Goal: Task Accomplishment & Management: Complete application form

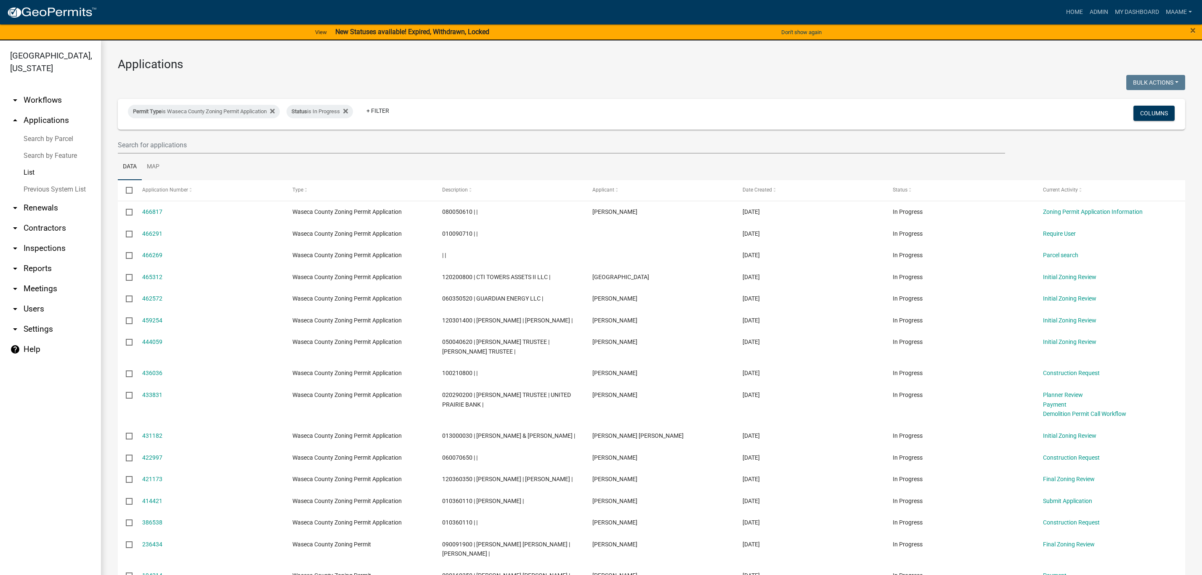
select select "3: 100"
click at [353, 114] on div "Status is In Progress" at bounding box center [319, 111] width 66 height 13
select select "1"
click at [445, 91] on div at bounding box center [381, 83] width 540 height 17
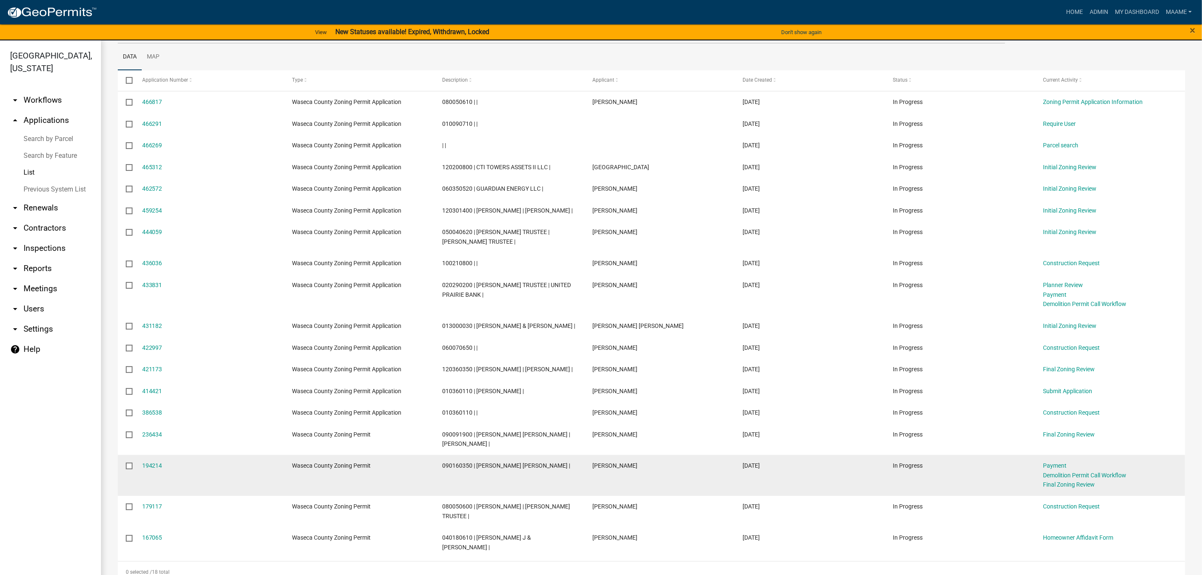
scroll to position [63, 0]
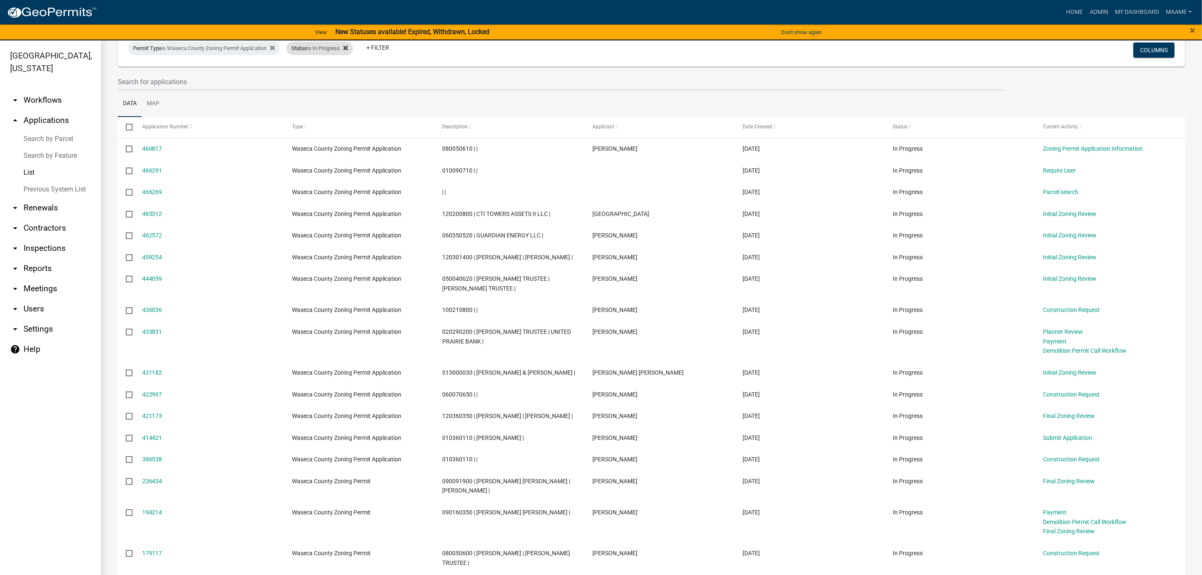
click at [347, 51] on fa-icon at bounding box center [344, 48] width 8 height 13
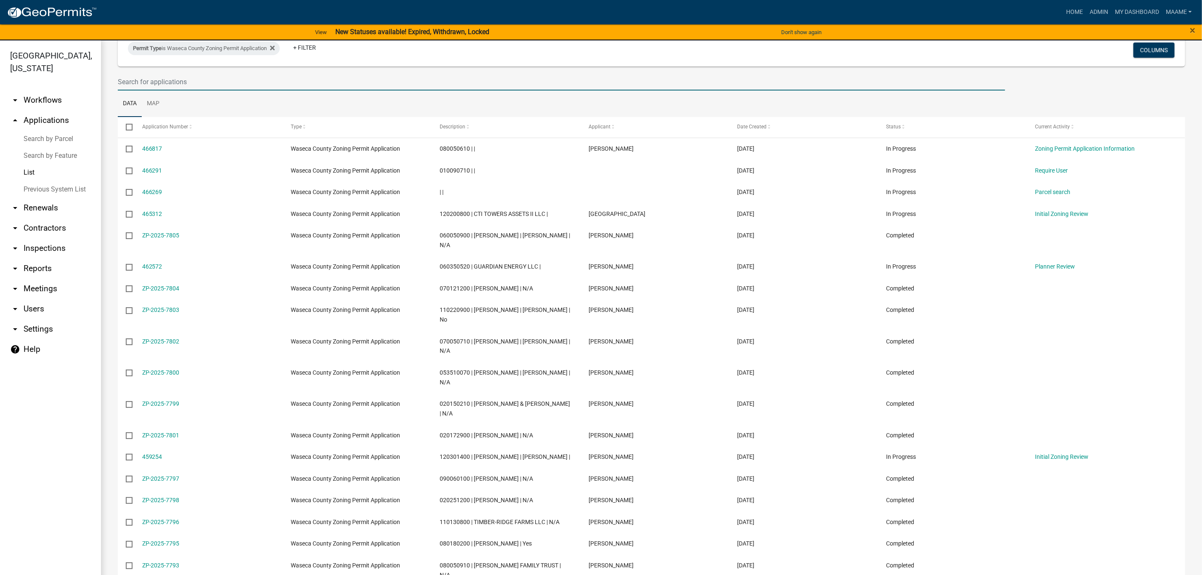
click at [238, 79] on input "text" at bounding box center [561, 81] width 887 height 17
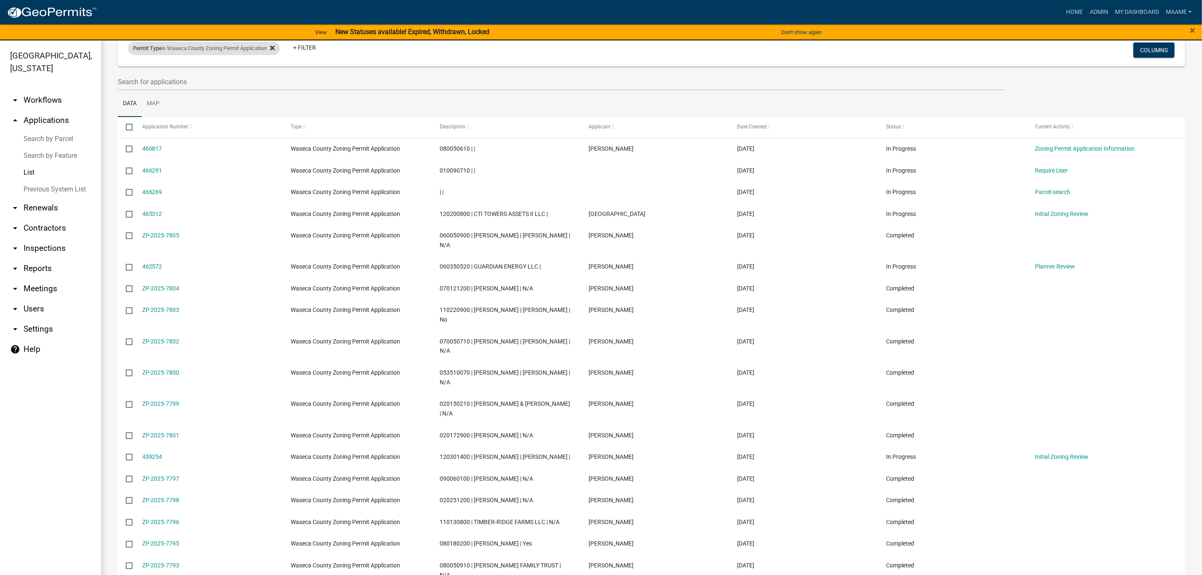
click at [275, 47] on icon at bounding box center [272, 48] width 5 height 5
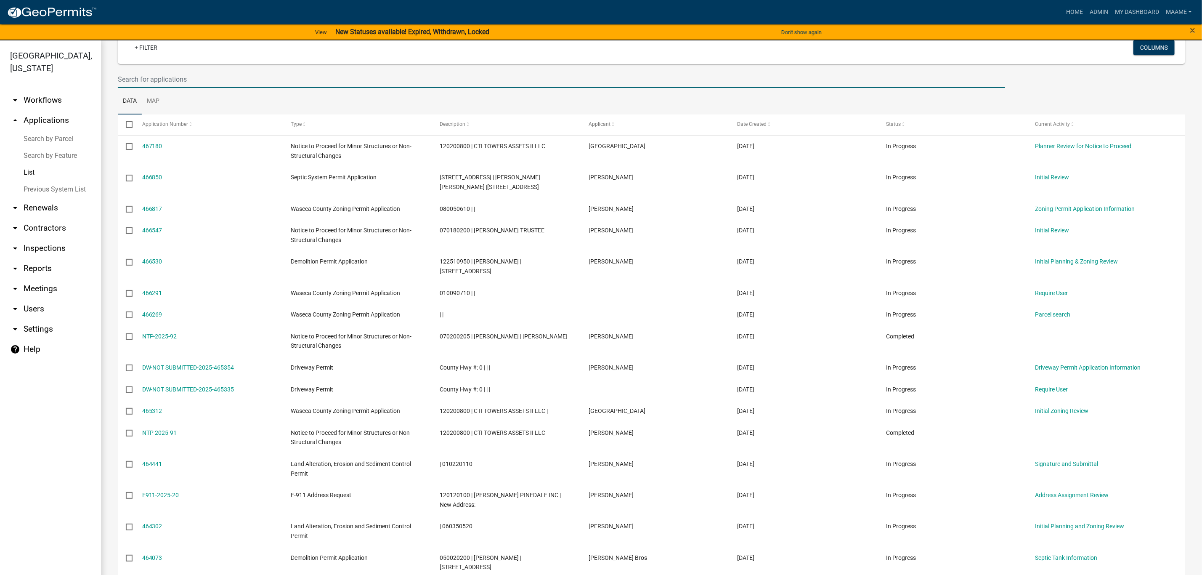
click at [145, 76] on input "text" at bounding box center [561, 79] width 887 height 17
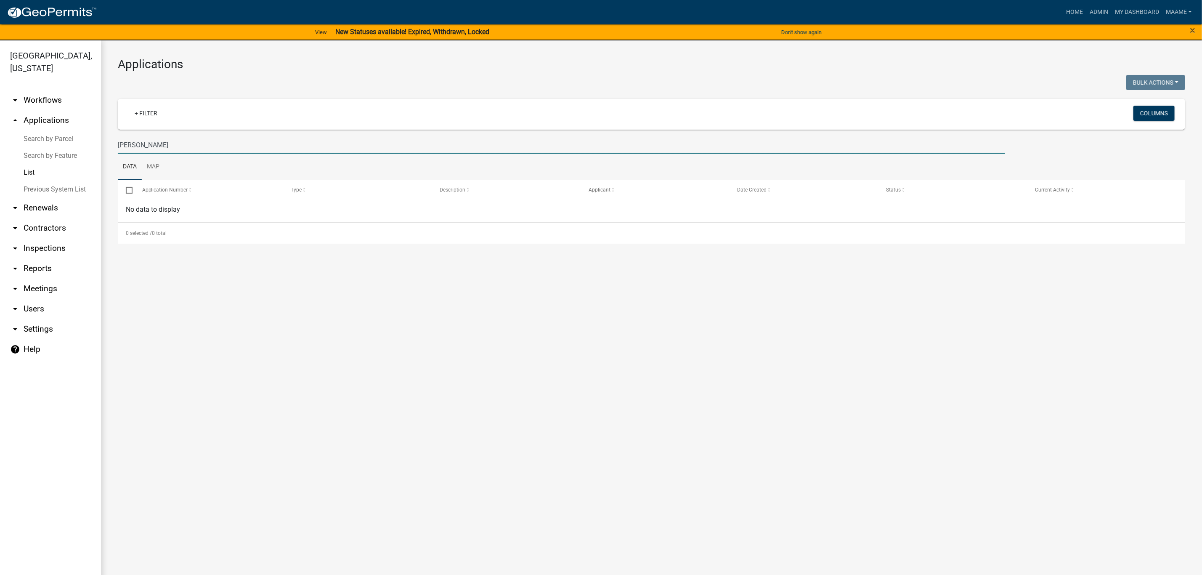
scroll to position [0, 0]
type input "u"
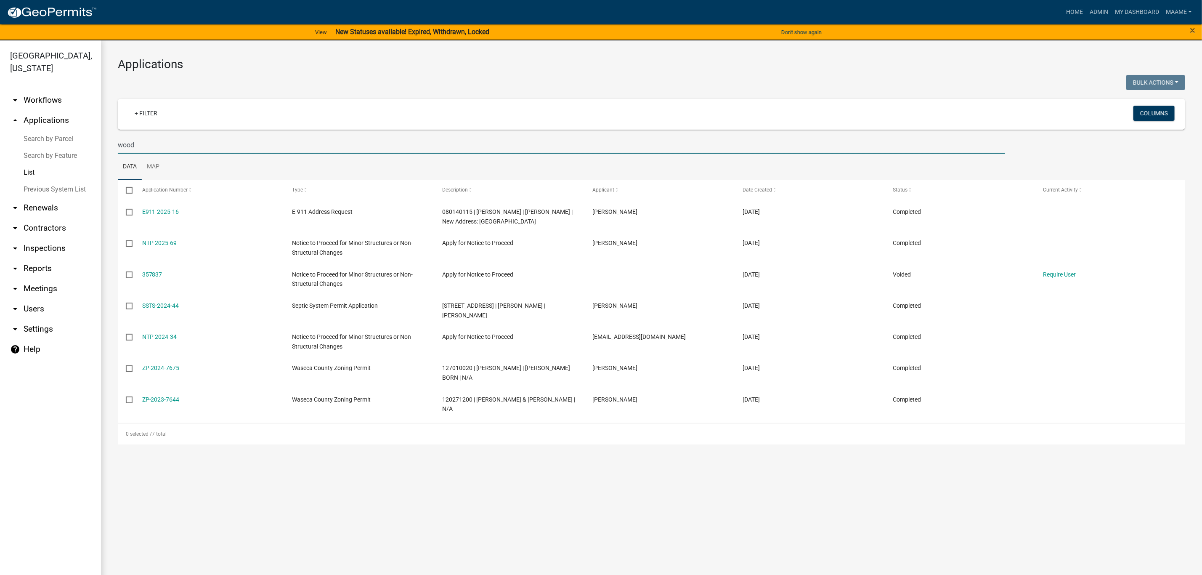
type input "wood"
drag, startPoint x: 152, startPoint y: 147, endPoint x: 34, endPoint y: 184, distance: 123.6
click at [34, 184] on div "Waseca County, Minnesota arrow_drop_down Workflows List arrow_drop_up Applicati…" at bounding box center [601, 312] width 1202 height 544
paste input "080070200"
type input "080070200"
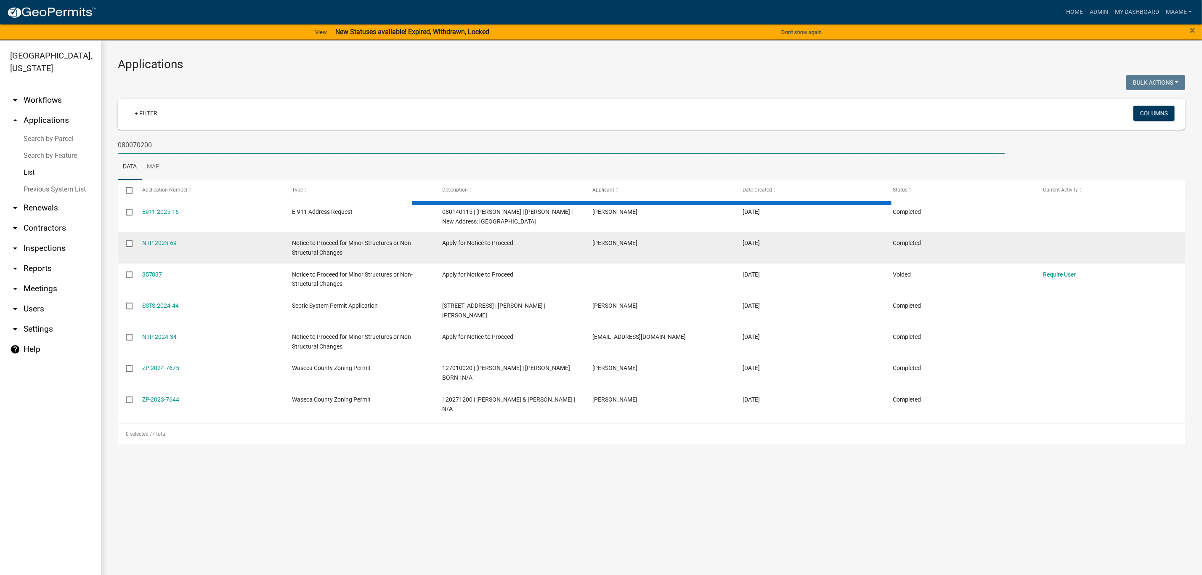
select select "3: 100"
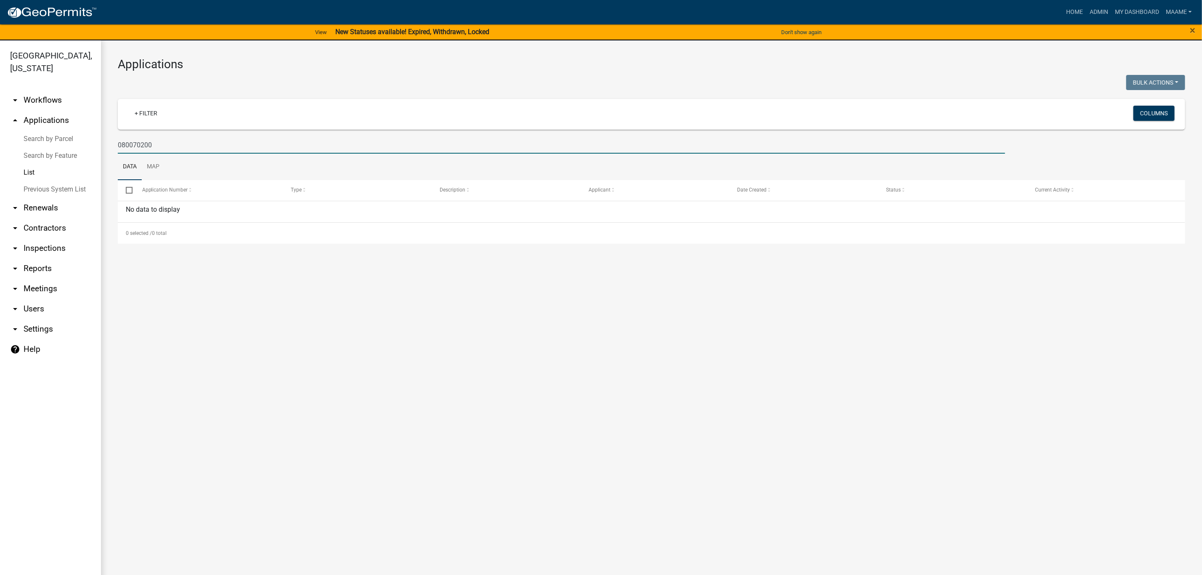
type input "080070200"
drag, startPoint x: 172, startPoint y: 140, endPoint x: 62, endPoint y: 135, distance: 109.9
click at [62, 135] on div "Waseca County, Minnesota arrow_drop_down Workflows List arrow_drop_up Applicati…" at bounding box center [601, 312] width 1202 height 544
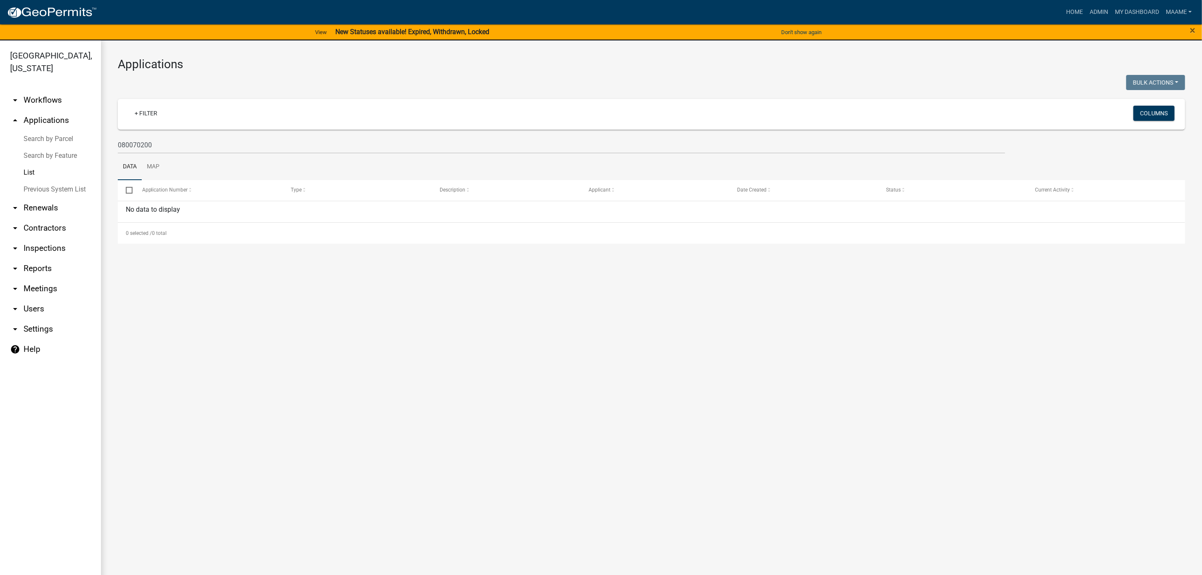
click at [255, 348] on main "Applications Bulk Actions Void Expire Lock Withdraw + Filter Columns 080070200 …" at bounding box center [651, 312] width 1101 height 544
click at [1141, 11] on link "My Dashboard" at bounding box center [1136, 12] width 51 height 16
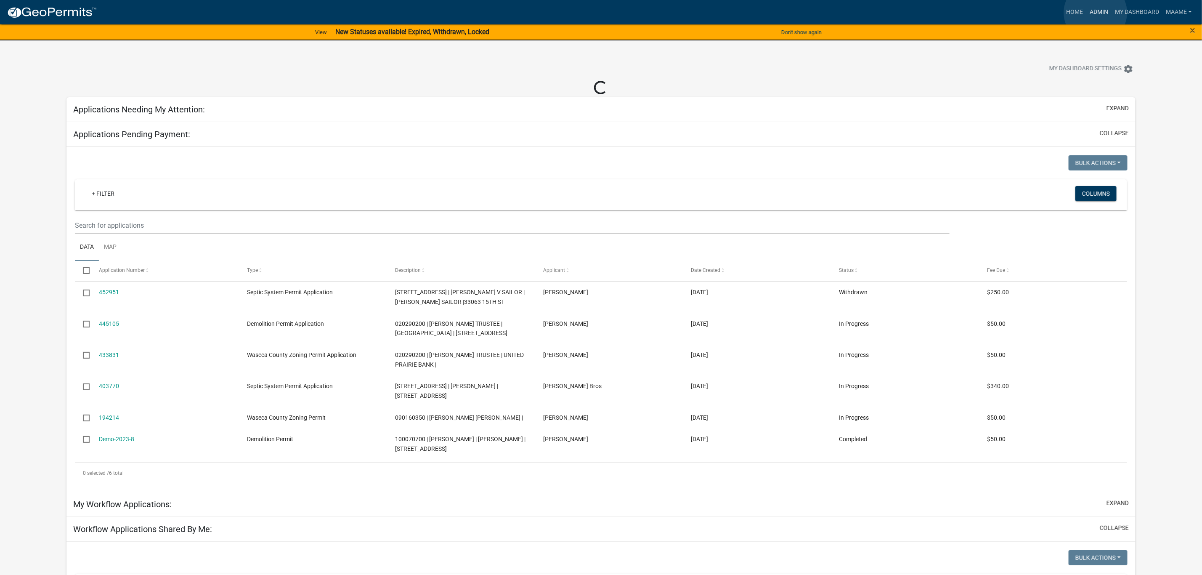
click at [1095, 13] on link "Admin" at bounding box center [1098, 12] width 25 height 16
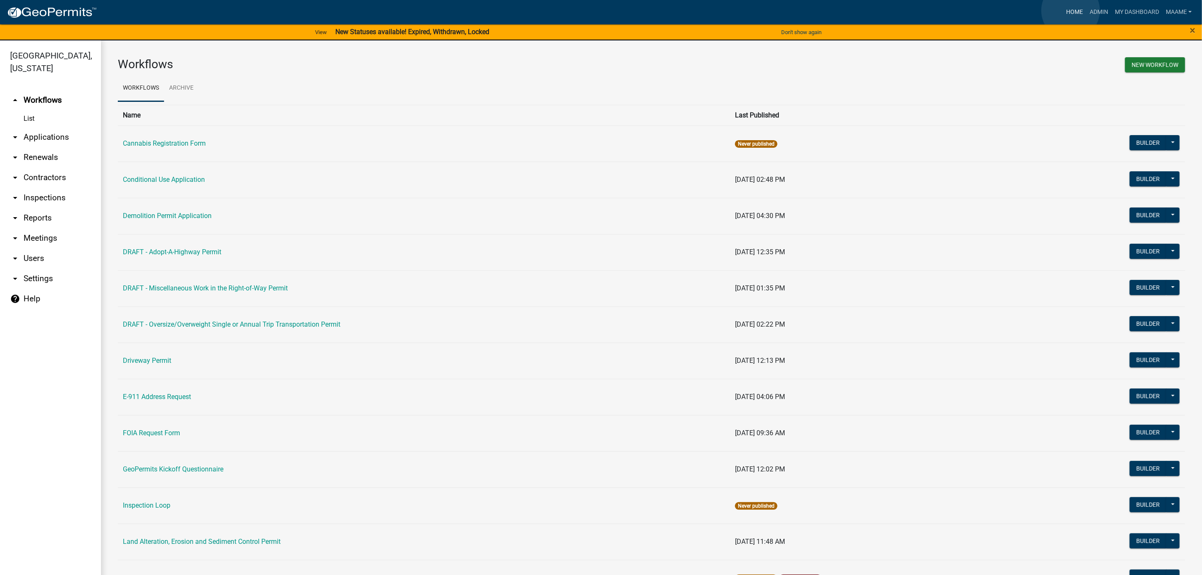
click at [1070, 11] on link "Home" at bounding box center [1074, 12] width 24 height 16
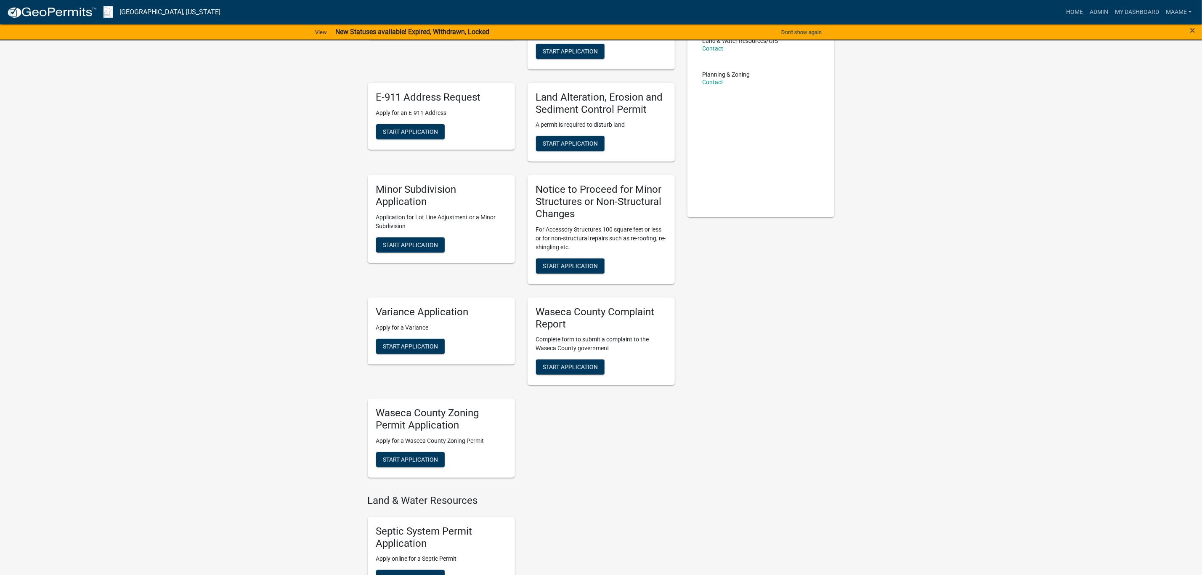
scroll to position [189, 0]
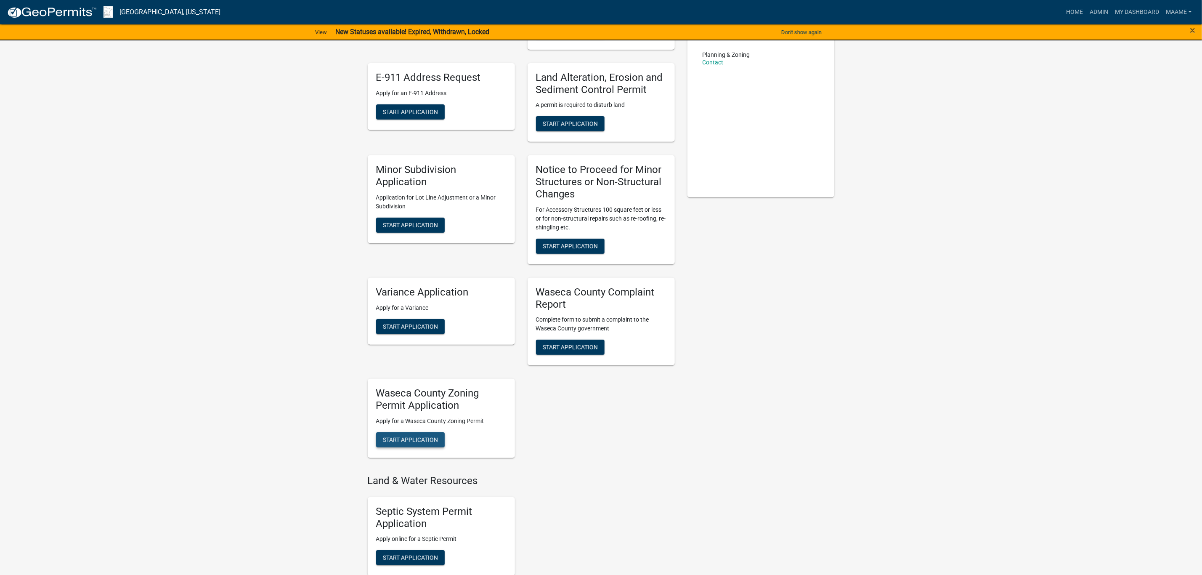
click at [432, 437] on span "Start Application" at bounding box center [410, 439] width 55 height 7
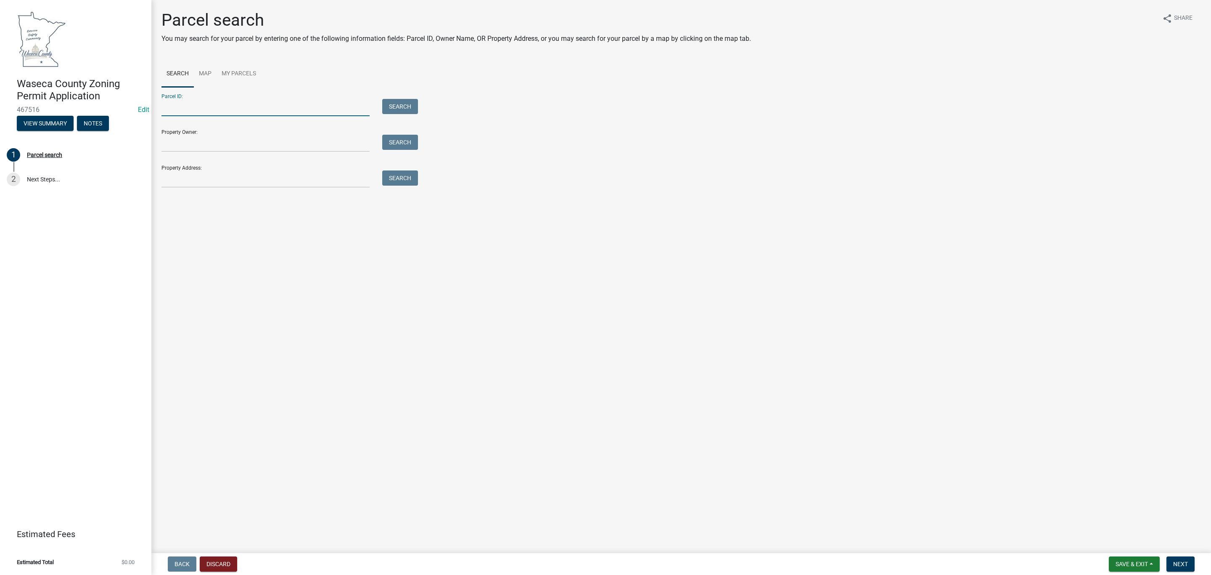
click at [207, 110] on input "Parcel ID:" at bounding box center [266, 107] width 208 height 17
paste input "[ { "value": { "activity": { "routing": [ { "$id": "1", "targetId": "a95f8eb9-5…"
type input "[ { "value": { "activity": { "routing": [ { "$id": "1", "targetId": "a95f8eb9-5…"
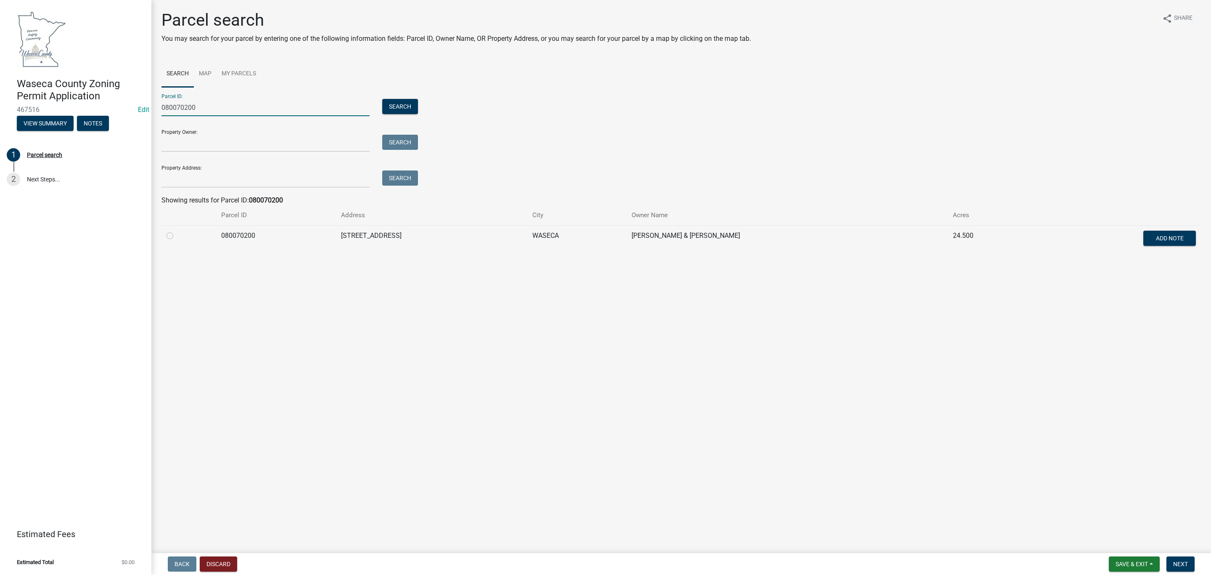
type input "080070200"
click at [166, 236] on td at bounding box center [189, 239] width 55 height 28
click at [177, 231] on label at bounding box center [177, 231] width 0 height 0
click at [177, 236] on input "radio" at bounding box center [179, 233] width 5 height 5
radio input "true"
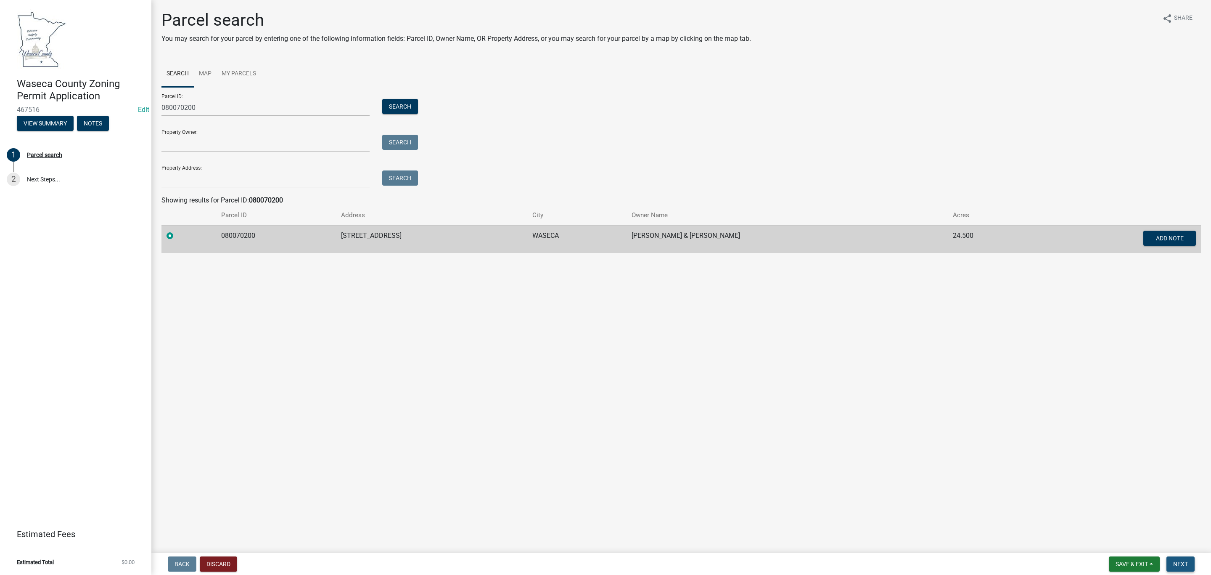
click at [1178, 566] on span "Next" at bounding box center [1181, 563] width 15 height 7
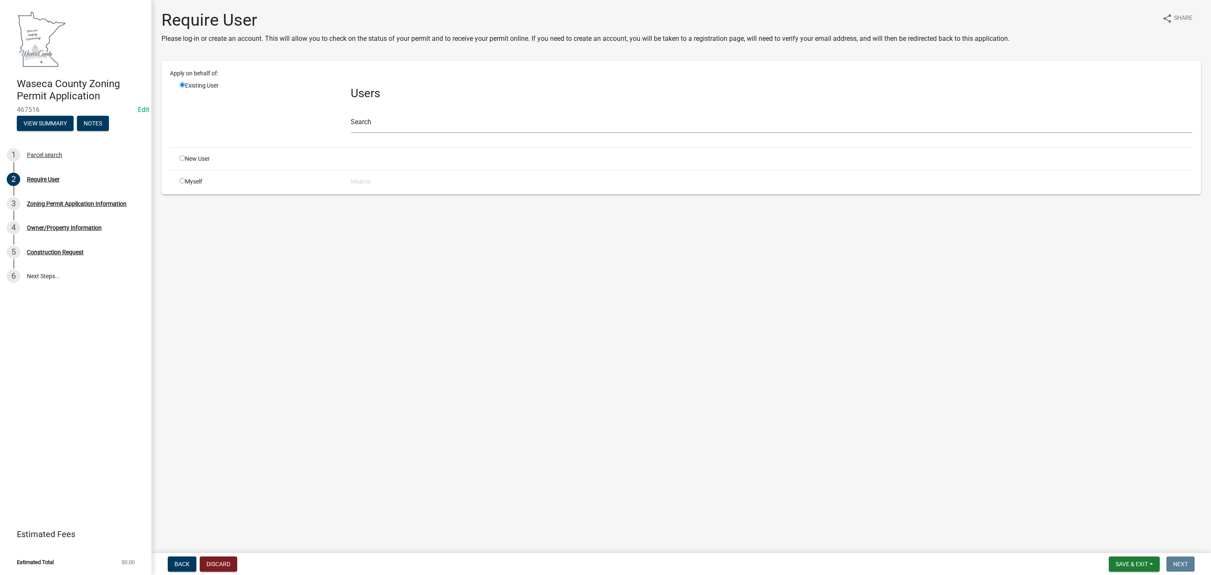
click at [491, 19] on h1 "Require User" at bounding box center [586, 20] width 848 height 20
click at [410, 122] on input "text" at bounding box center [772, 124] width 842 height 17
type input "underwood"
click at [184, 180] on input "radio" at bounding box center [182, 180] width 5 height 5
radio input "true"
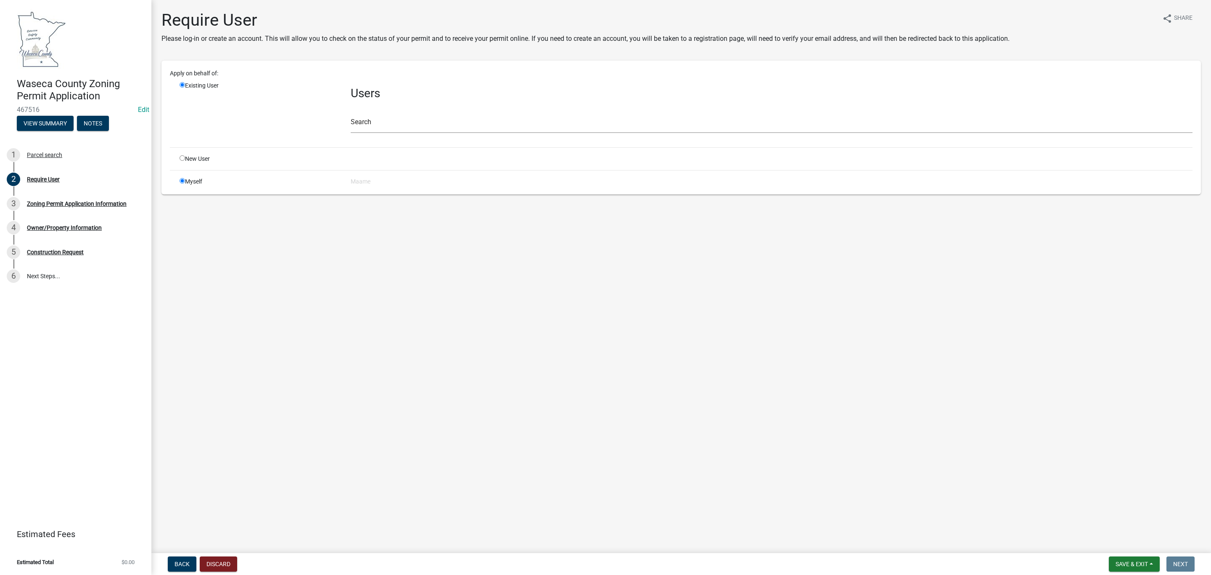
radio input "false"
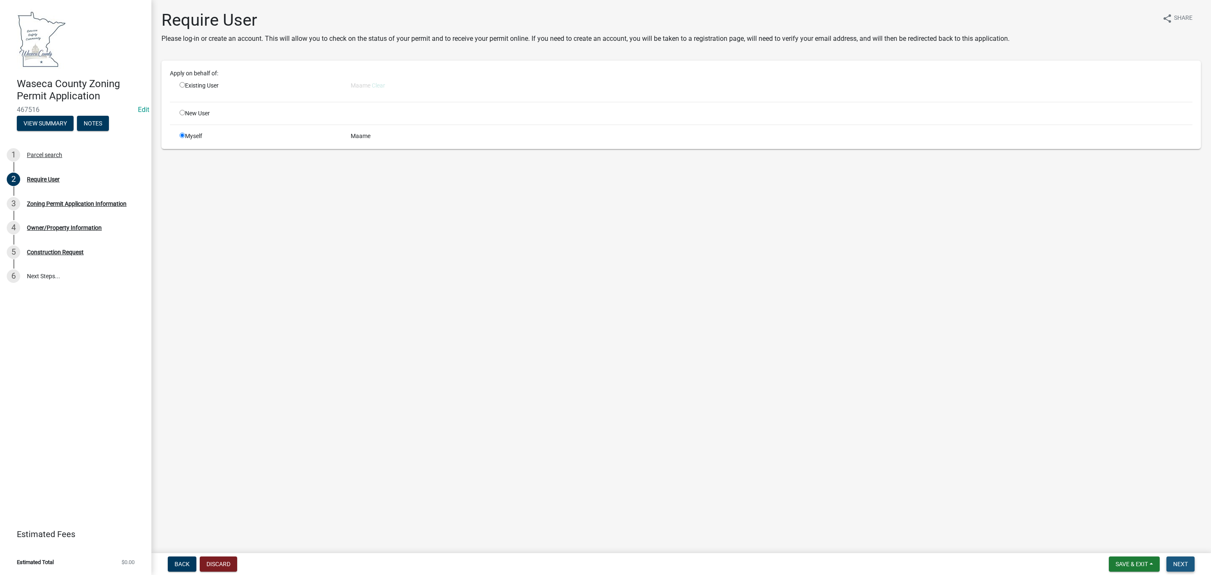
click at [1177, 564] on span "Next" at bounding box center [1181, 563] width 15 height 7
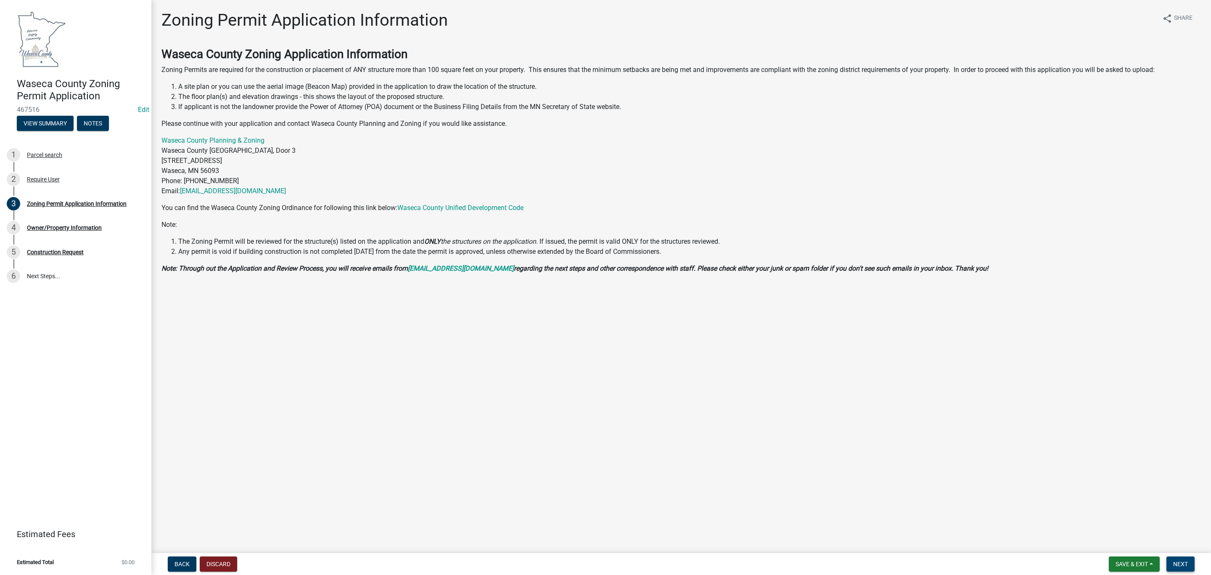
click at [1175, 557] on button "Next" at bounding box center [1181, 563] width 28 height 15
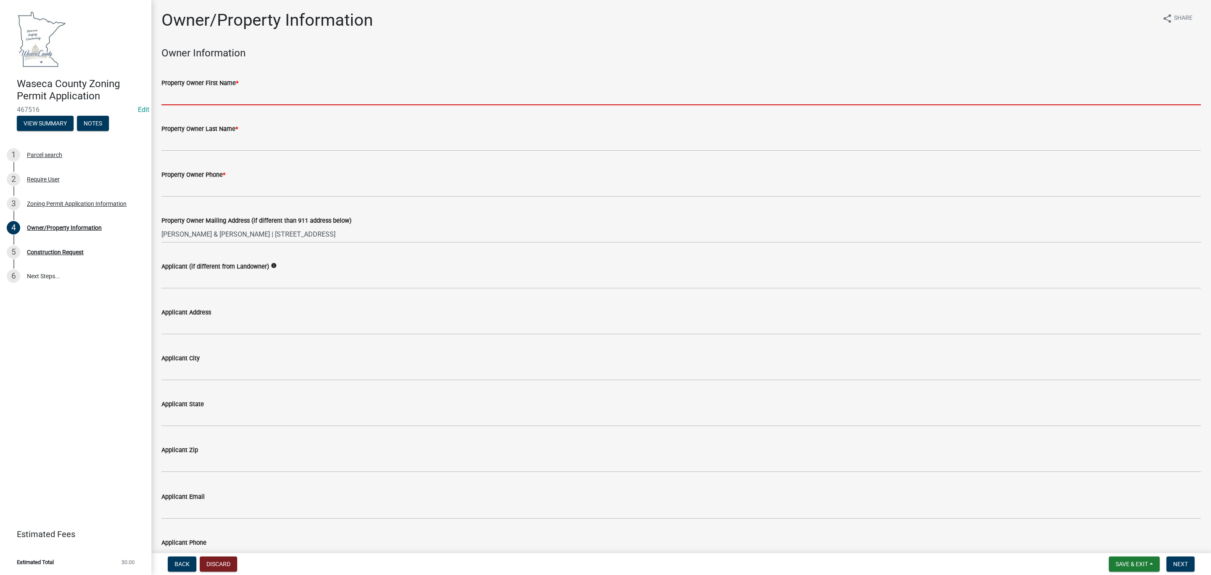
click at [187, 96] on input "Property Owner First Name *" at bounding box center [682, 96] width 1040 height 17
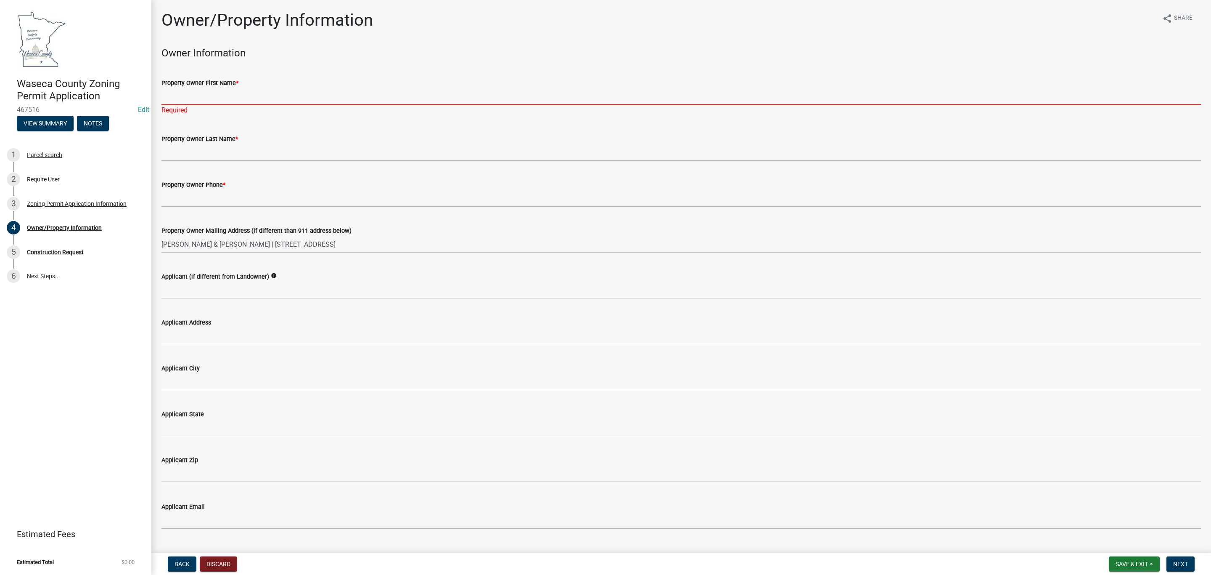
click at [187, 100] on input "Property Owner First Name *" at bounding box center [682, 96] width 1040 height 17
paste input "JOHN & LORI"
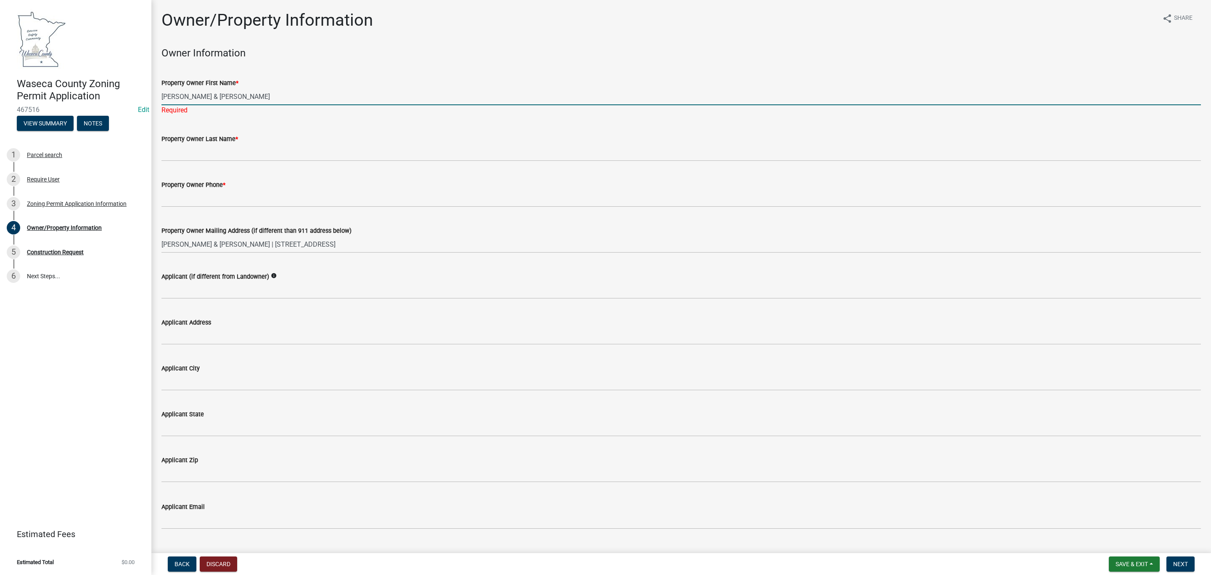
type input "JOHN & LORI"
click at [186, 147] on input "Property Owner Last Name *" at bounding box center [682, 152] width 1040 height 17
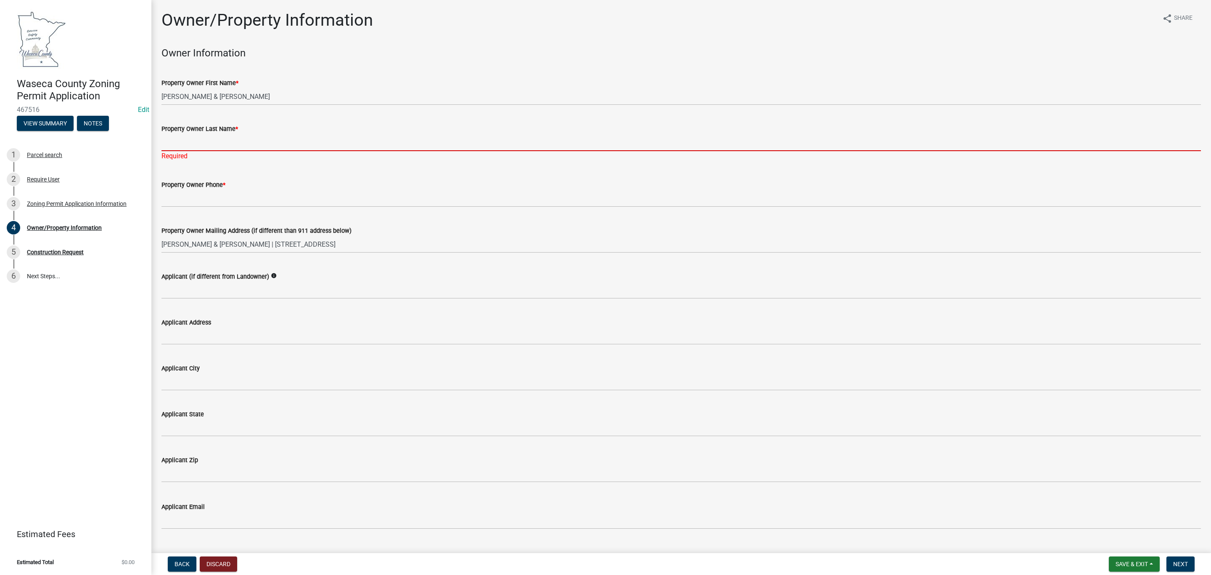
click at [181, 142] on input "Property Owner Last Name *" at bounding box center [682, 142] width 1040 height 17
paste input "UNDERWOOD"
type input "[PERSON_NAME]"
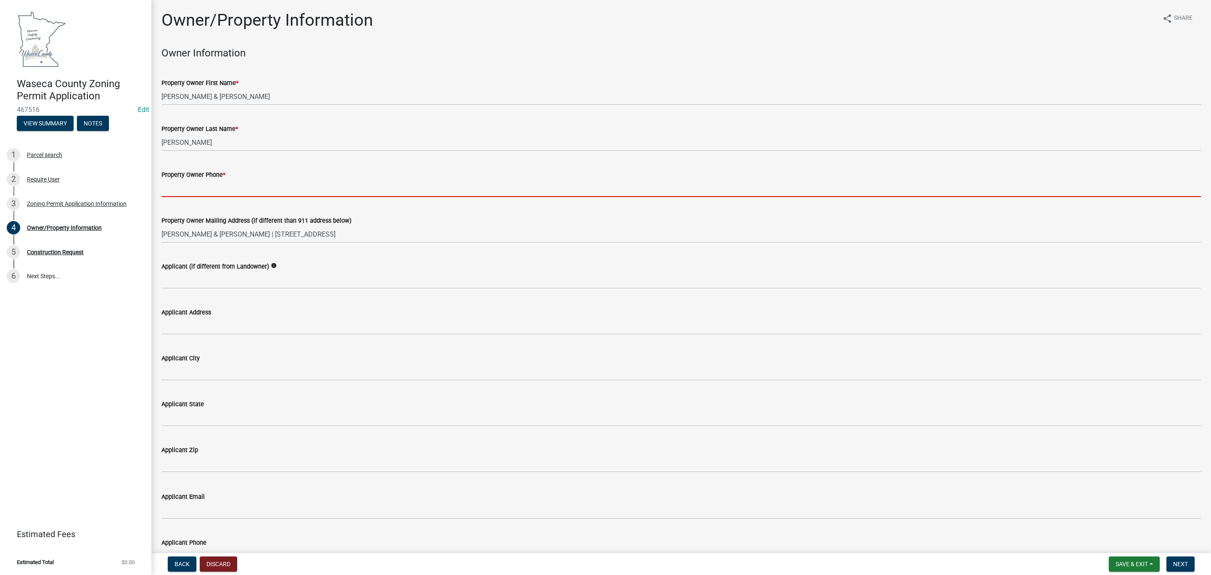
click at [204, 194] on input "Property Owner Phone *" at bounding box center [682, 188] width 1040 height 17
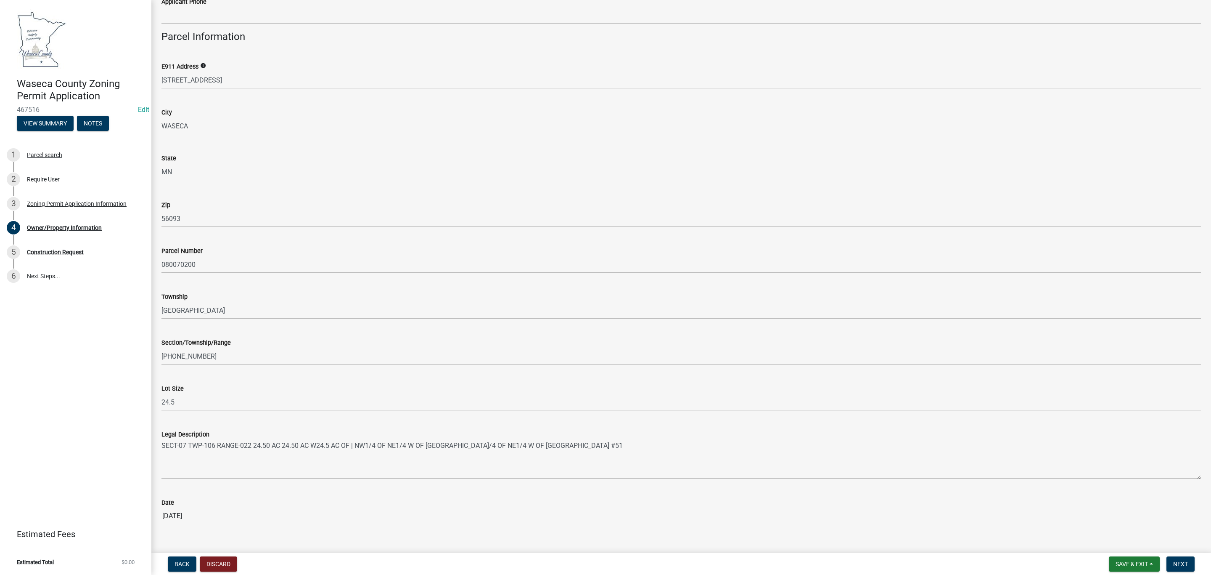
scroll to position [554, 0]
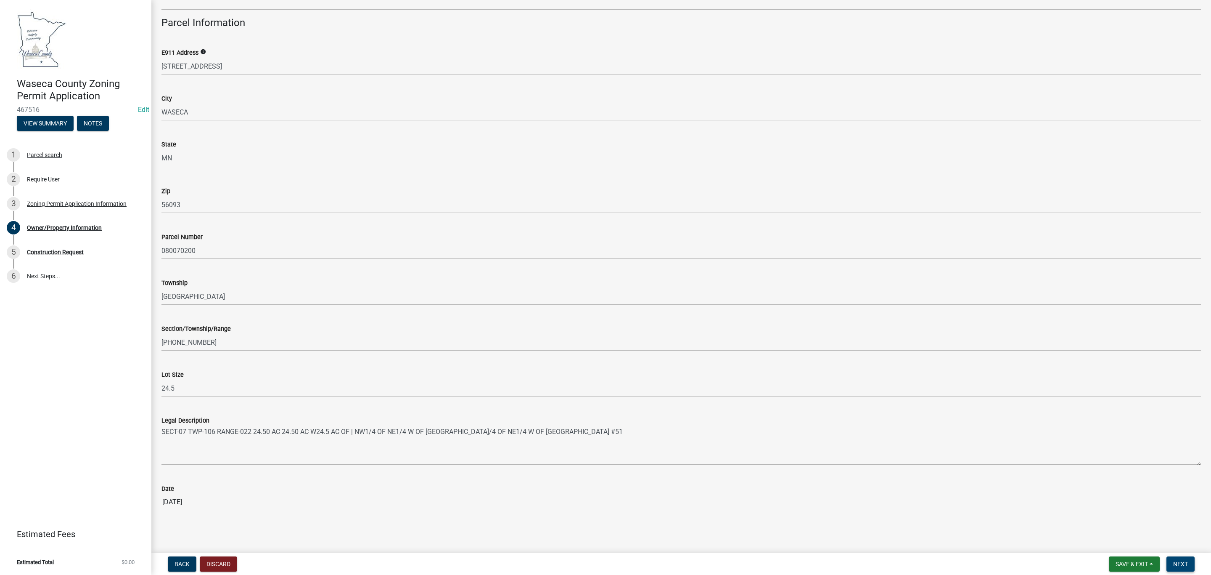
type input "507-5211522"
click at [1179, 563] on span "Next" at bounding box center [1181, 563] width 15 height 7
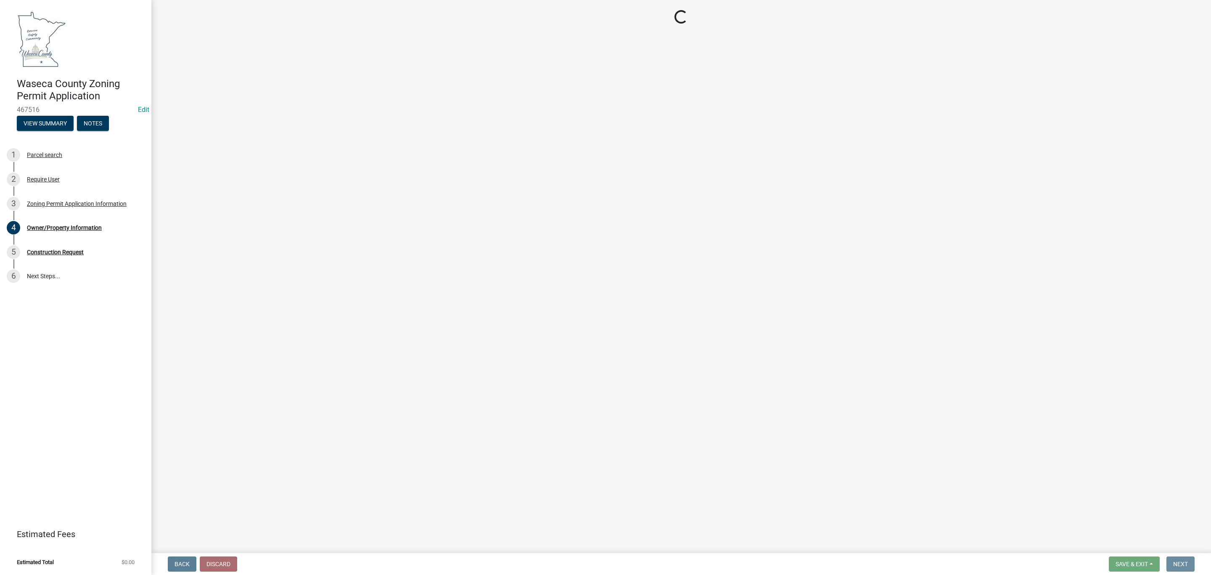
scroll to position [0, 0]
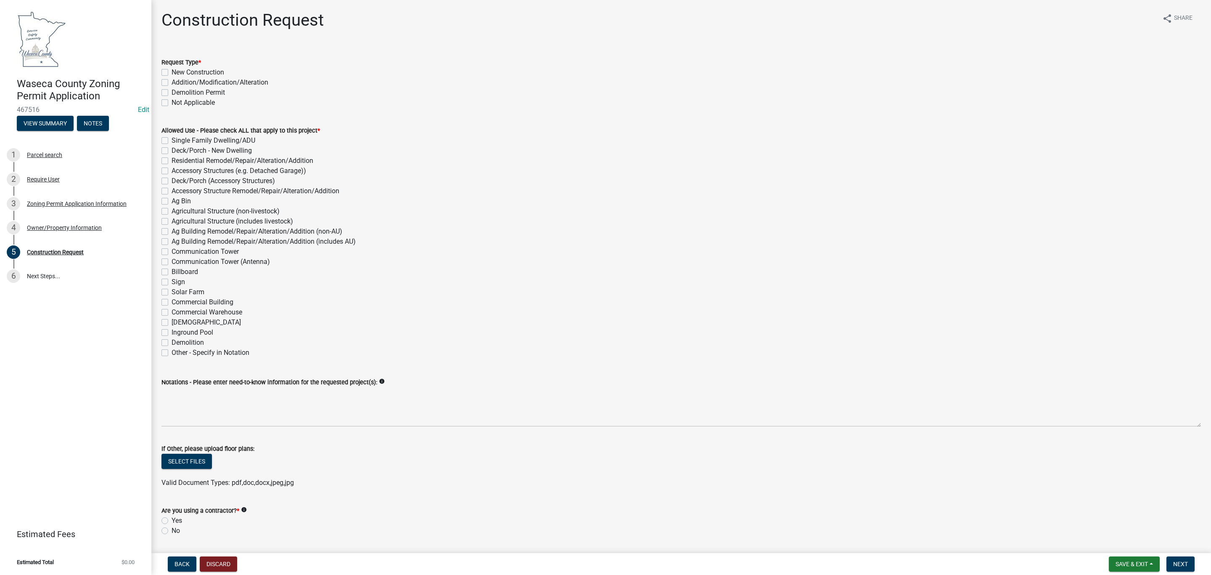
click at [186, 71] on label "New Construction" at bounding box center [198, 72] width 53 height 10
click at [177, 71] on input "New Construction" at bounding box center [174, 69] width 5 height 5
checkbox input "true"
checkbox input "false"
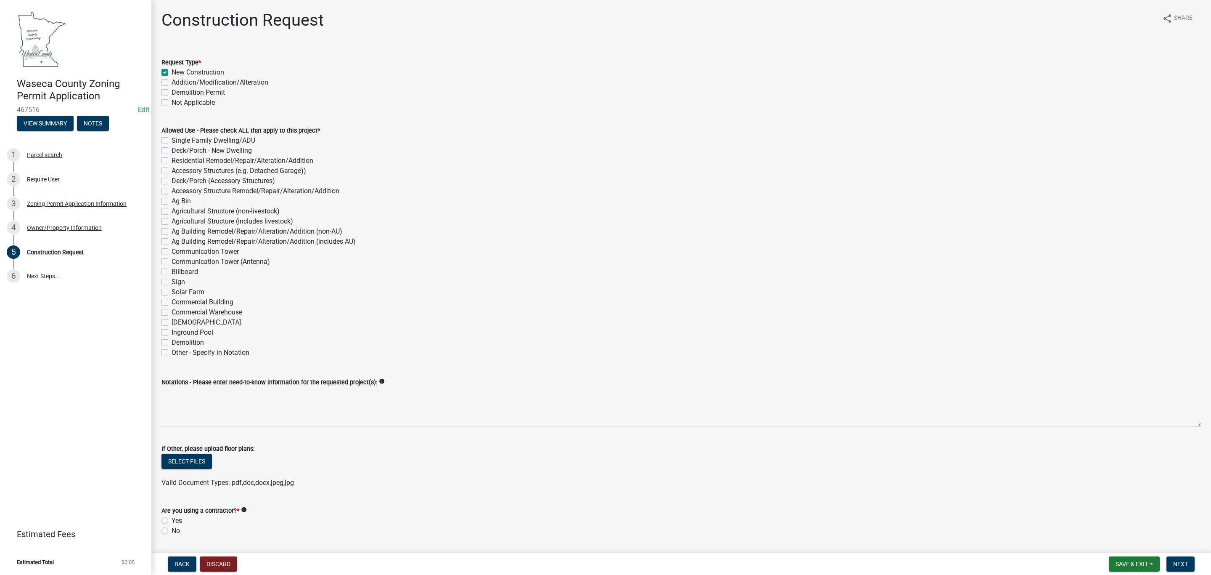
checkbox input "false"
click at [172, 220] on label "Agricultural Structure (includes livestock)" at bounding box center [233, 221] width 122 height 10
click at [172, 220] on input "Agricultural Structure (includes livestock)" at bounding box center [174, 218] width 5 height 5
checkbox input "true"
checkbox input "false"
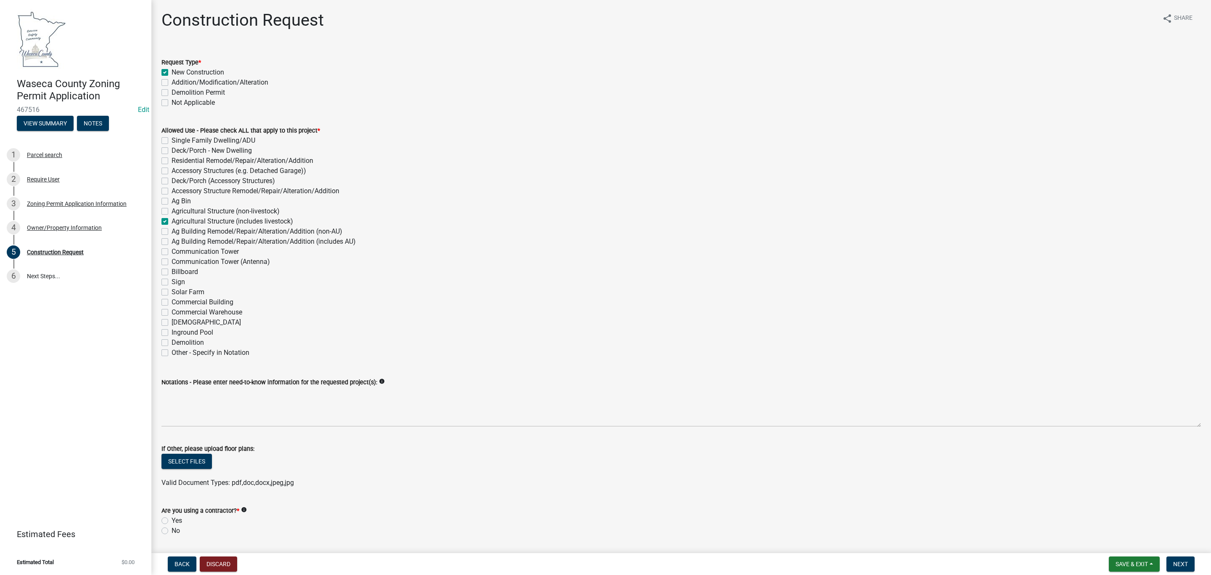
checkbox input "false"
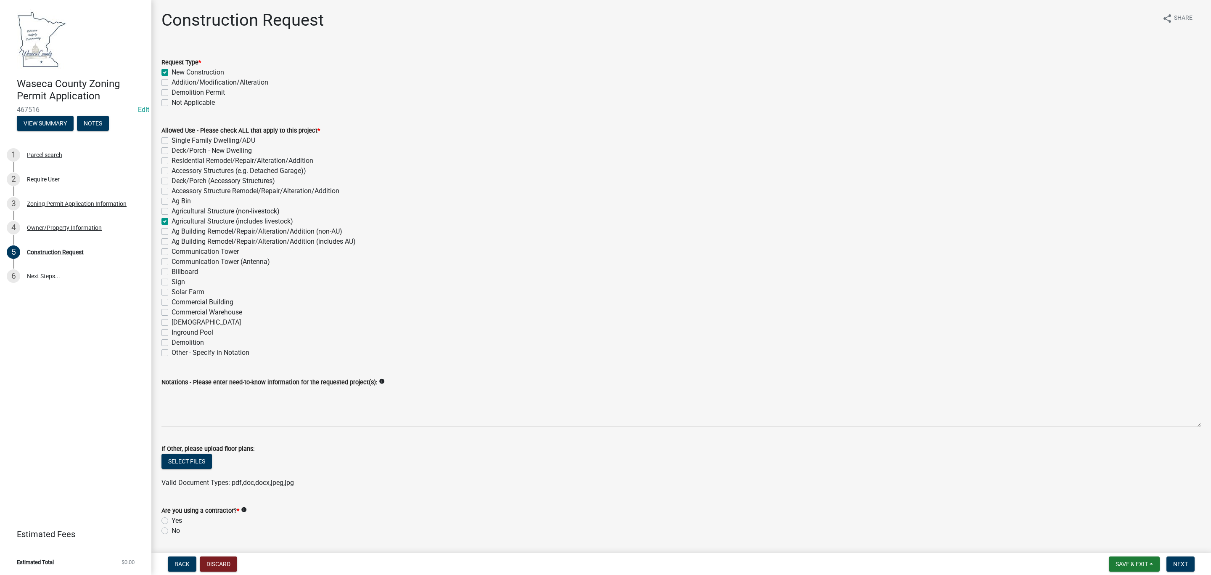
checkbox input "false"
checkbox input "true"
checkbox input "false"
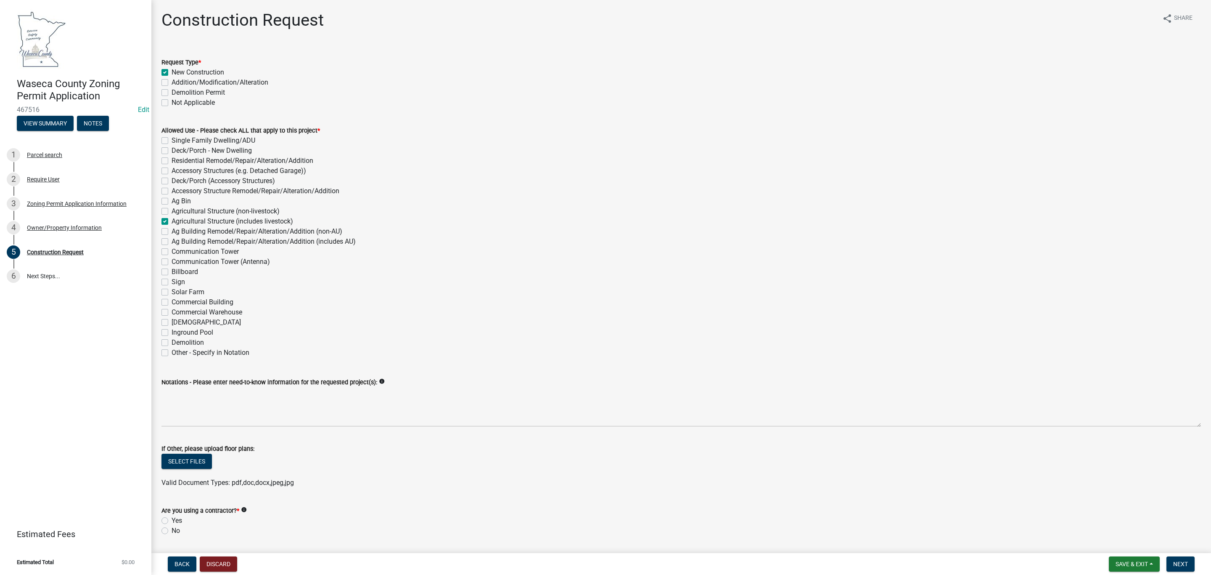
checkbox input "false"
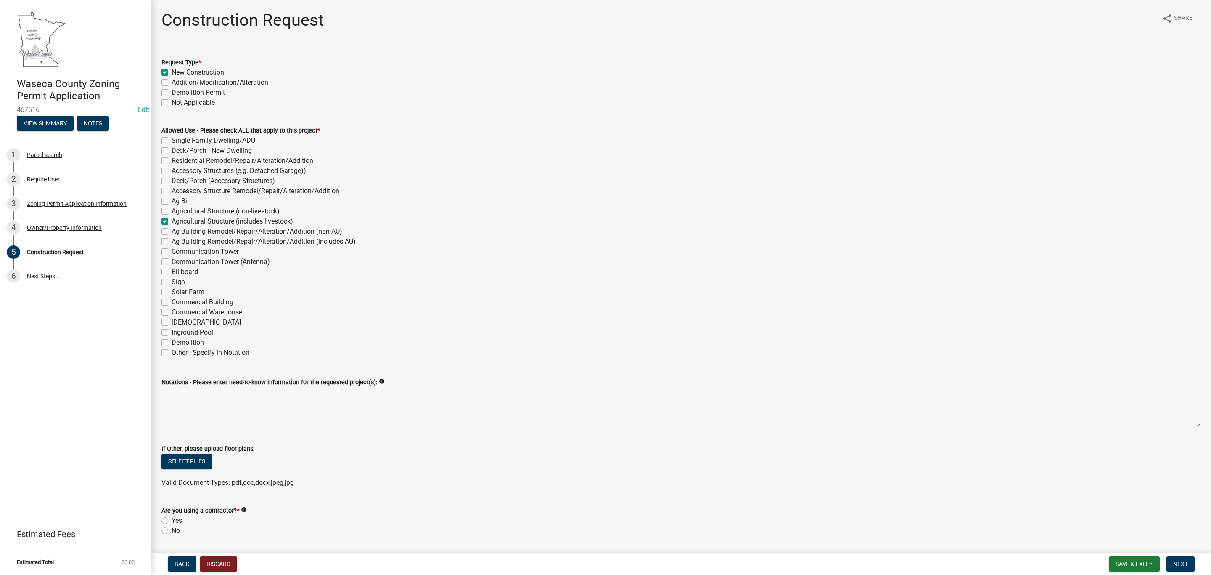
checkbox input "false"
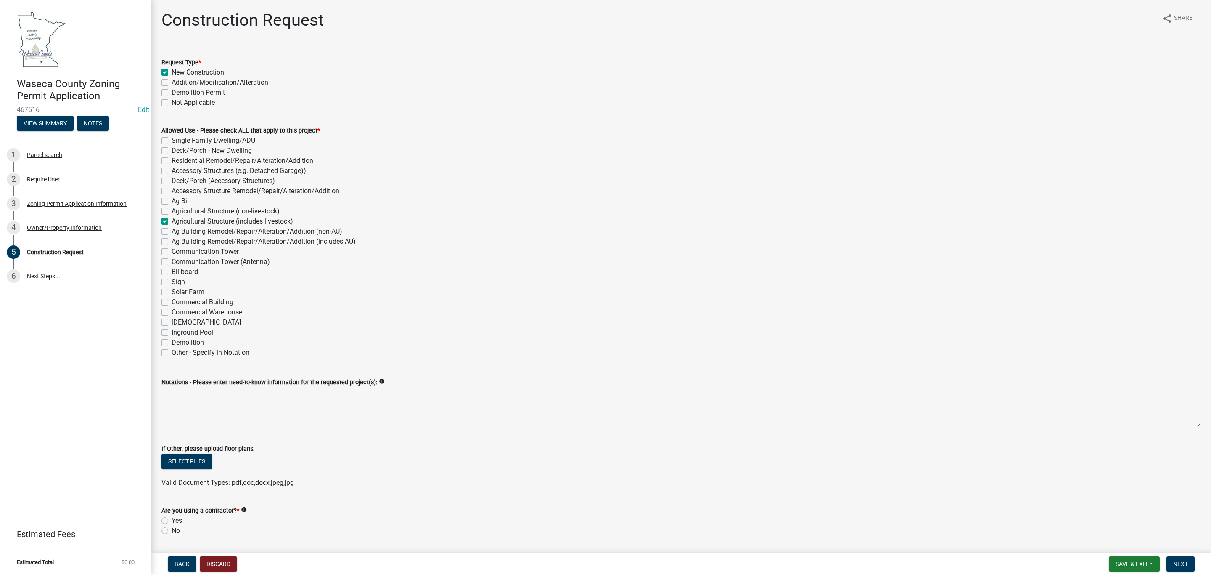
checkbox input "false"
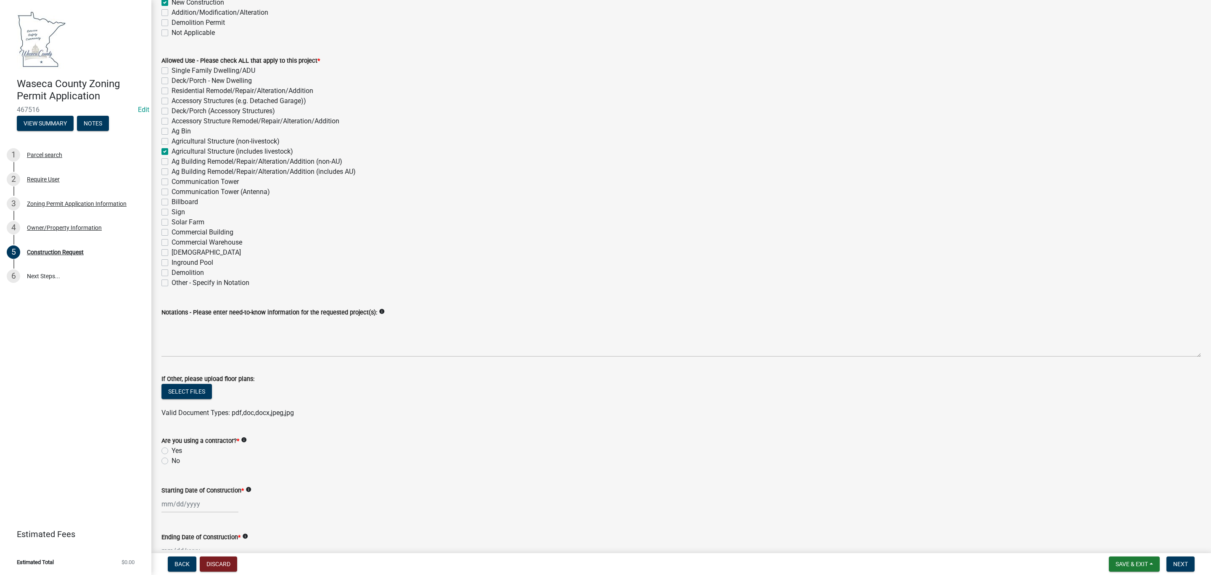
scroll to position [63, 0]
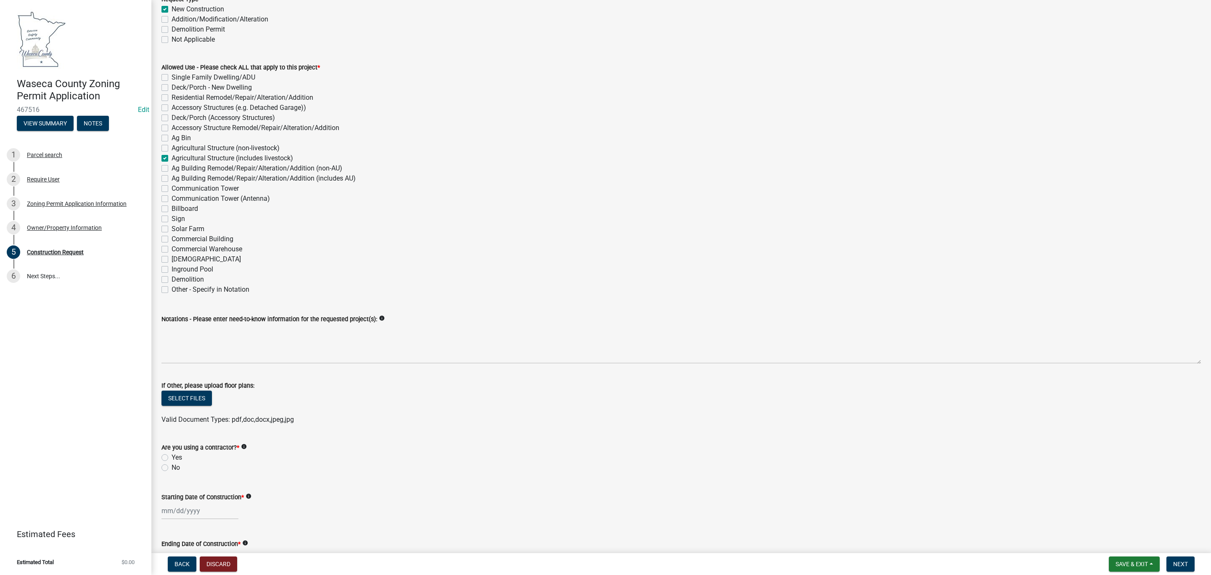
click at [172, 149] on label "Agricultural Structure (non-livestock)" at bounding box center [226, 148] width 108 height 10
click at [172, 148] on input "Agricultural Structure (non-livestock)" at bounding box center [174, 145] width 5 height 5
checkbox input "true"
checkbox input "false"
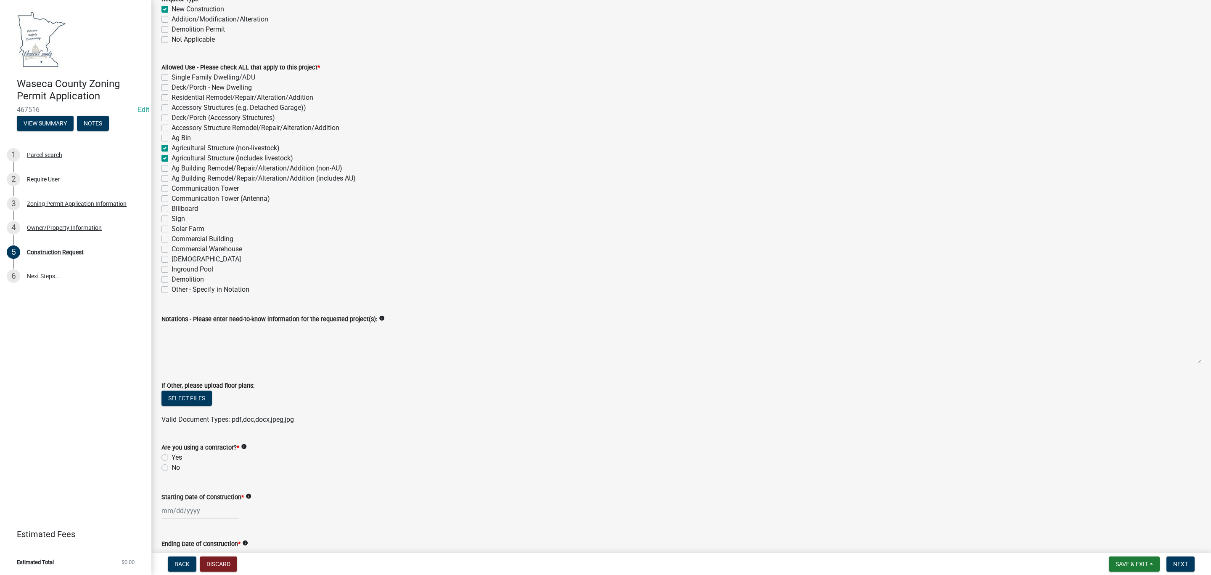
checkbox input "false"
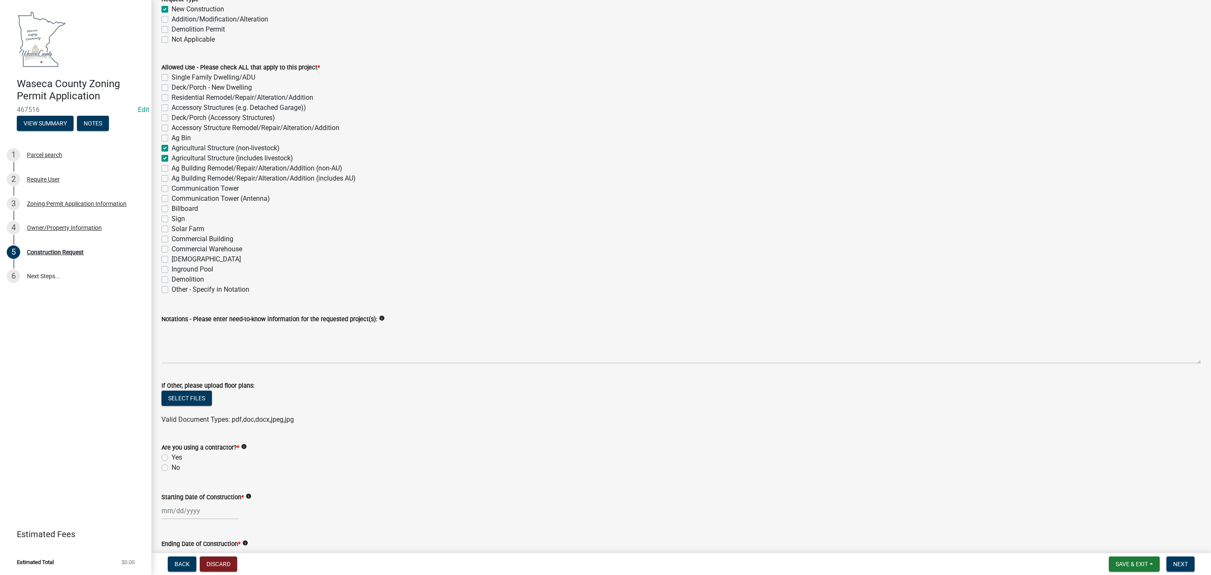
checkbox input "true"
checkbox input "false"
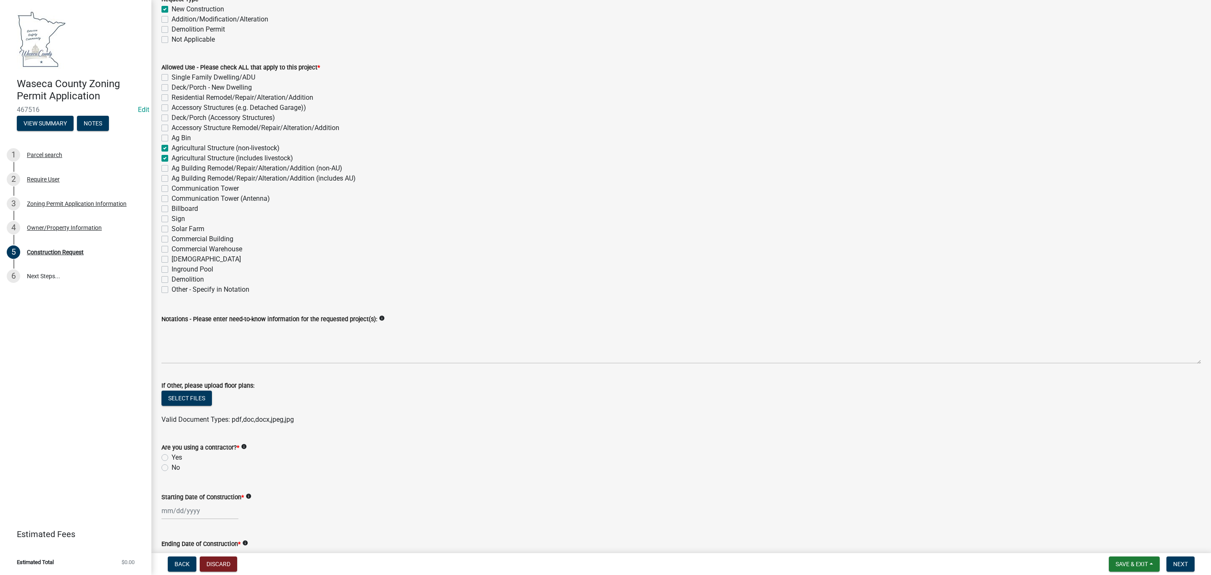
checkbox input "false"
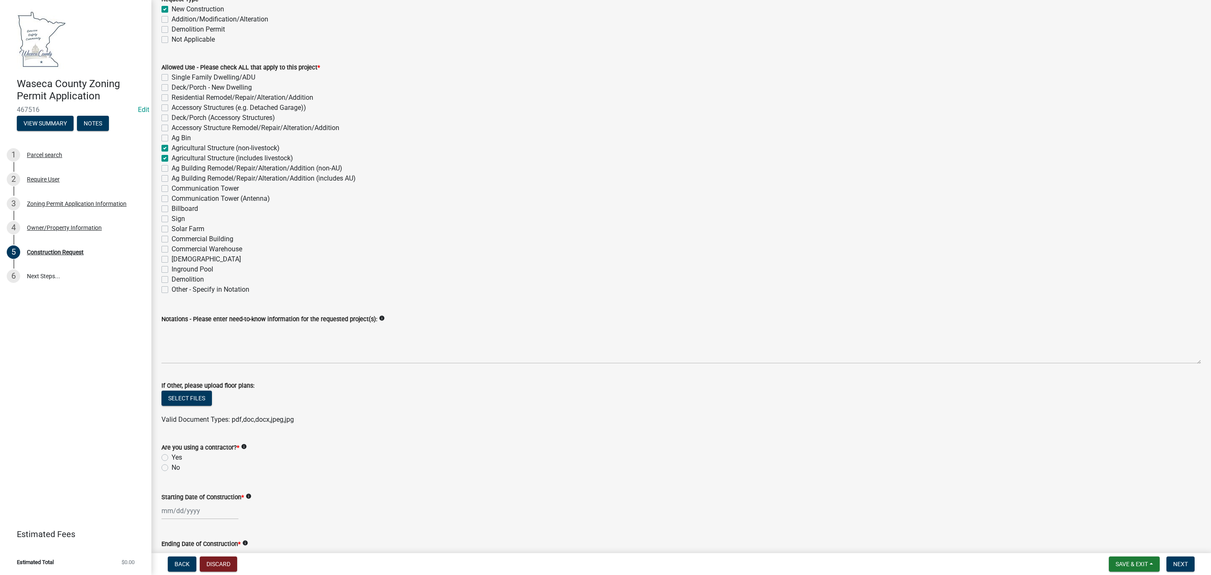
checkbox input "false"
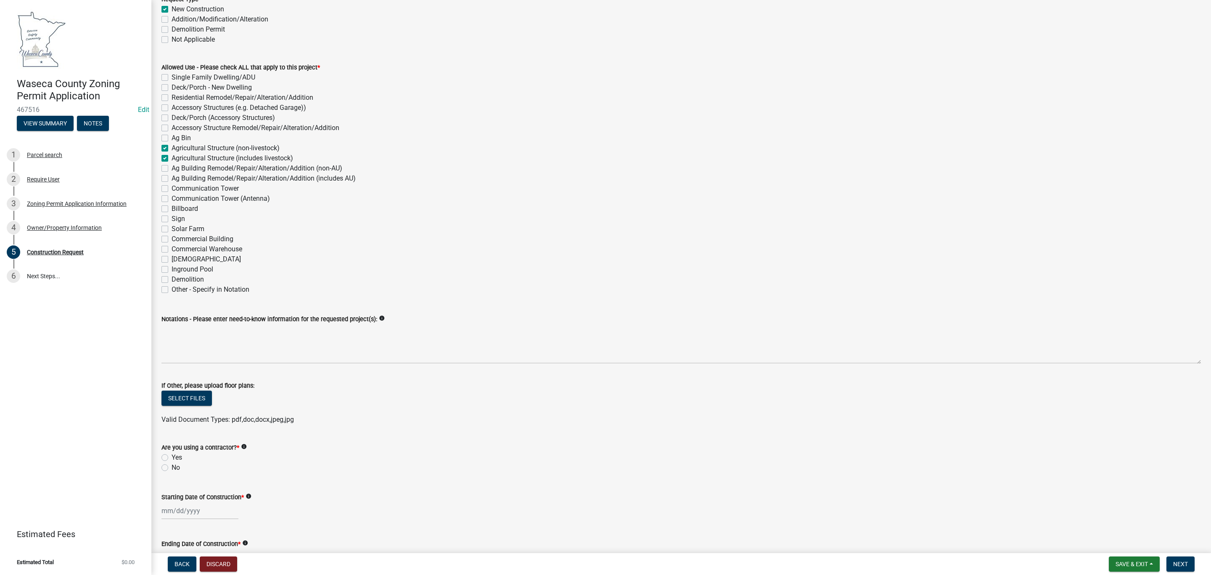
scroll to position [126, 0]
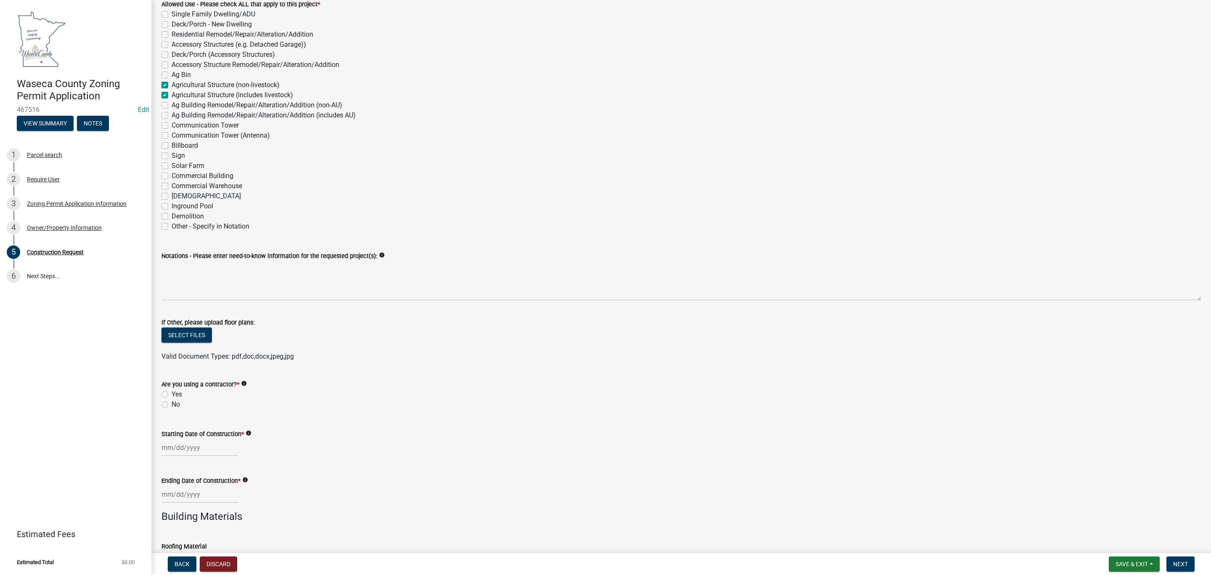
click at [172, 394] on label "Yes" at bounding box center [177, 394] width 11 height 10
click at [172, 394] on input "Yes" at bounding box center [174, 391] width 5 height 5
radio input "true"
select select "8"
select select "2025"
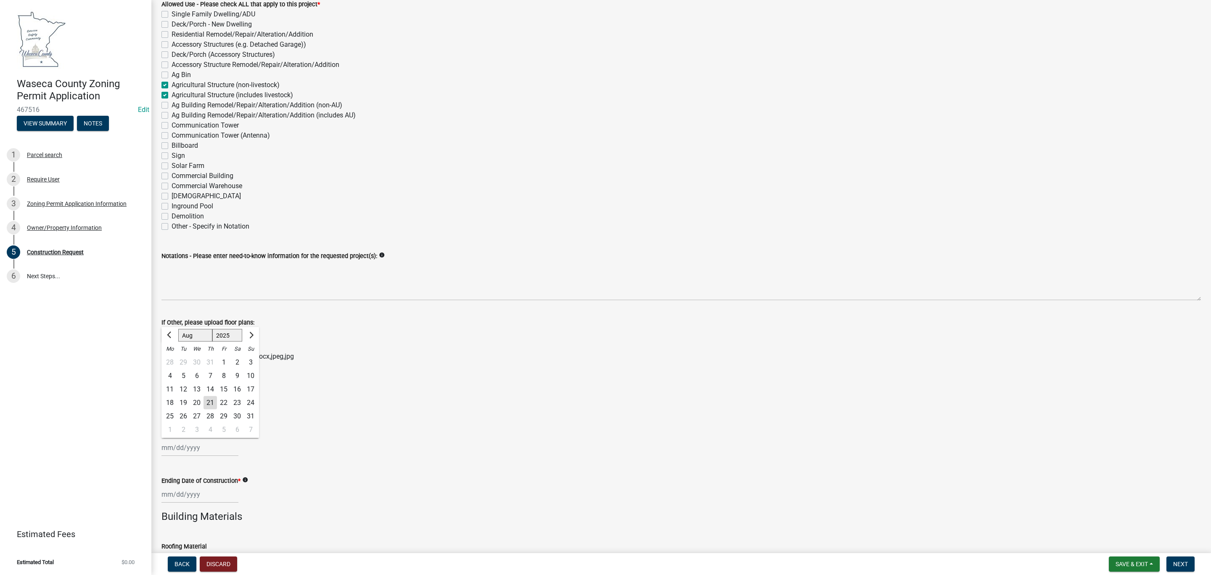
click at [177, 447] on div "Jan Feb Mar Apr May Jun Jul Aug Sep Oct Nov Dec 1525 1526 1527 1528 1529 1530 1…" at bounding box center [200, 447] width 77 height 17
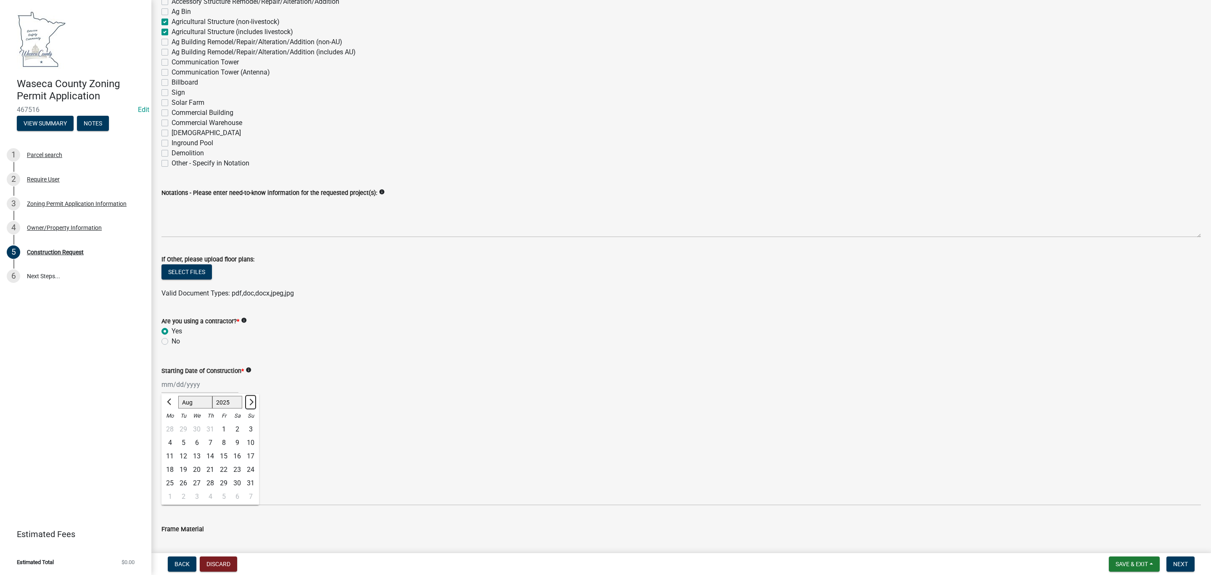
click at [250, 404] on span "Next month" at bounding box center [250, 401] width 6 height 6
select select "9"
click at [170, 426] on div "1" at bounding box center [169, 428] width 13 height 13
type input "09/01/2025"
click at [170, 426] on div at bounding box center [200, 430] width 77 height 17
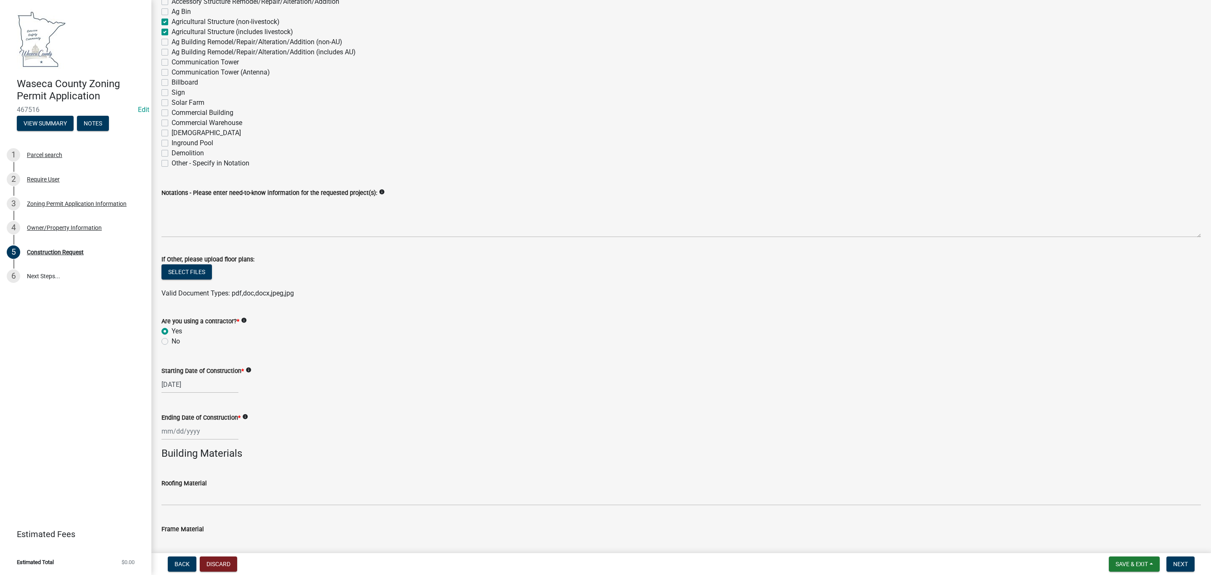
select select "8"
click at [223, 318] on select "1525 1526 1527 1528 1529 1530 1531 1532 1533 1534 1535 1536 1537 1538 1539 1540…" at bounding box center [227, 319] width 30 height 13
select select "2026"
click at [212, 313] on select "1525 1526 1527 1528 1529 1530 1531 1532 1533 1534 1535 1536 1537 1538 1539 1540…" at bounding box center [227, 319] width 30 height 13
click at [181, 411] on div "1" at bounding box center [183, 412] width 13 height 13
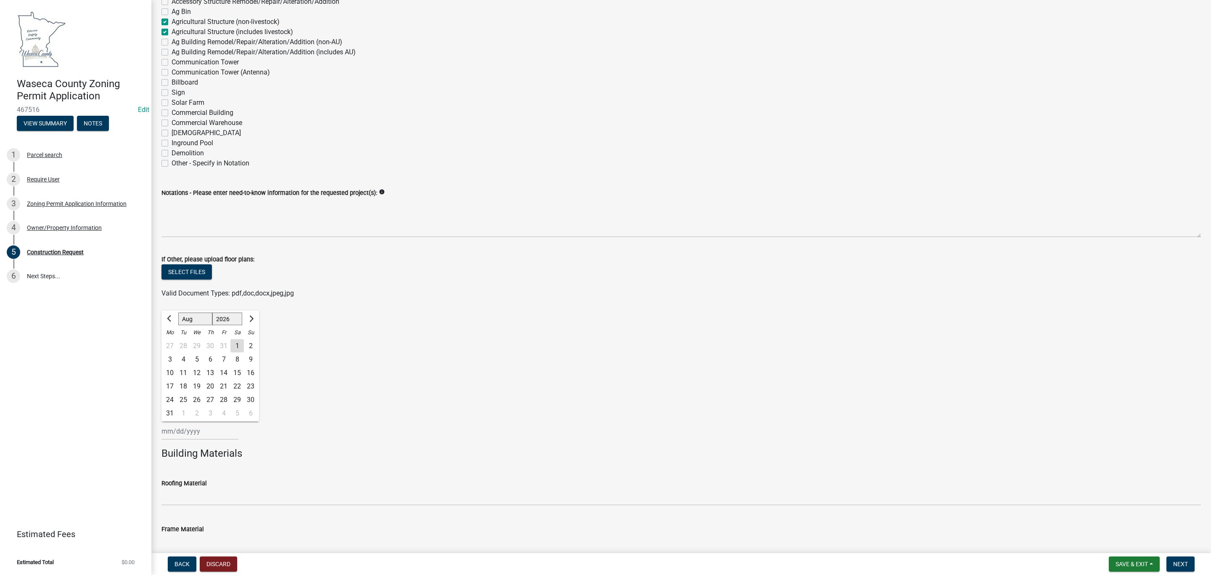
type input "09/01/2026"
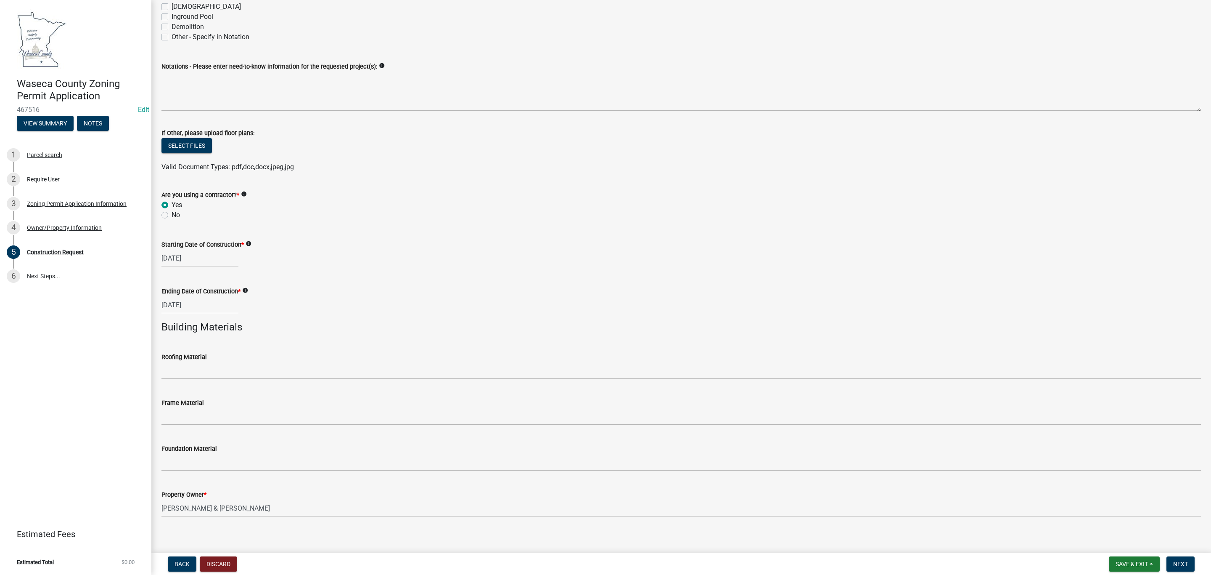
scroll to position [322, 0]
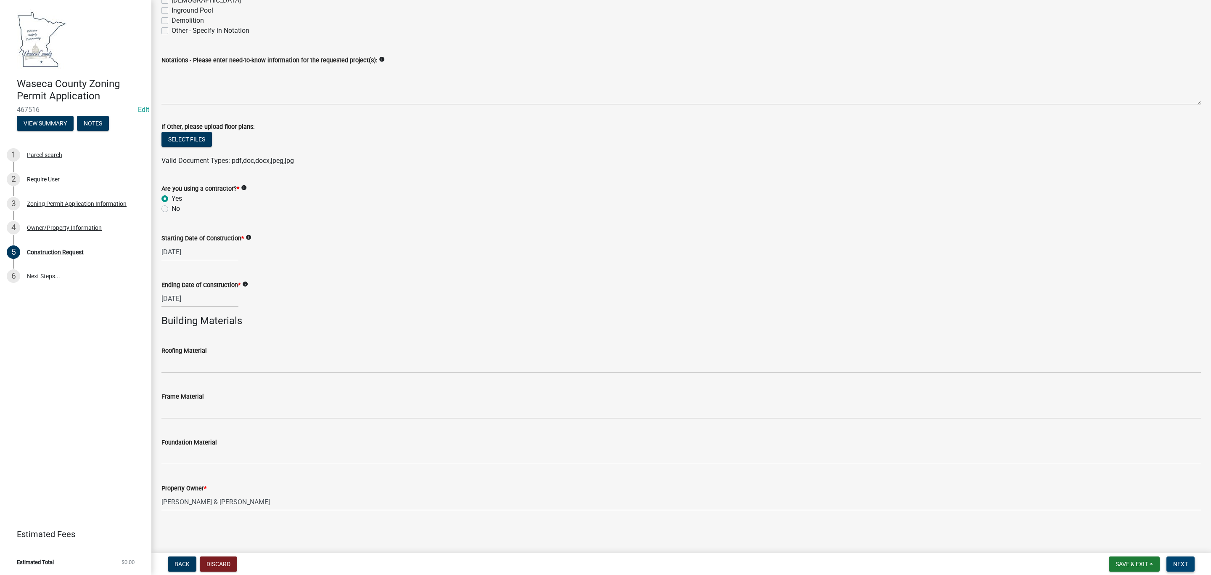
click at [1180, 562] on span "Next" at bounding box center [1181, 563] width 15 height 7
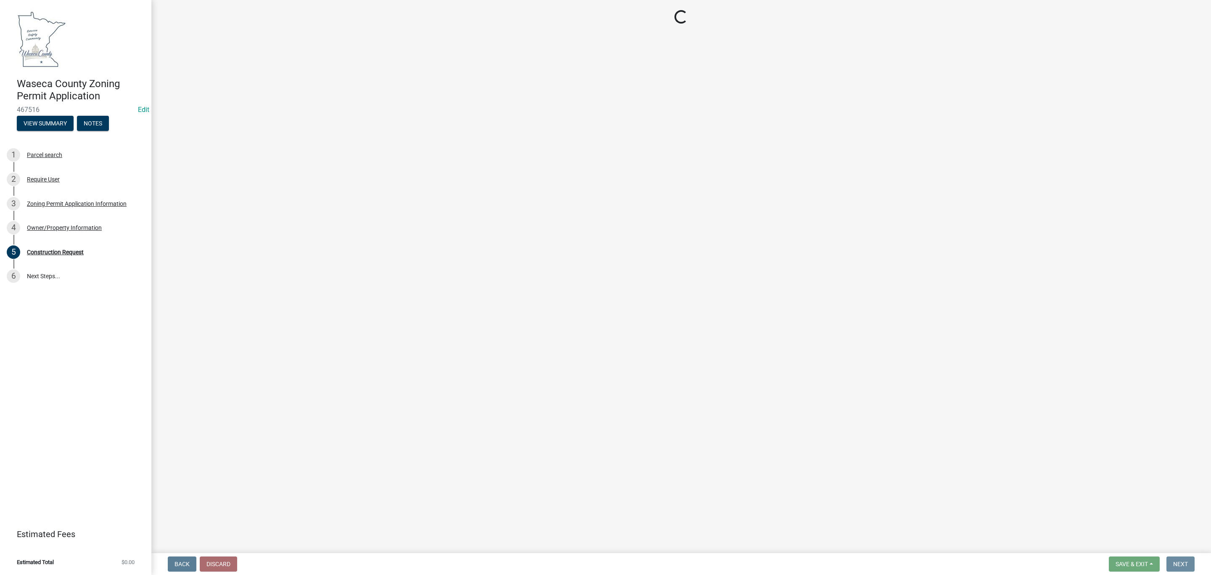
scroll to position [0, 0]
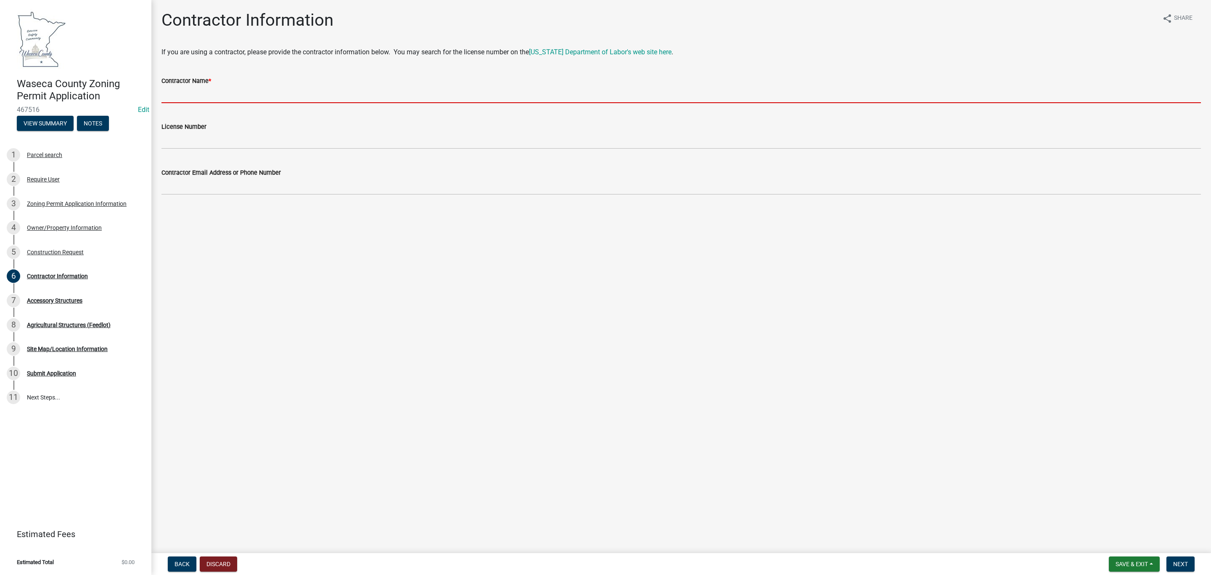
click at [231, 90] on input "Contractor Name *" at bounding box center [682, 94] width 1040 height 17
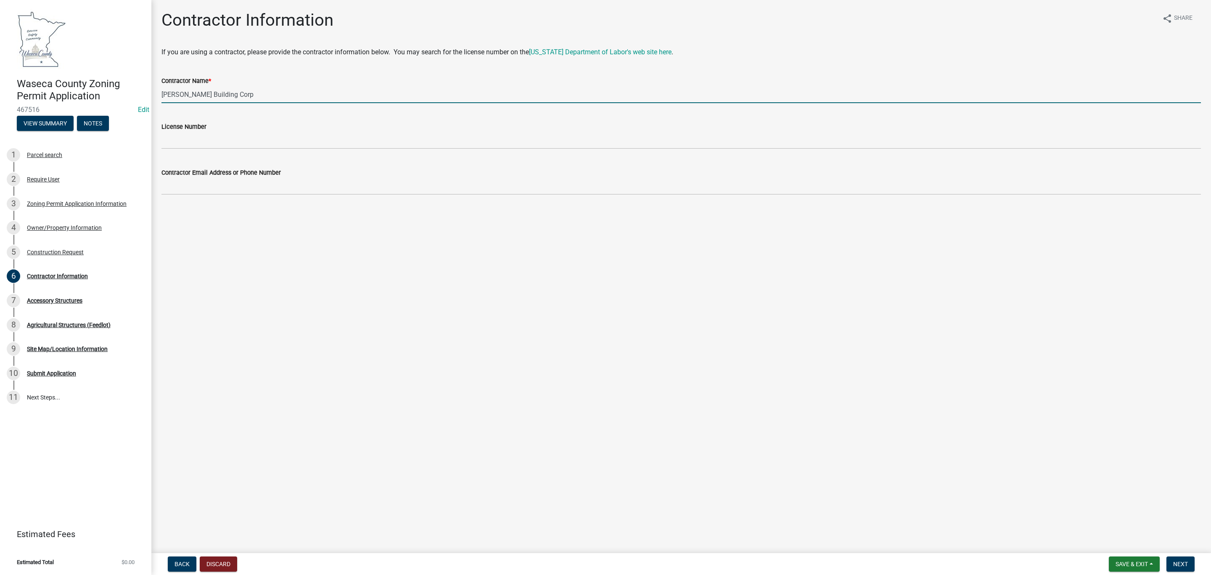
drag, startPoint x: 227, startPoint y: 115, endPoint x: 236, endPoint y: 170, distance: 55.4
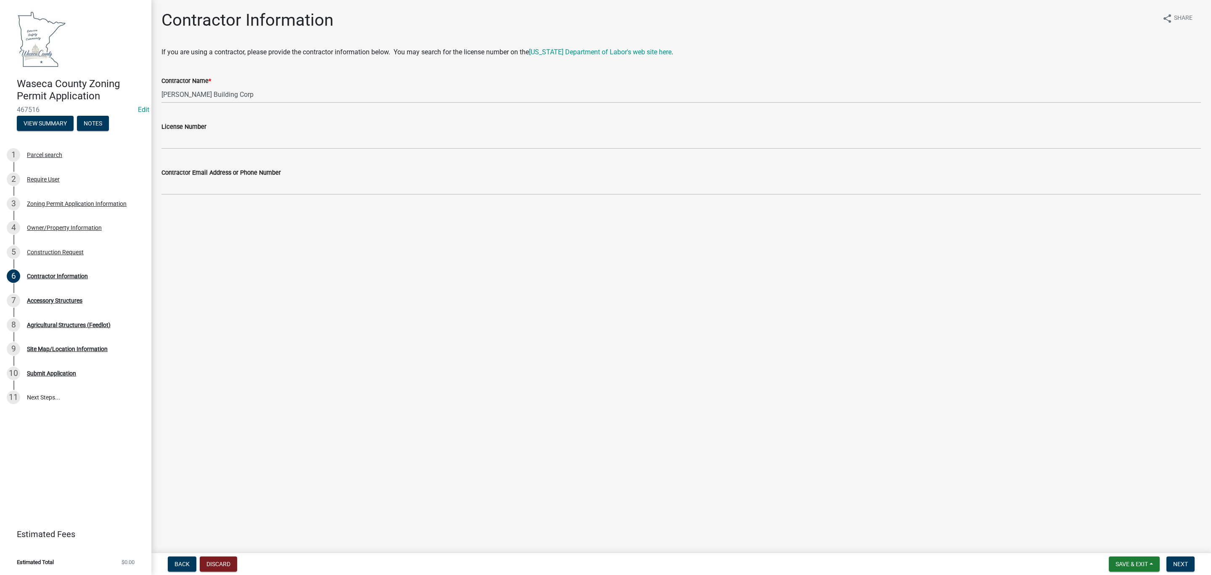
drag, startPoint x: 236, startPoint y: 170, endPoint x: 609, endPoint y: 376, distance: 426.1
click at [620, 379] on main "Contractor Information share Share If you are using a contractor, please provid…" at bounding box center [681, 274] width 1060 height 549
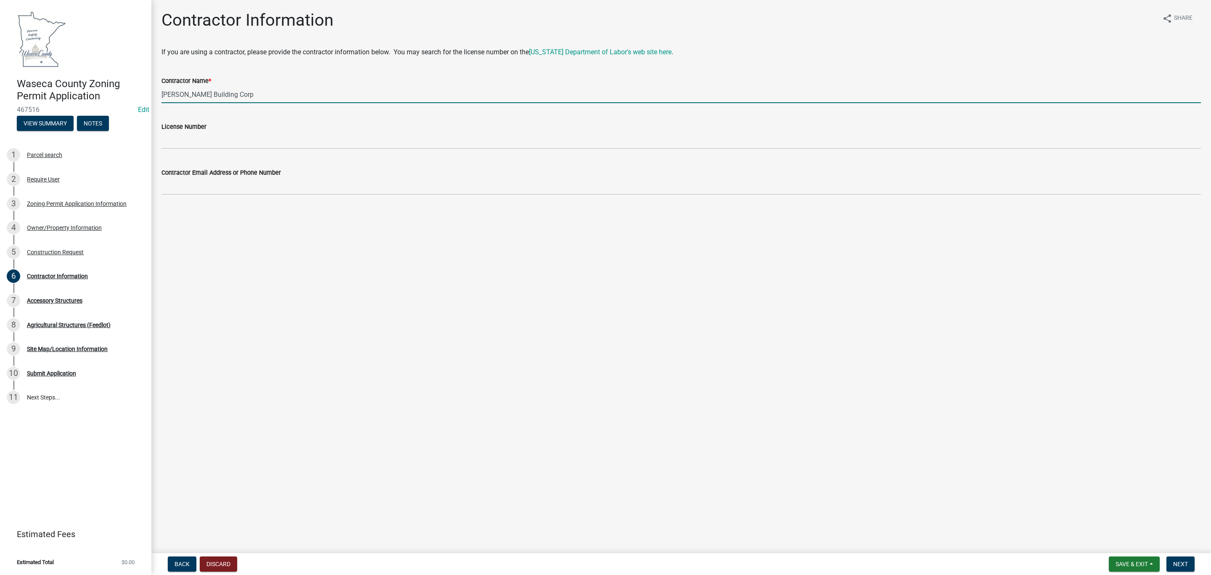
click at [226, 93] on input "Cleary Building Corp" at bounding box center [682, 94] width 1040 height 17
type input "Cleary Building Corp (Scott)"
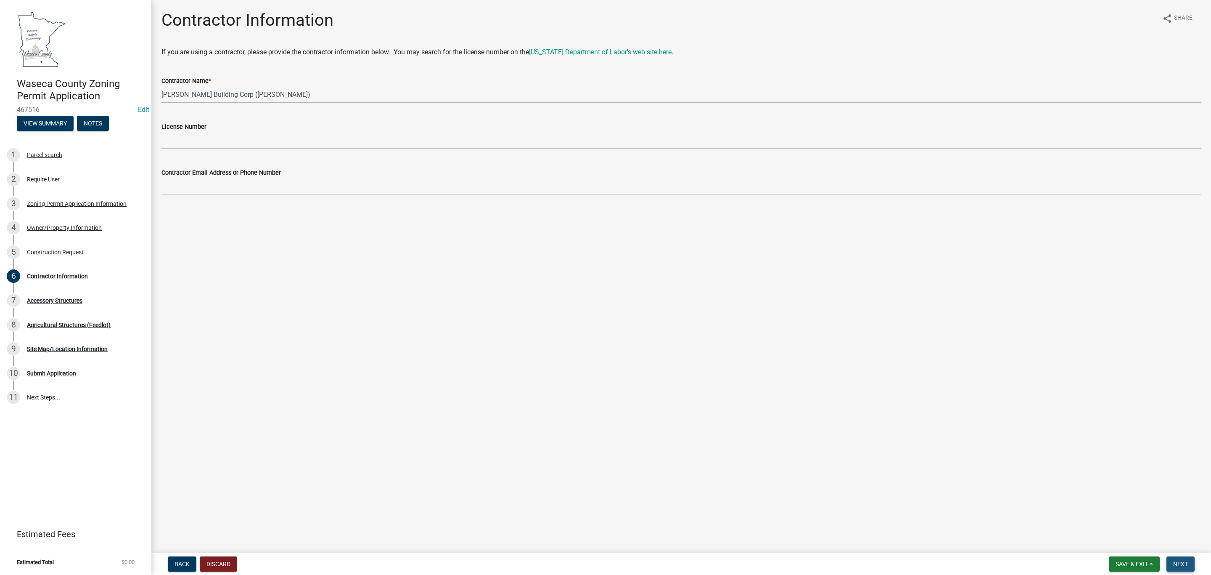
click at [1182, 563] on span "Next" at bounding box center [1181, 563] width 15 height 7
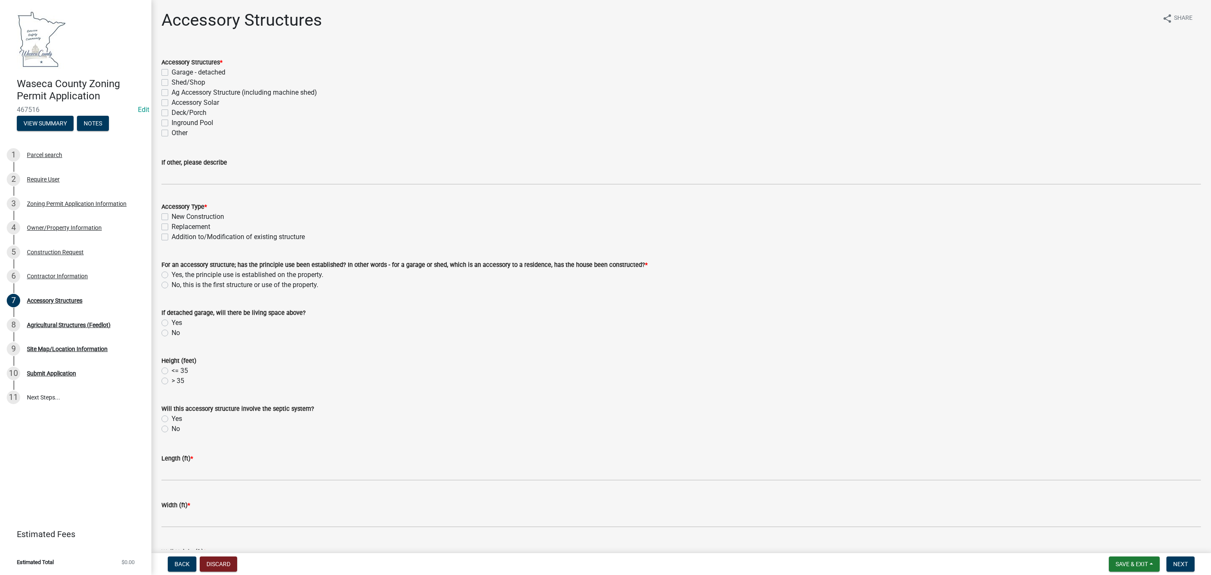
click at [183, 79] on label "Shed/Shop" at bounding box center [189, 82] width 34 height 10
click at [177, 79] on input "Shed/Shop" at bounding box center [174, 79] width 5 height 5
checkbox input "true"
checkbox input "false"
checkbox input "true"
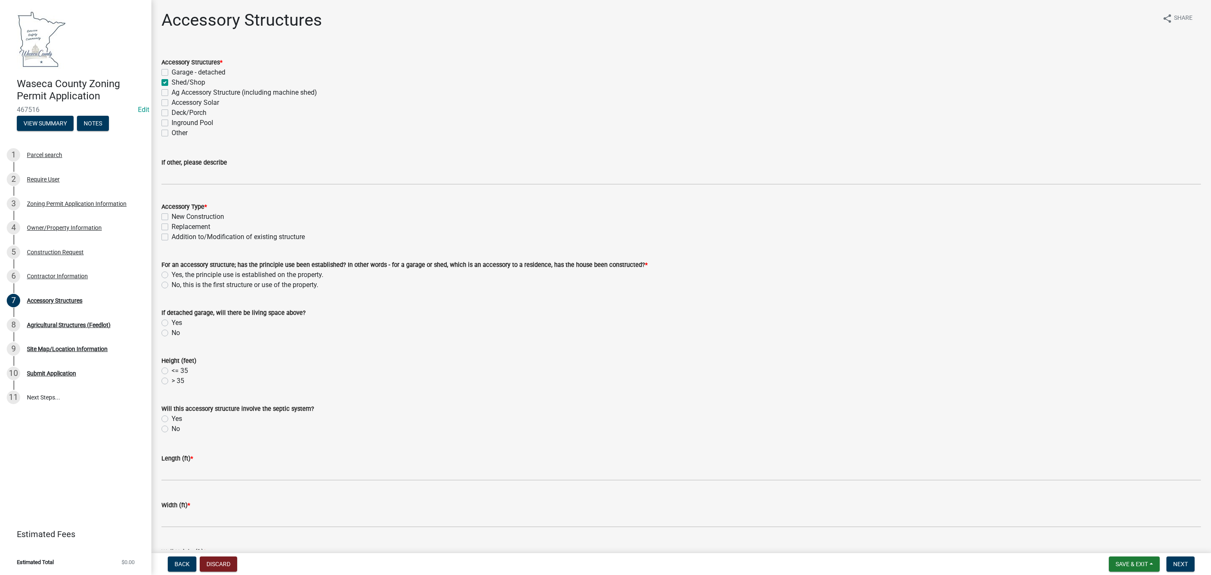
checkbox input "false"
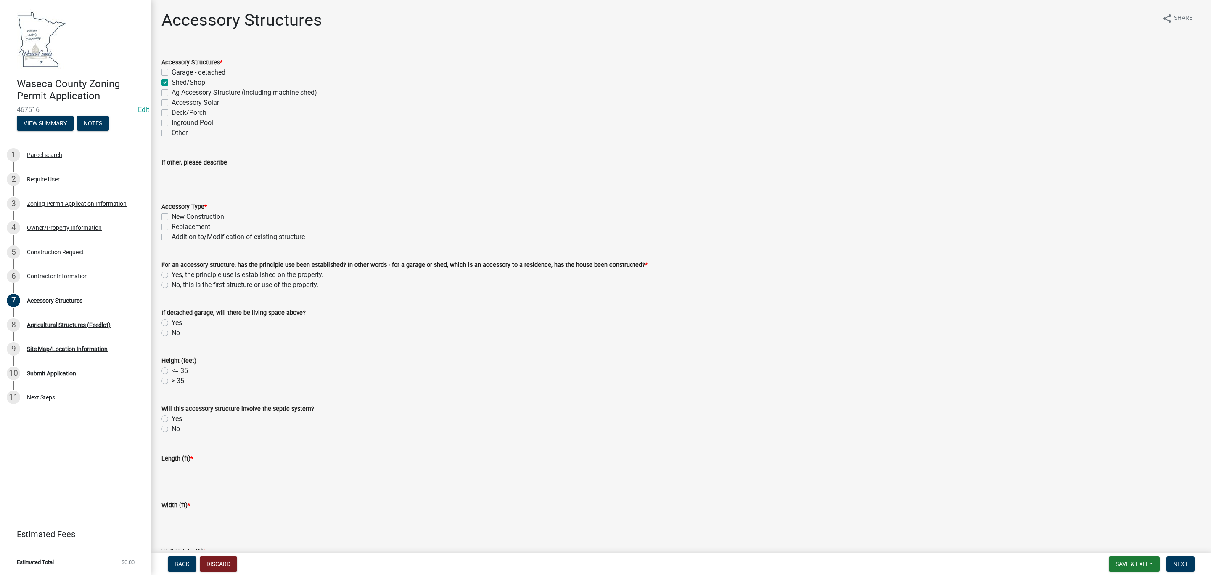
click at [192, 216] on label "New Construction" at bounding box center [198, 217] width 53 height 10
click at [177, 216] on input "New Construction" at bounding box center [174, 214] width 5 height 5
checkbox input "true"
checkbox input "false"
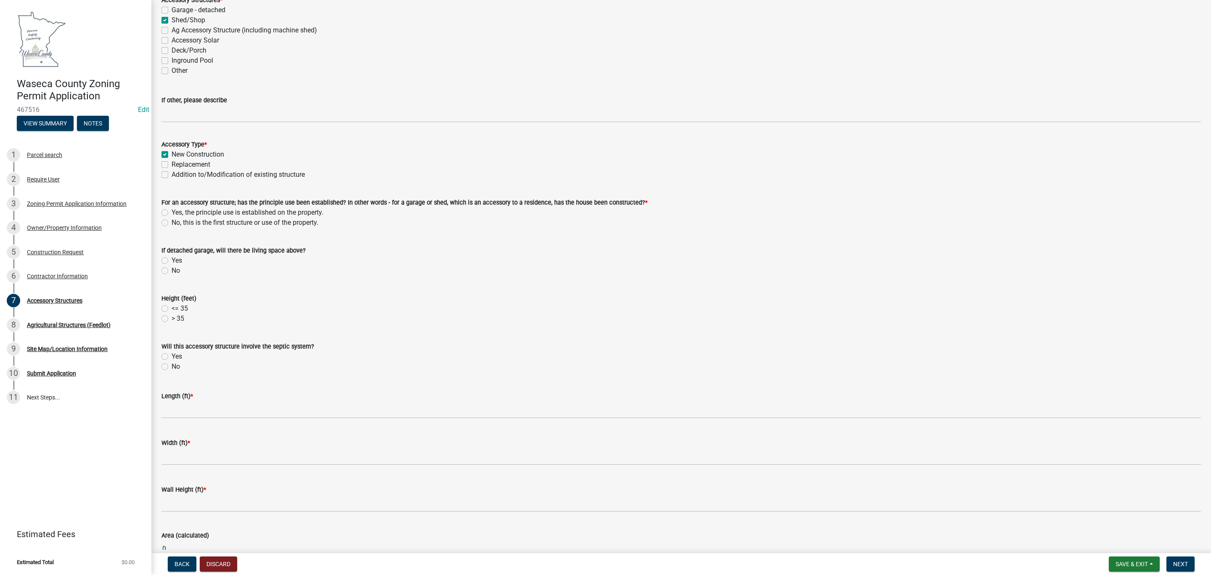
scroll to position [63, 0]
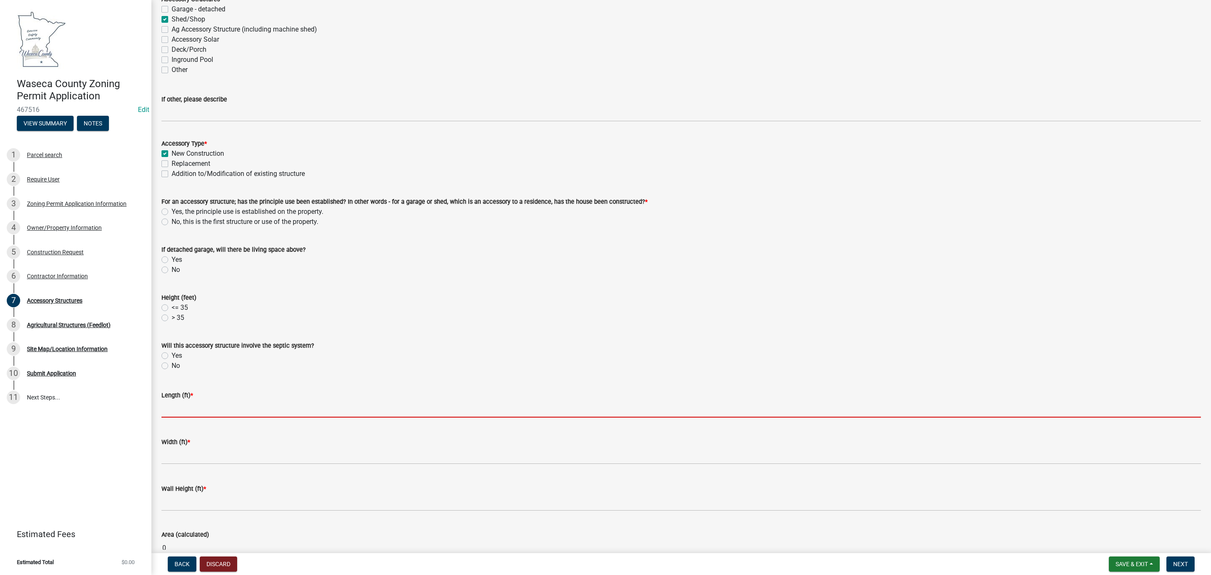
click at [189, 409] on input "text" at bounding box center [682, 408] width 1040 height 17
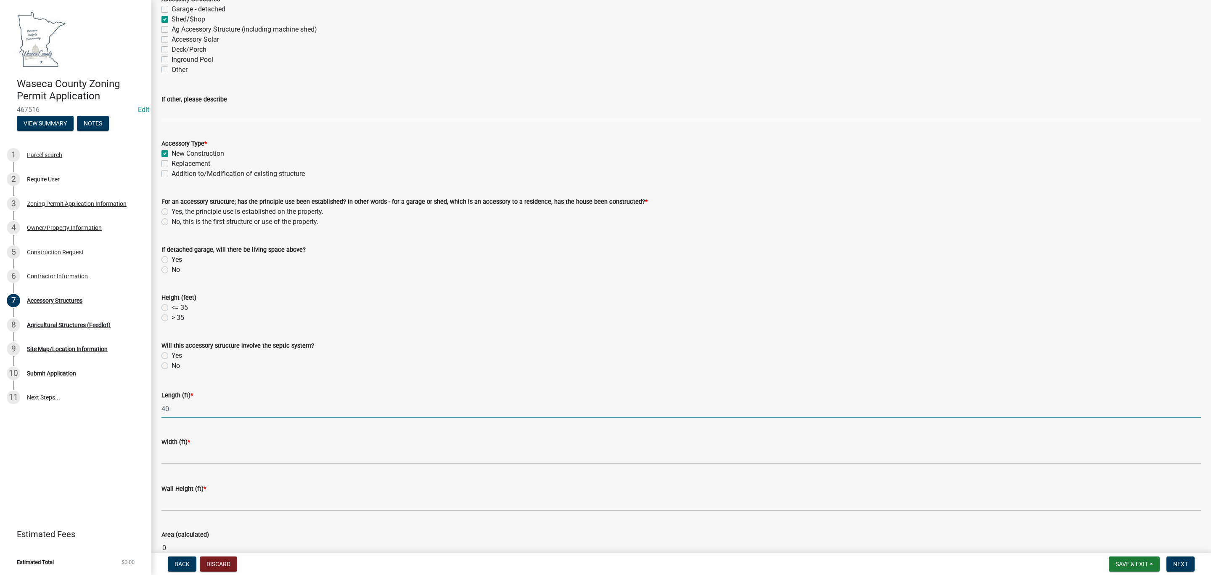
type input "40"
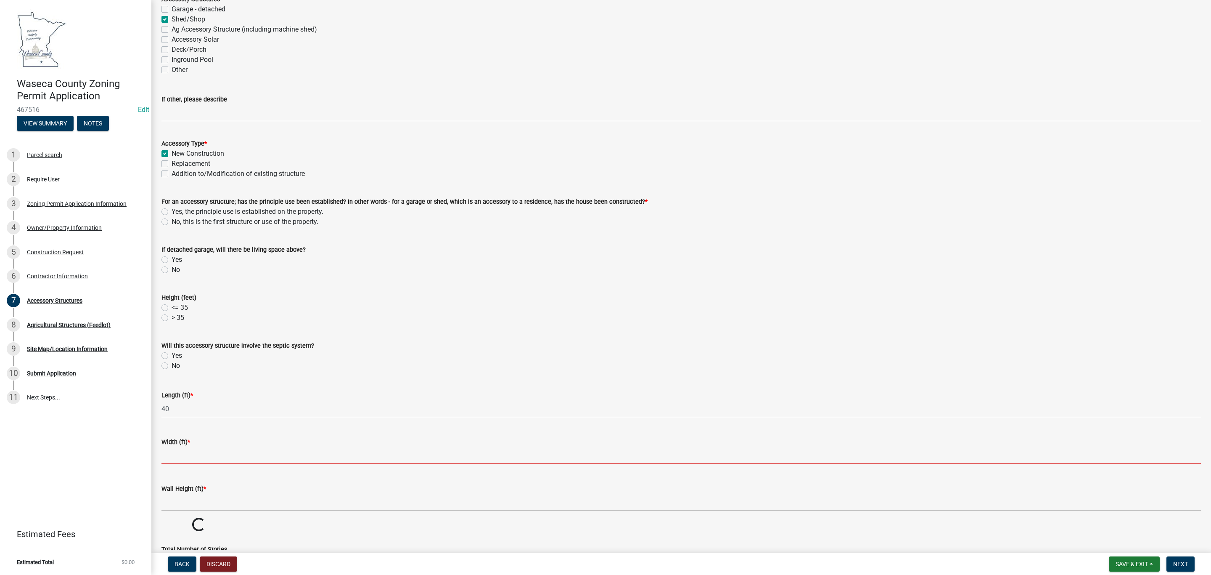
click at [206, 464] on input "text" at bounding box center [682, 455] width 1040 height 17
type input "30"
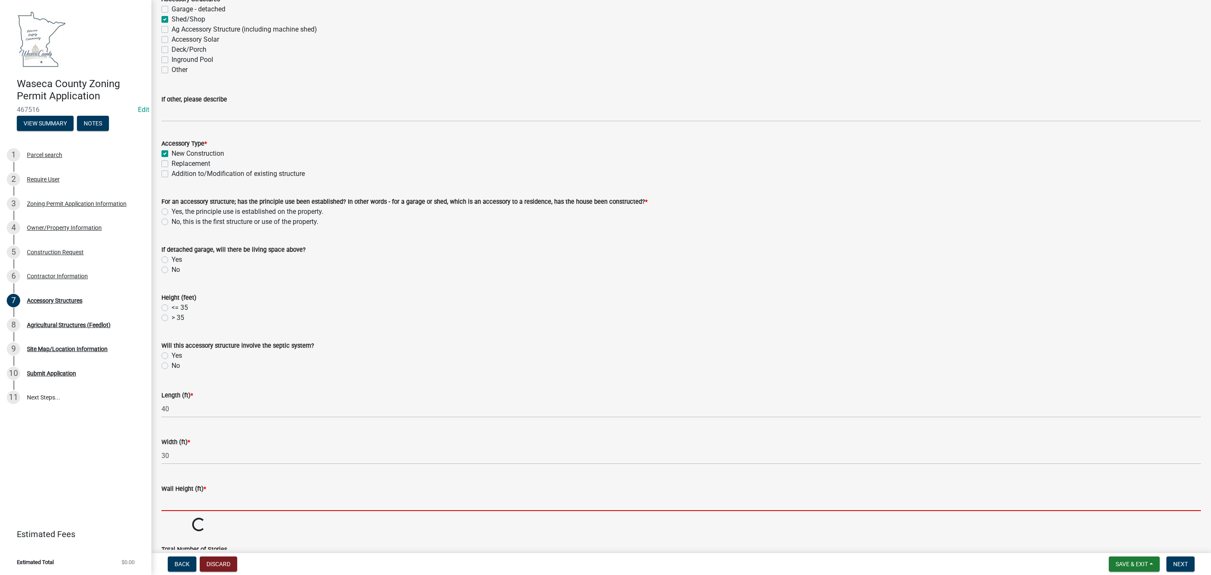
click at [196, 499] on input "Wall Height (ft) *" at bounding box center [682, 501] width 1040 height 17
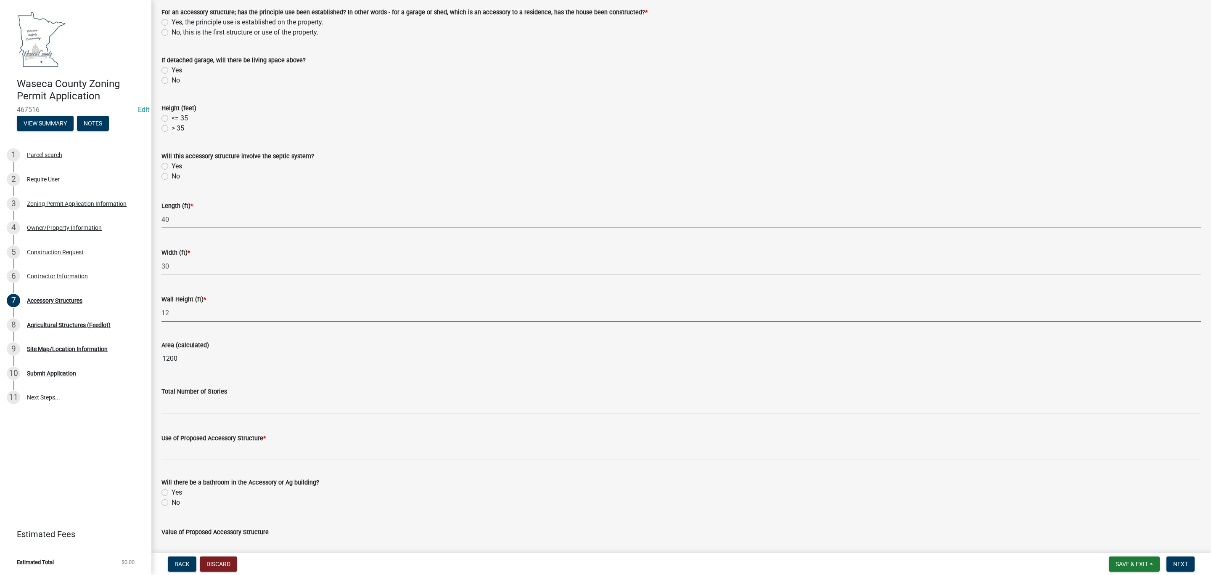
scroll to position [315, 0]
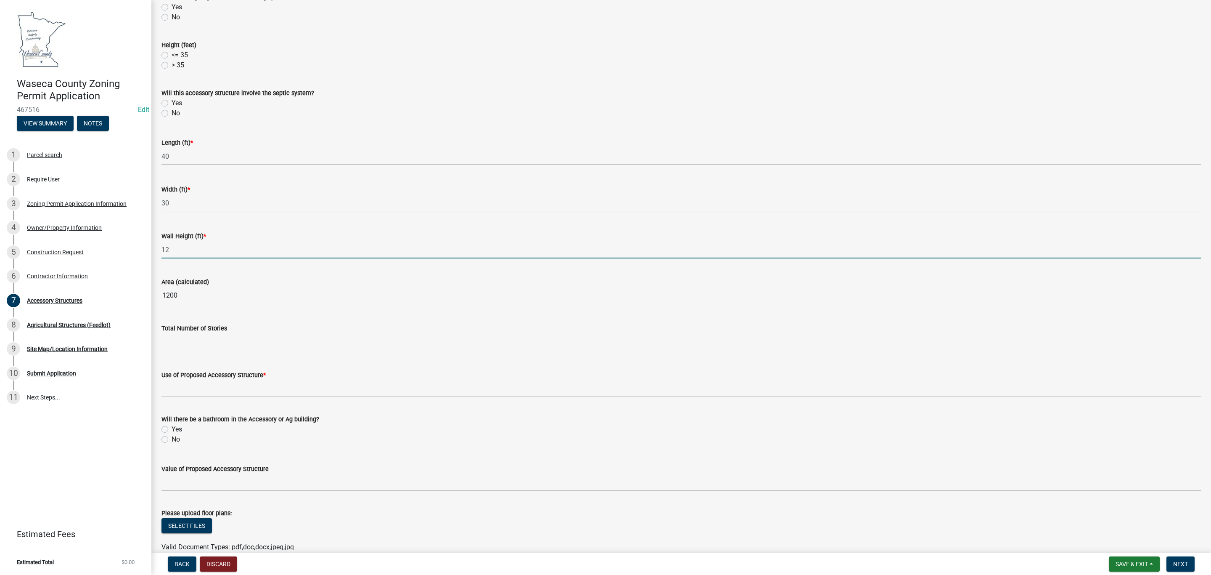
type input "12"
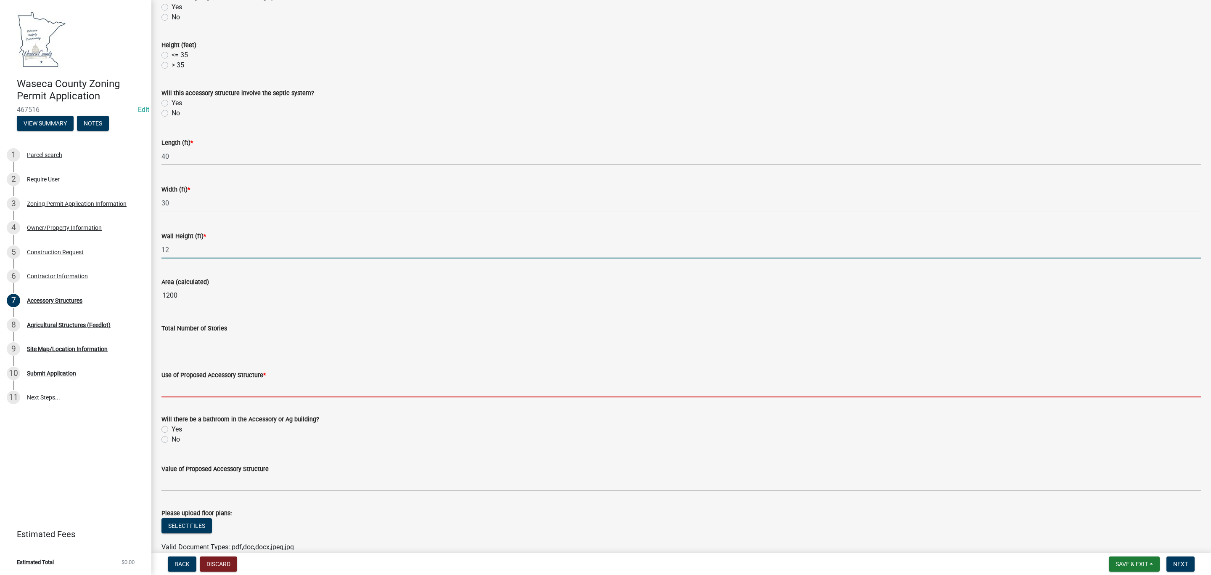
click at [176, 389] on input "Use of Proposed Accessory Structure *" at bounding box center [682, 388] width 1040 height 17
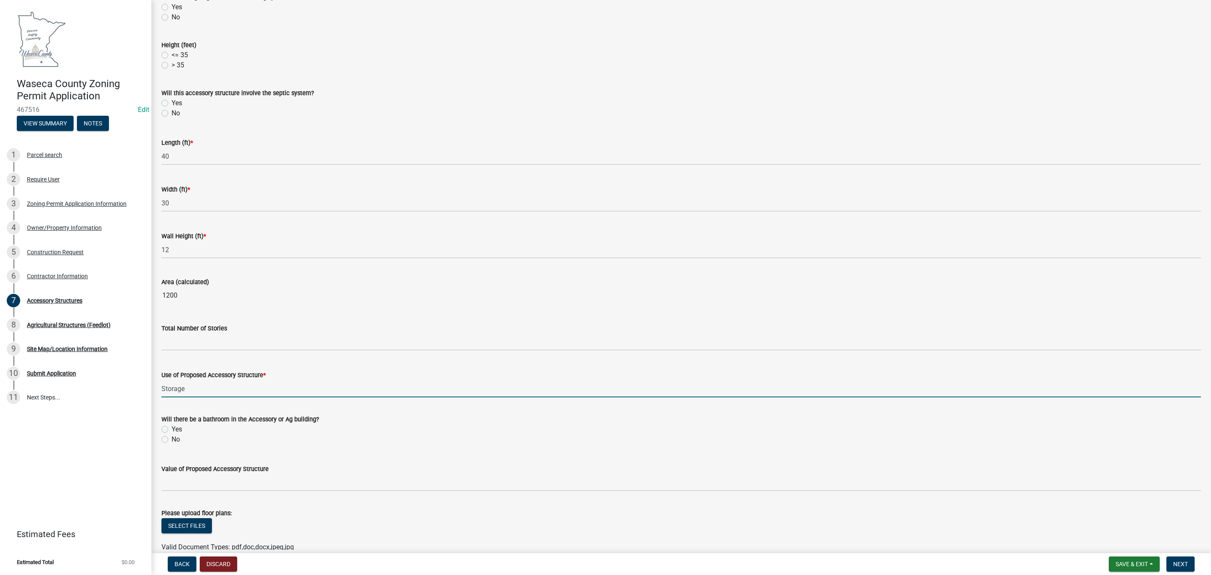
type input "Storage"
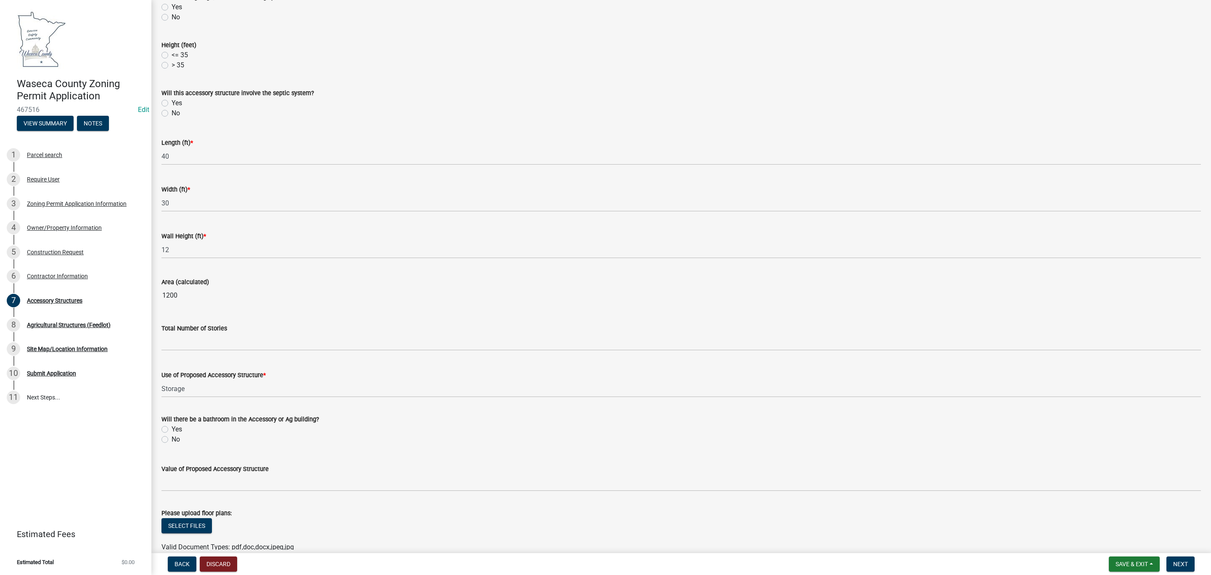
click at [288, 308] on wm-data-entity-input "Area (calculated) 1200" at bounding box center [682, 288] width 1040 height 46
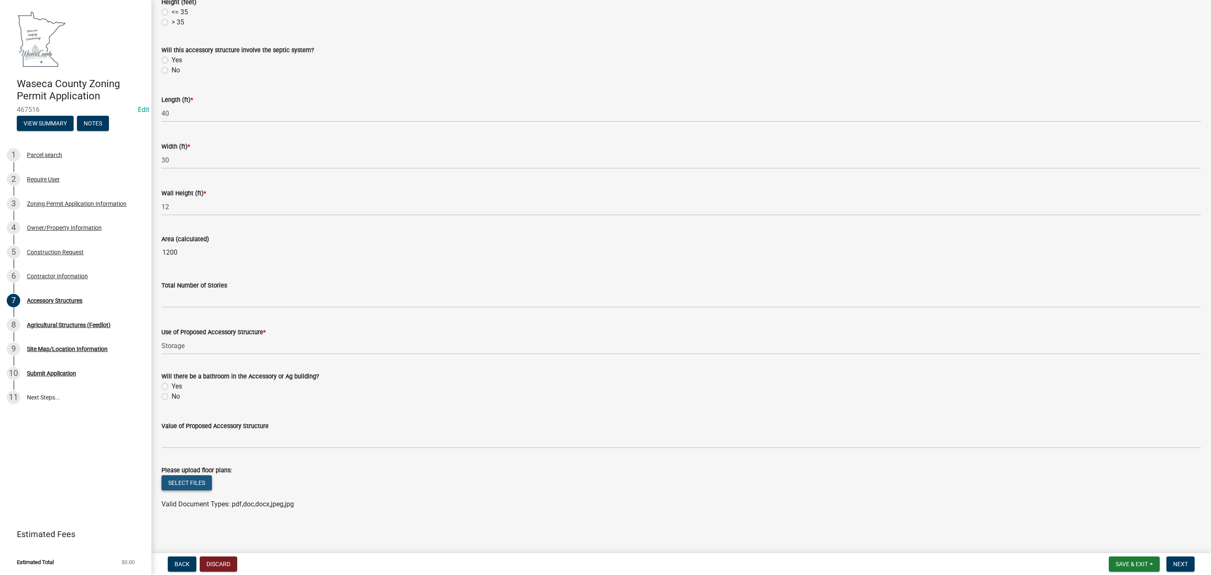
click at [200, 483] on button "Select files" at bounding box center [187, 482] width 50 height 15
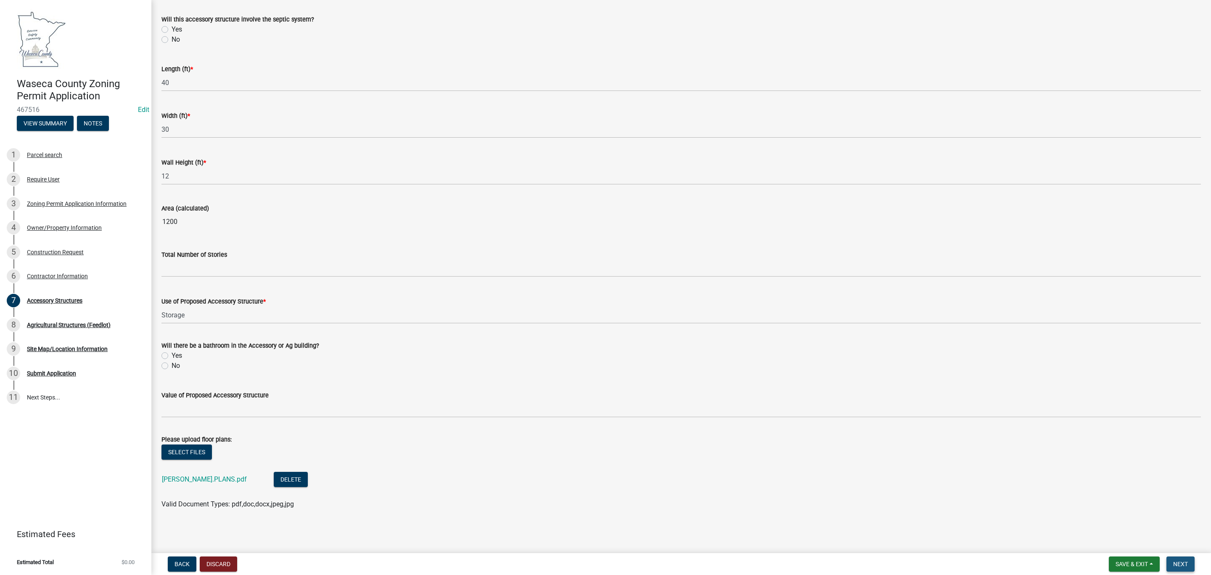
click at [1189, 564] on button "Next" at bounding box center [1181, 563] width 28 height 15
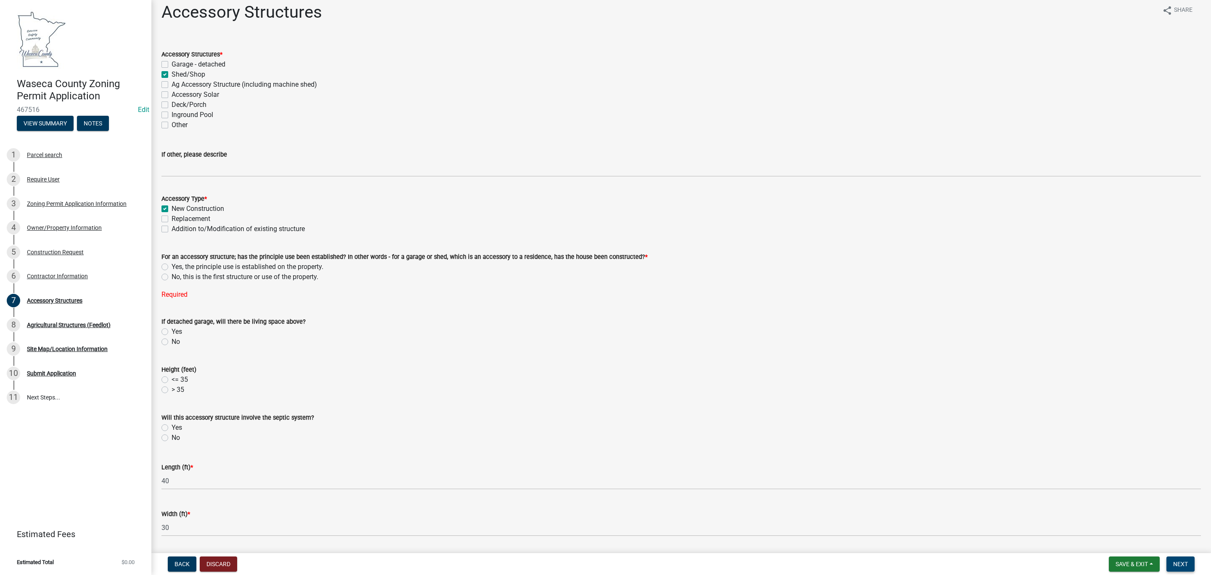
scroll to position [0, 0]
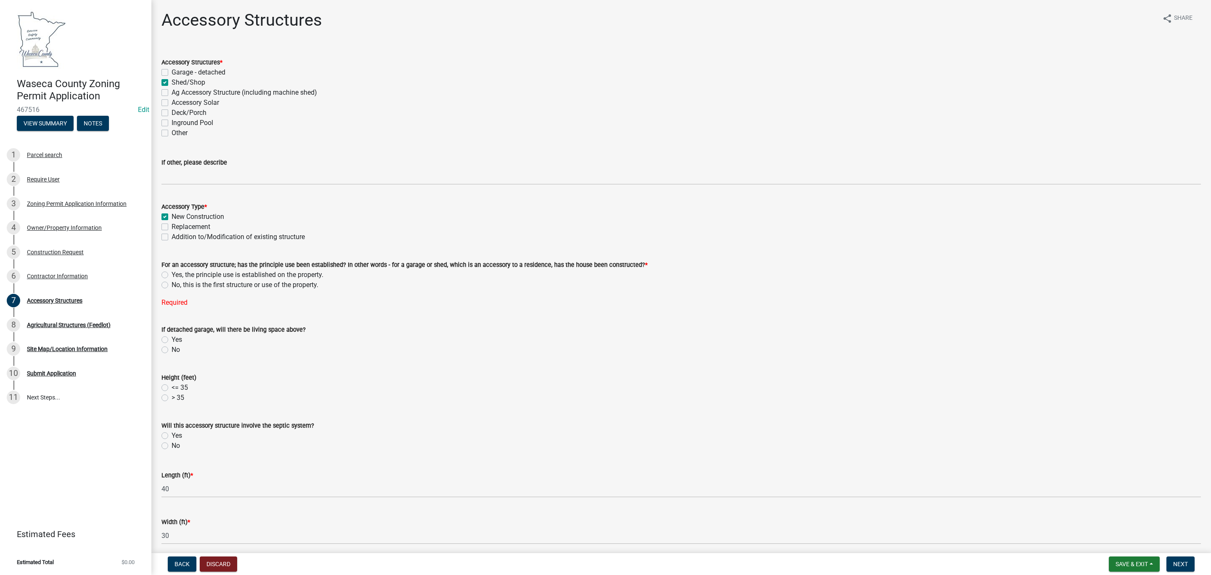
click at [172, 277] on label "Yes, the principle use is established on the property." at bounding box center [248, 275] width 152 height 10
click at [172, 275] on input "Yes, the principle use is established on the property." at bounding box center [174, 272] width 5 height 5
radio input "true"
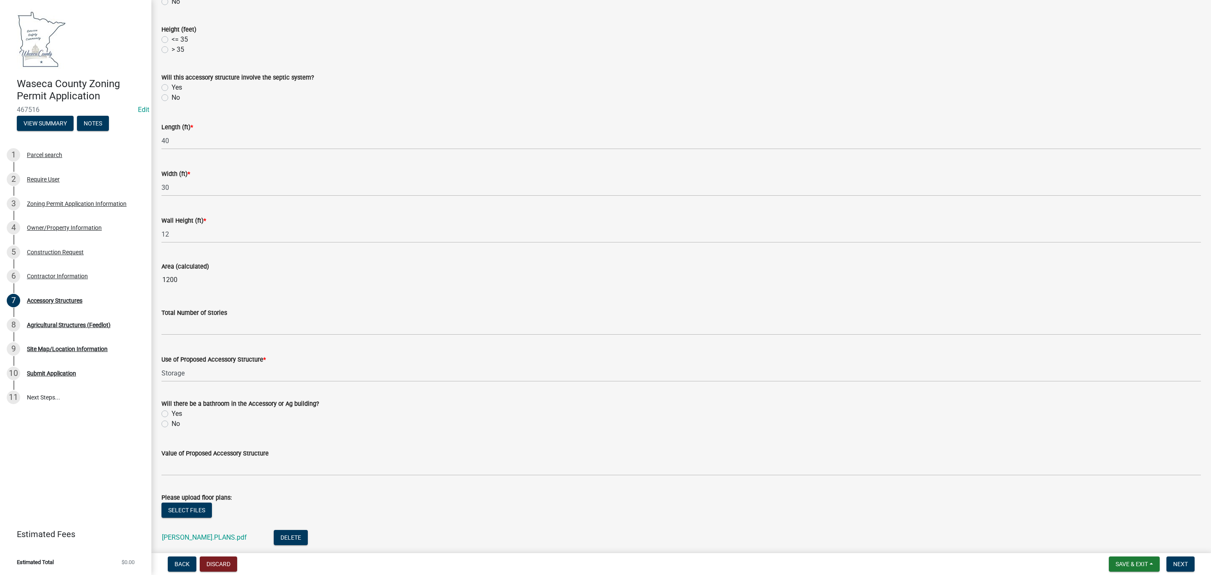
scroll to position [389, 0]
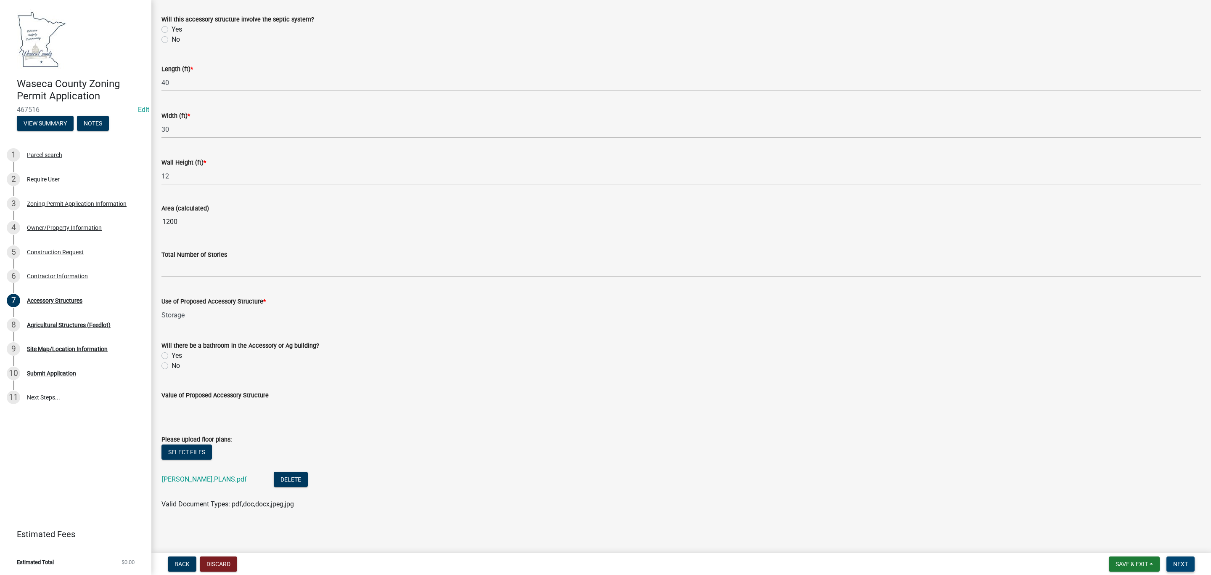
click at [1175, 559] on button "Next" at bounding box center [1181, 563] width 28 height 15
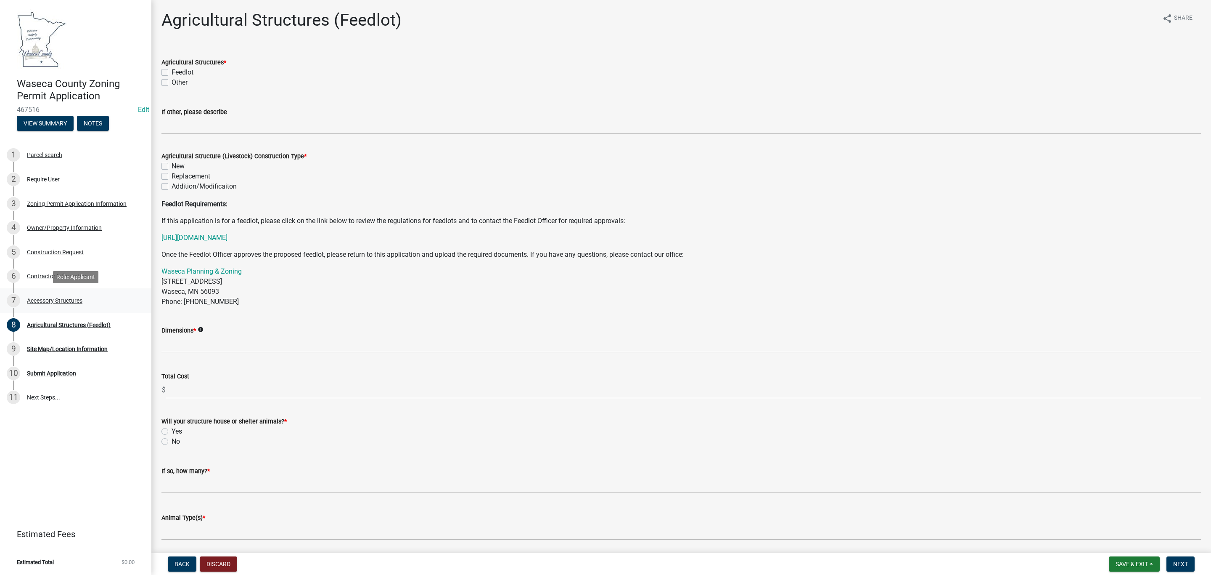
click at [55, 299] on div "Accessory Structures" at bounding box center [55, 300] width 56 height 6
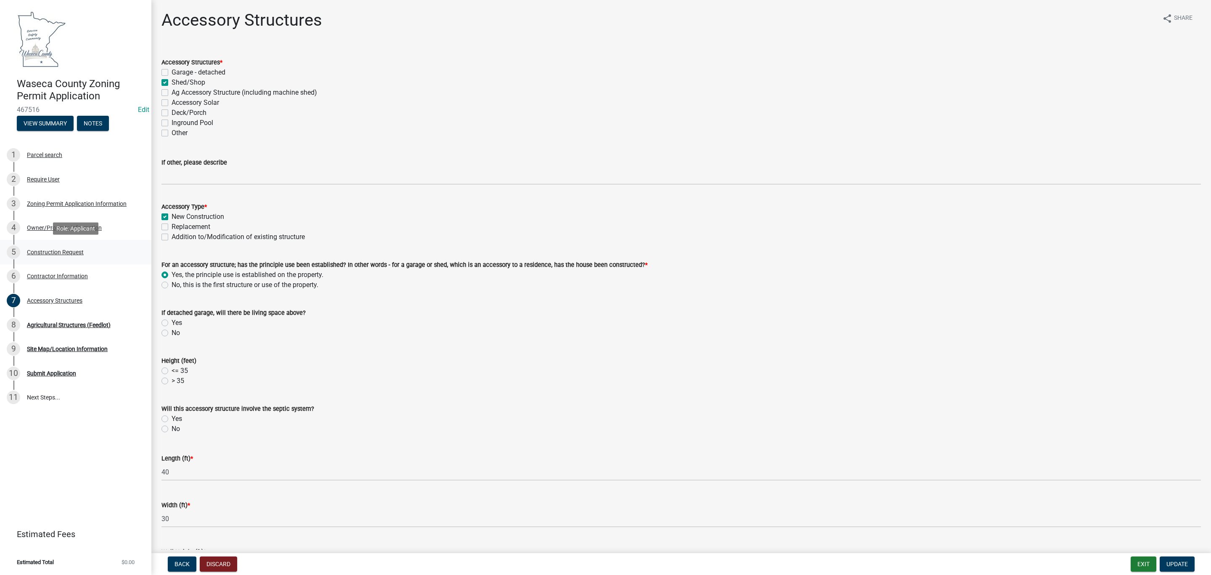
click at [53, 253] on div "Construction Request" at bounding box center [55, 252] width 57 height 6
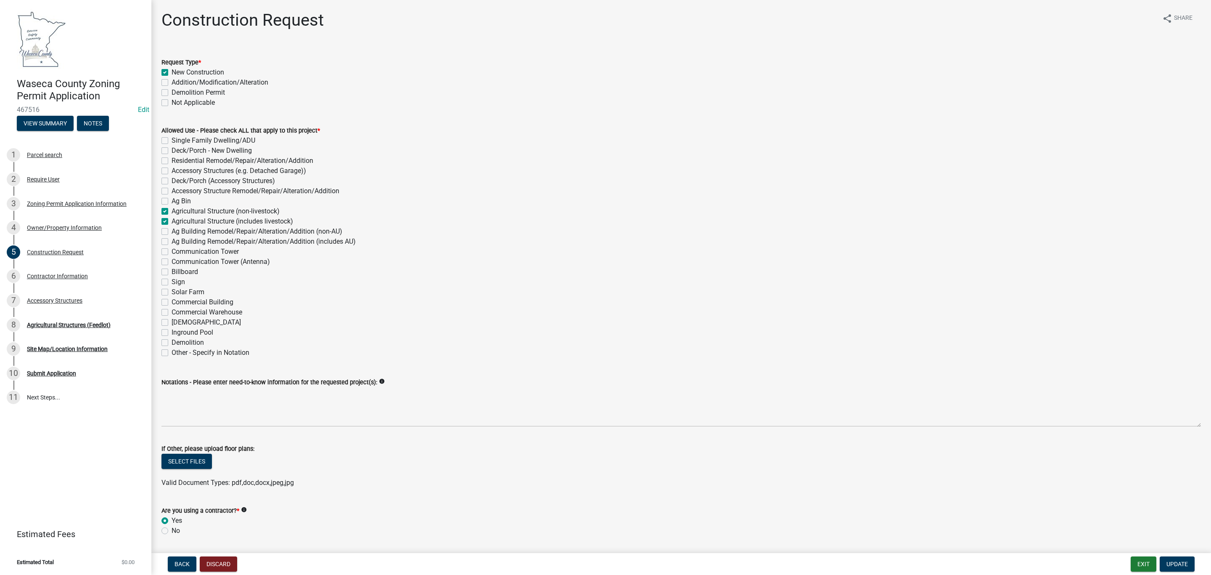
click at [172, 222] on label "Agricultural Structure (includes livestock)" at bounding box center [233, 221] width 122 height 10
click at [172, 222] on input "Agricultural Structure (includes livestock)" at bounding box center [174, 218] width 5 height 5
checkbox input "false"
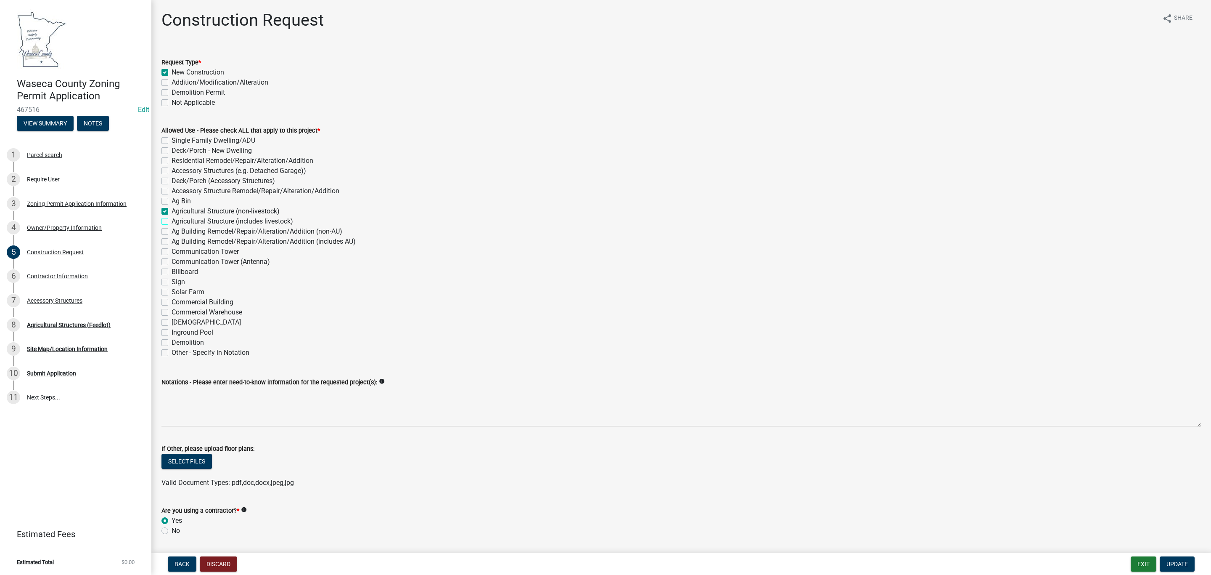
checkbox input "false"
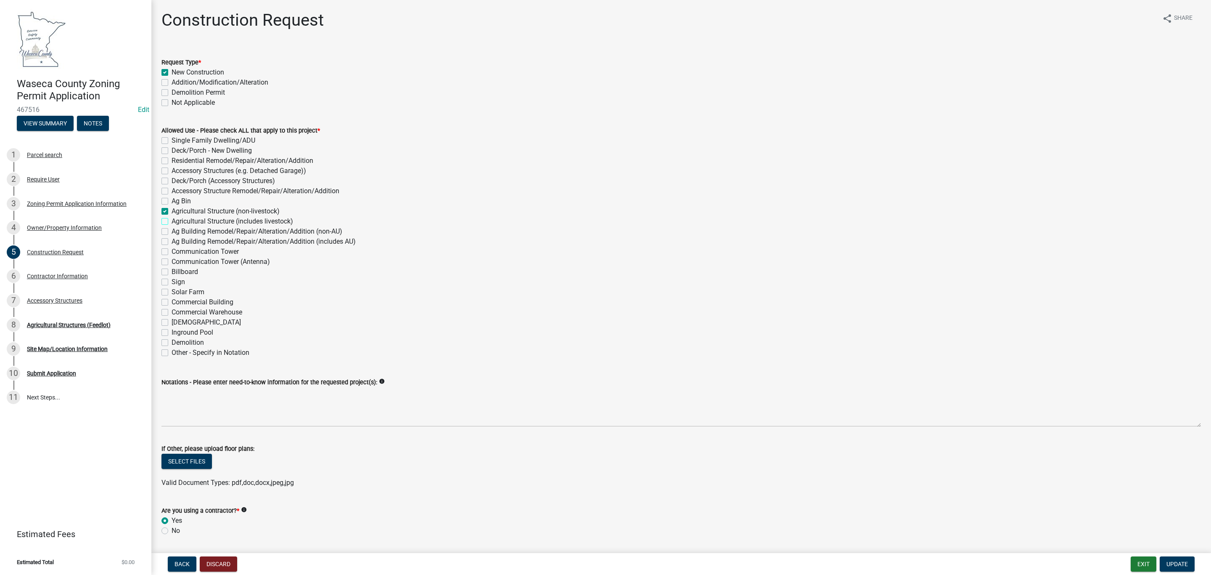
checkbox input "true"
checkbox input "false"
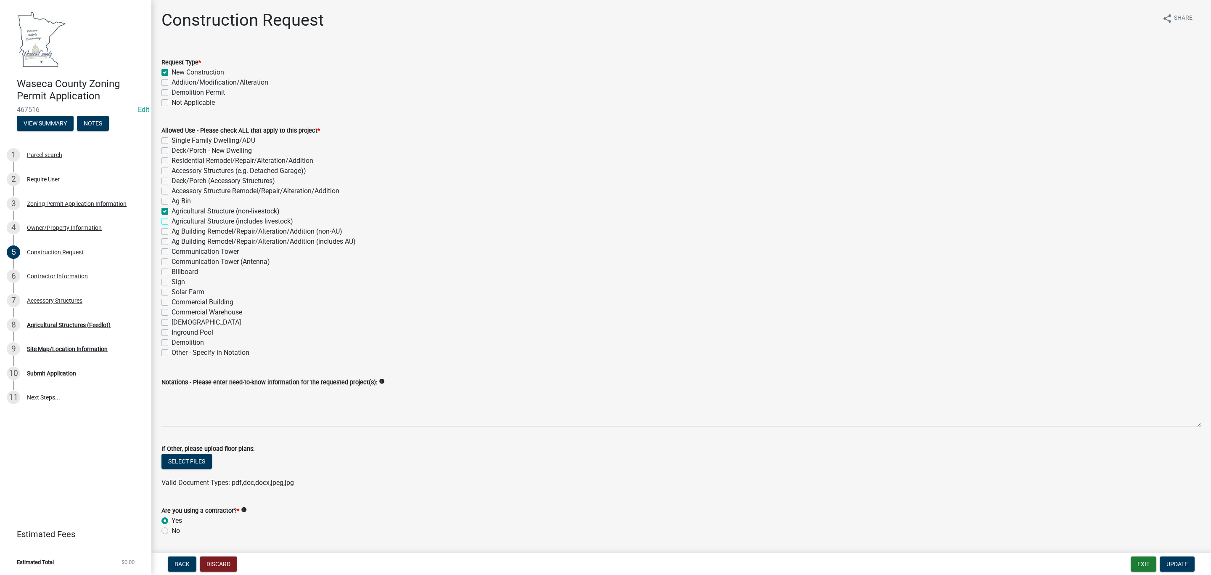
checkbox input "false"
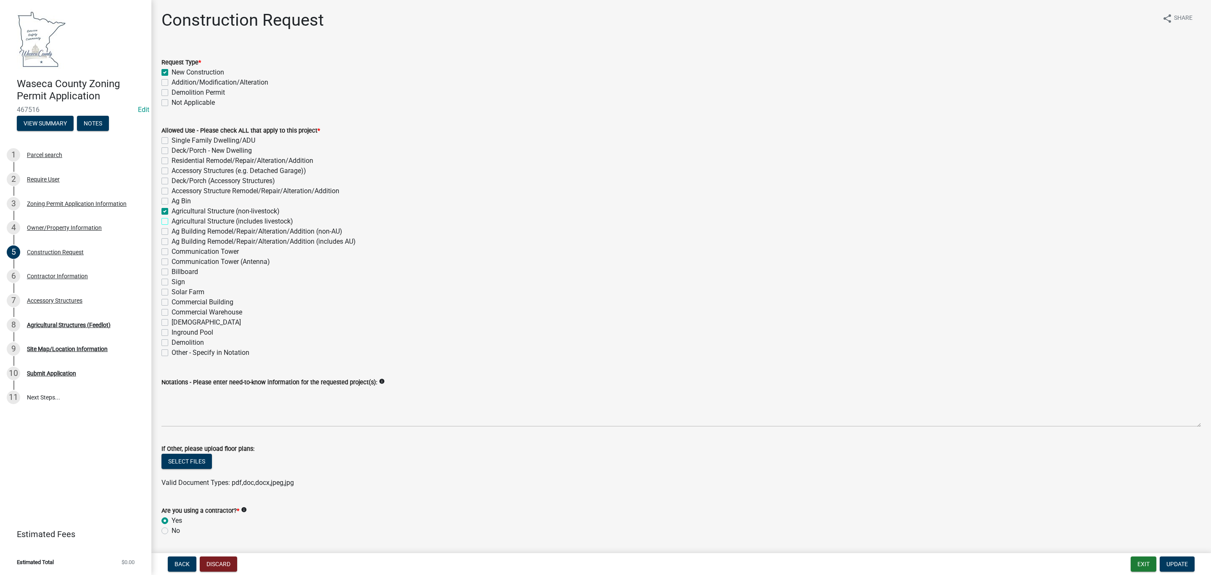
checkbox input "false"
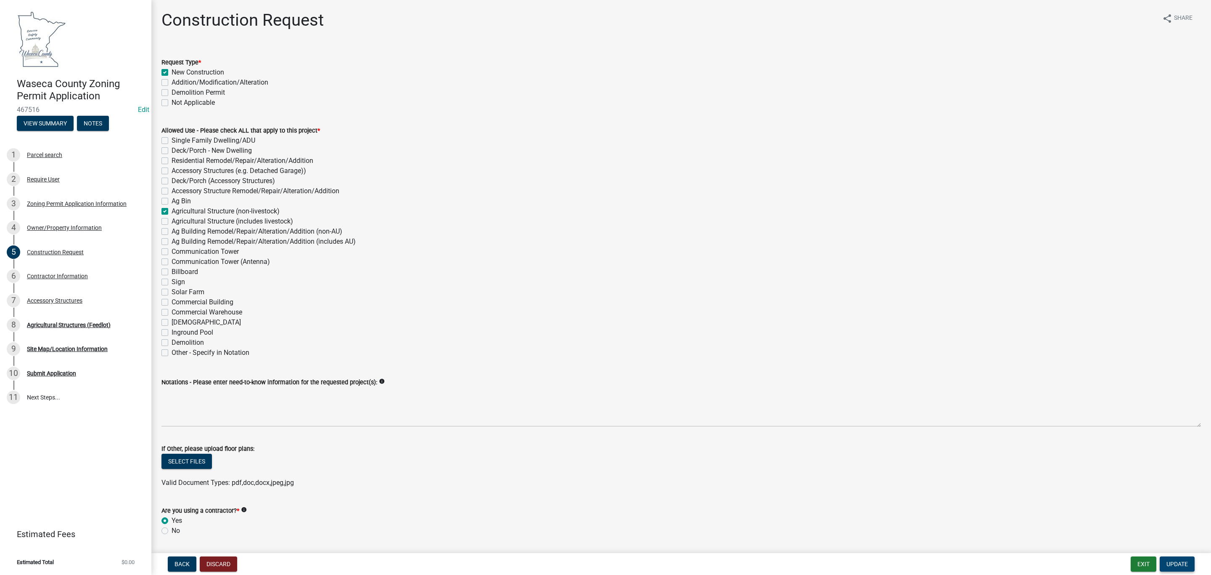
click at [1180, 565] on span "Update" at bounding box center [1177, 563] width 21 height 7
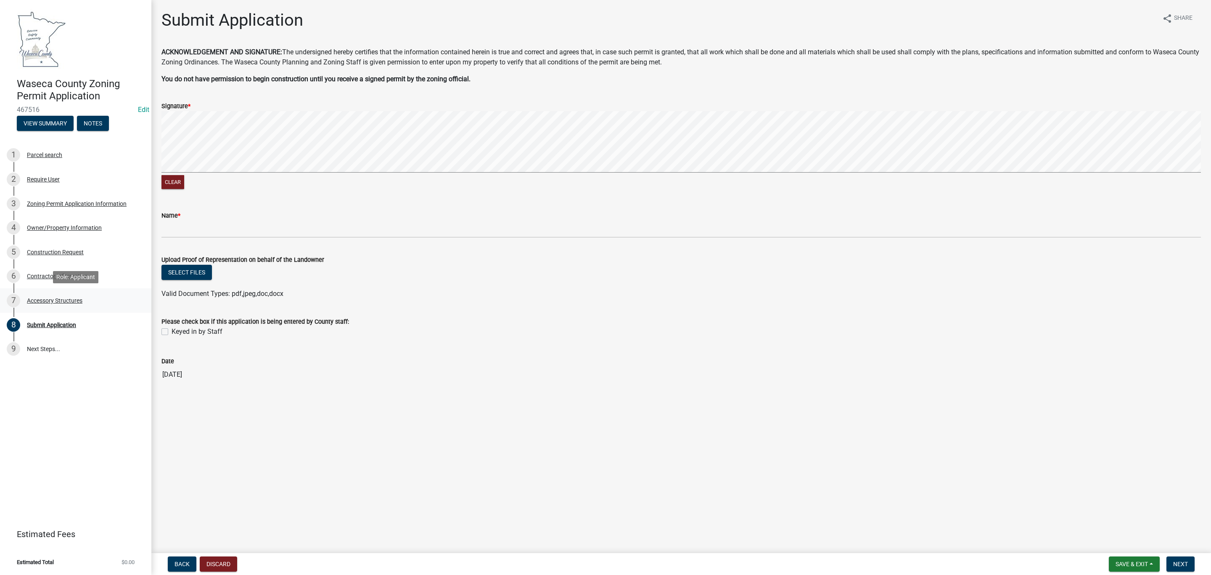
click at [51, 298] on div "Accessory Structures" at bounding box center [55, 300] width 56 height 6
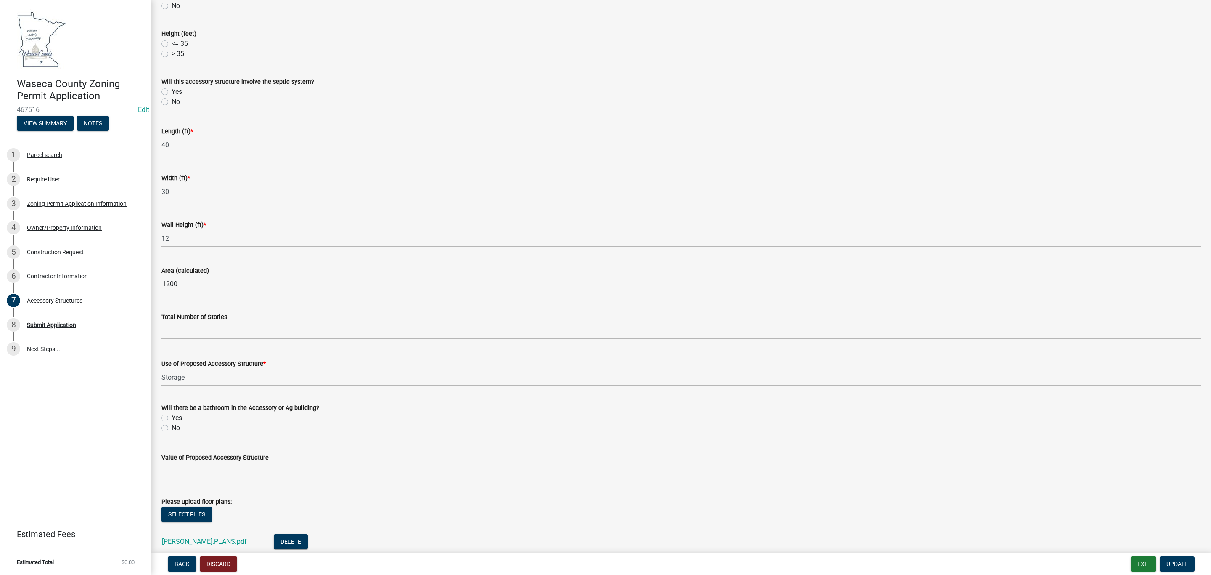
scroll to position [389, 0]
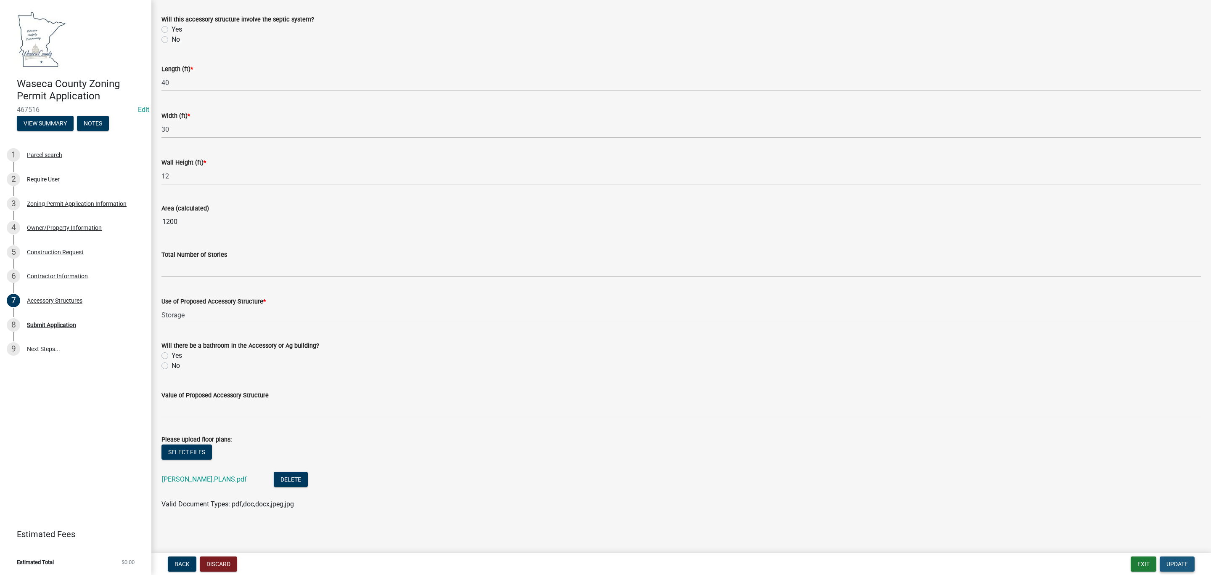
click at [1178, 562] on span "Update" at bounding box center [1177, 563] width 21 height 7
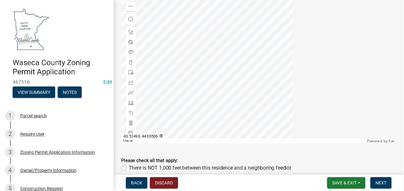
scroll to position [389, 0]
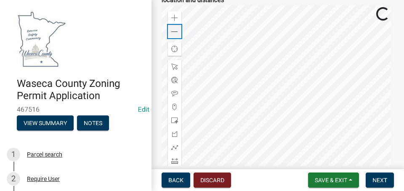
click at [175, 34] on span at bounding box center [174, 32] width 7 height 7
click at [175, 17] on span at bounding box center [174, 18] width 7 height 7
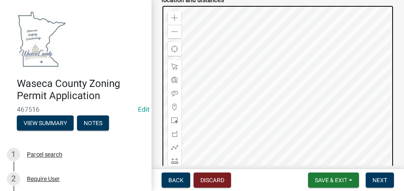
click at [319, 103] on div at bounding box center [278, 110] width 232 height 210
click at [321, 100] on div at bounding box center [278, 110] width 232 height 210
click at [302, 84] on div at bounding box center [278, 110] width 232 height 210
click at [262, 90] on div at bounding box center [278, 110] width 232 height 210
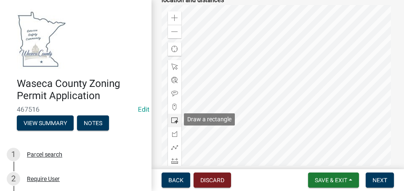
click at [175, 121] on span at bounding box center [174, 120] width 7 height 7
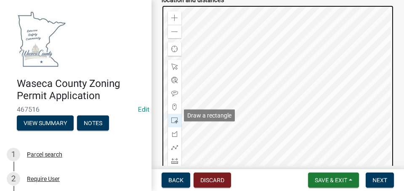
scroll to position [393, 0]
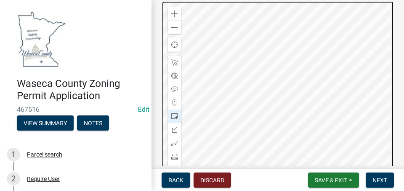
click at [304, 71] on div at bounding box center [278, 106] width 232 height 210
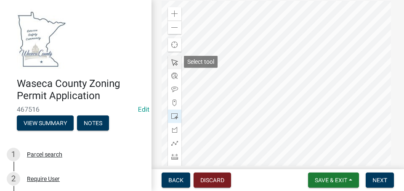
click at [175, 62] on span at bounding box center [174, 62] width 7 height 7
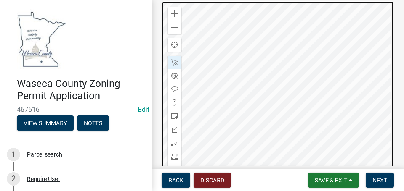
click at [299, 65] on div at bounding box center [278, 106] width 232 height 210
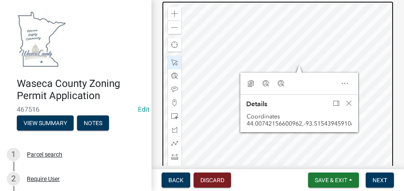
click at [288, 65] on div at bounding box center [278, 106] width 232 height 210
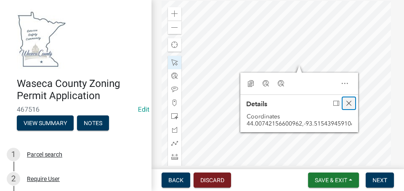
click at [349, 100] on span "Close" at bounding box center [348, 103] width 7 height 7
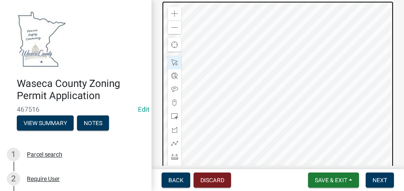
click at [294, 61] on div at bounding box center [278, 106] width 232 height 210
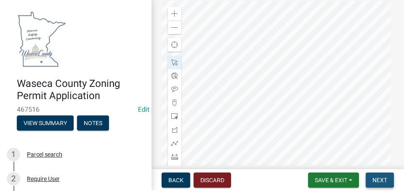
click at [378, 180] on span "Next" at bounding box center [379, 180] width 15 height 7
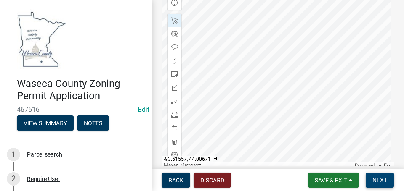
scroll to position [414, 0]
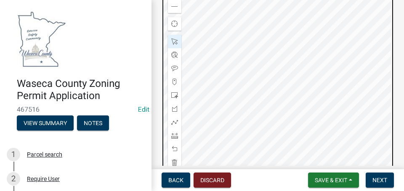
click at [247, 50] on div at bounding box center [278, 85] width 232 height 210
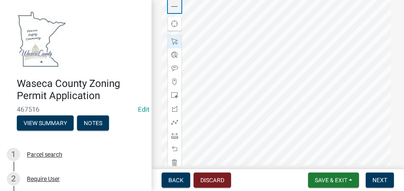
click at [173, 10] on div "Zoom out" at bounding box center [174, 6] width 13 height 13
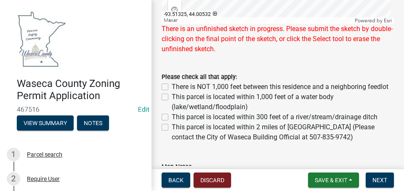
scroll to position [603, 0]
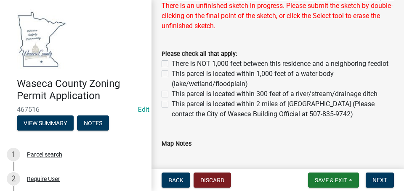
click at [172, 73] on label "This parcel is located within 1,000 feet of a water body (lake/wetland/floodpla…" at bounding box center [283, 79] width 222 height 20
click at [172, 73] on input "This parcel is located within 1,000 feet of a water body (lake/wetland/floodpla…" at bounding box center [174, 71] width 5 height 5
checkbox input "true"
checkbox input "false"
checkbox input "true"
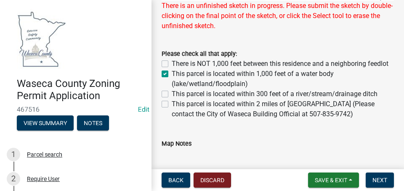
checkbox input "false"
click at [387, 182] on span "Next" at bounding box center [379, 180] width 15 height 7
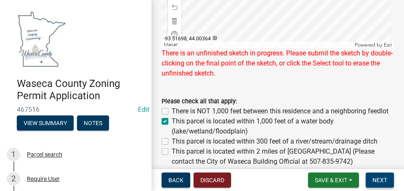
scroll to position [561, 0]
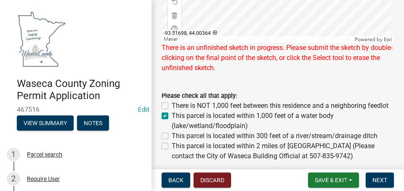
click at [172, 136] on label "This parcel is located within 300 feet of a river/stream/drainage ditch" at bounding box center [275, 136] width 206 height 10
click at [172, 136] on input "This parcel is located within 300 feet of a river/stream/drainage ditch" at bounding box center [174, 133] width 5 height 5
checkbox input "true"
checkbox input "false"
checkbox input "true"
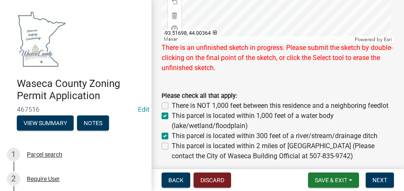
checkbox input "true"
checkbox input "false"
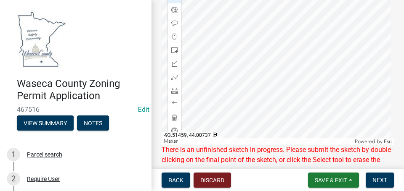
scroll to position [435, 0]
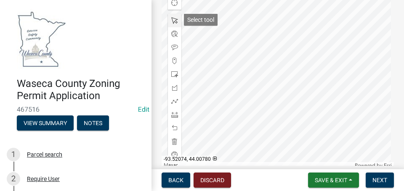
click at [172, 20] on span at bounding box center [174, 20] width 7 height 7
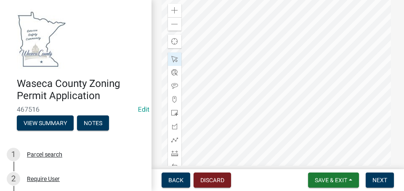
scroll to position [393, 0]
click at [176, 11] on span at bounding box center [174, 14] width 7 height 7
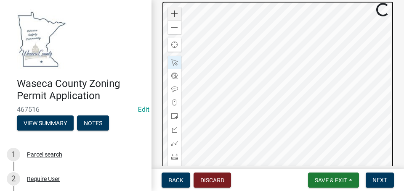
click at [351, 68] on div at bounding box center [278, 106] width 232 height 210
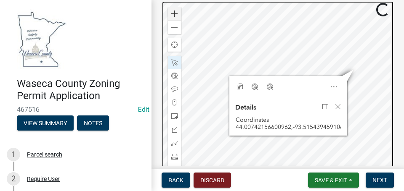
click at [349, 50] on div at bounding box center [278, 106] width 232 height 210
click at [338, 54] on div at bounding box center [278, 106] width 232 height 210
click at [361, 72] on div at bounding box center [278, 106] width 232 height 210
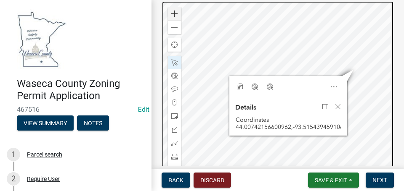
click at [361, 72] on div at bounding box center [278, 106] width 232 height 210
click at [353, 51] on div at bounding box center [278, 106] width 232 height 210
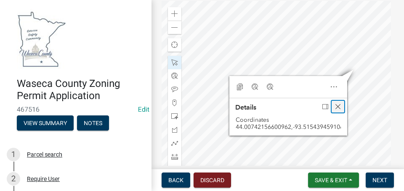
click at [334, 105] on span "Close" at bounding box center [337, 106] width 7 height 7
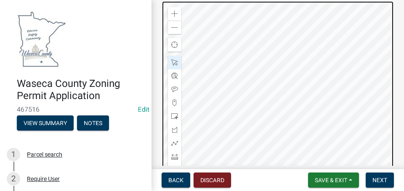
scroll to position [498, 0]
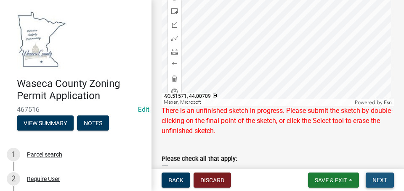
click at [374, 183] on span "Next" at bounding box center [379, 180] width 15 height 7
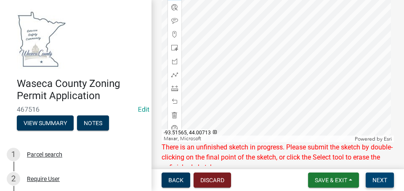
scroll to position [393, 0]
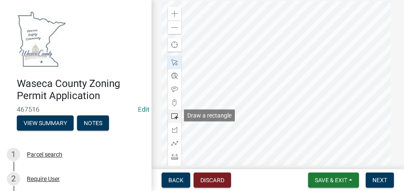
click at [171, 116] on span at bounding box center [174, 116] width 7 height 7
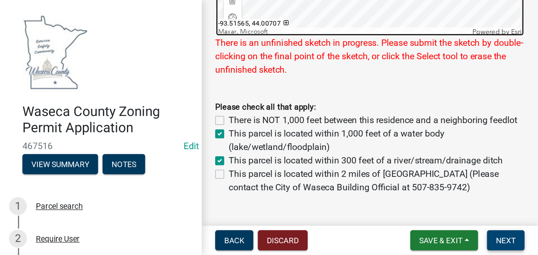
scroll to position [624, 0]
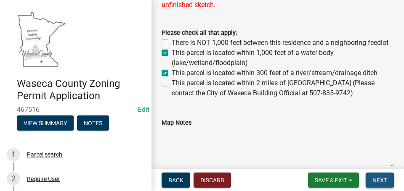
click at [373, 181] on span "Next" at bounding box center [379, 180] width 15 height 7
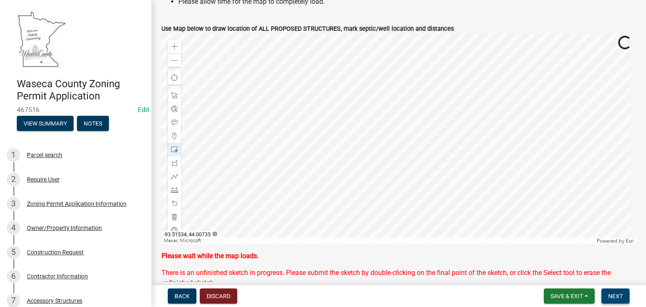
scroll to position [307, 0]
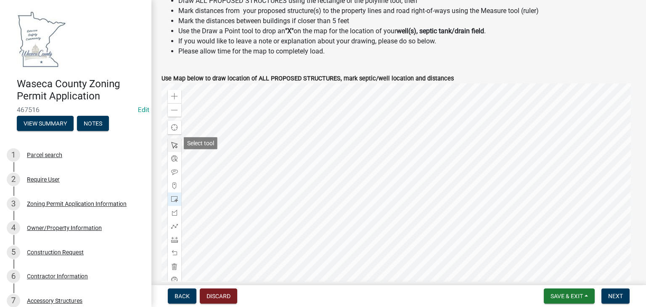
click at [173, 143] on span at bounding box center [174, 145] width 7 height 7
click at [474, 145] on div at bounding box center [399, 188] width 474 height 210
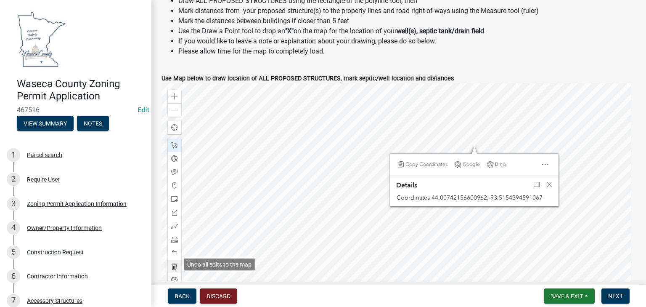
click at [170, 261] on div at bounding box center [174, 266] width 13 height 13
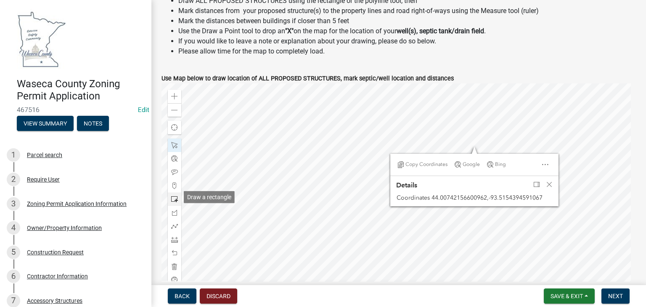
click at [172, 197] on span at bounding box center [174, 199] width 7 height 7
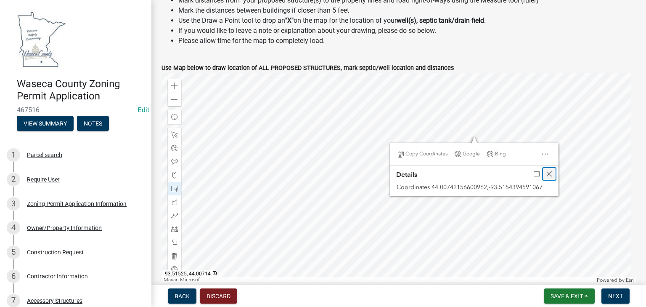
click at [547, 172] on span "Close" at bounding box center [549, 173] width 7 height 7
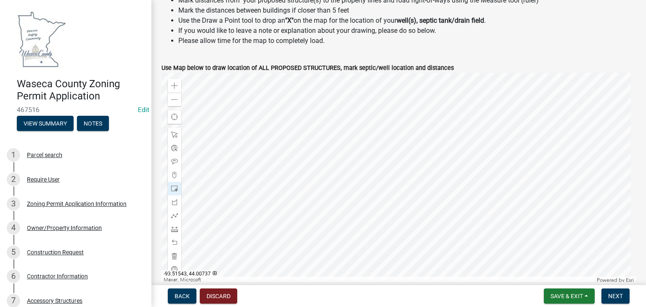
click at [471, 147] on div at bounding box center [399, 178] width 474 height 210
click at [177, 131] on span at bounding box center [174, 134] width 7 height 7
click at [466, 135] on div at bounding box center [399, 178] width 474 height 210
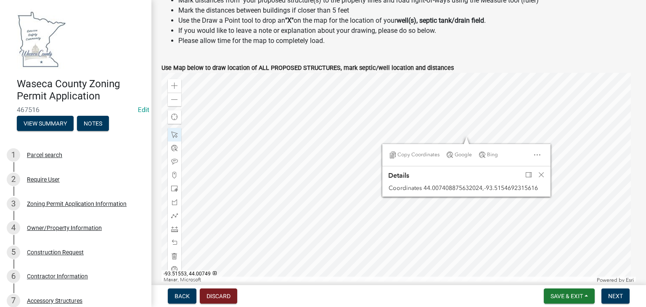
click at [455, 119] on div at bounding box center [399, 178] width 474 height 210
click at [538, 172] on span "Close" at bounding box center [541, 174] width 7 height 7
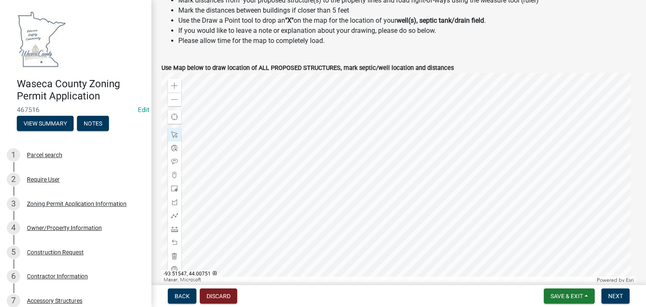
click at [464, 115] on div at bounding box center [399, 178] width 474 height 210
click at [469, 136] on div at bounding box center [399, 178] width 474 height 210
click at [468, 140] on div at bounding box center [399, 178] width 474 height 210
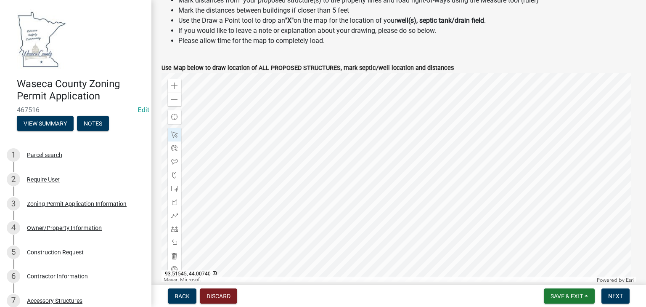
click at [468, 140] on div at bounding box center [399, 178] width 474 height 210
click at [338, 184] on div at bounding box center [399, 178] width 474 height 210
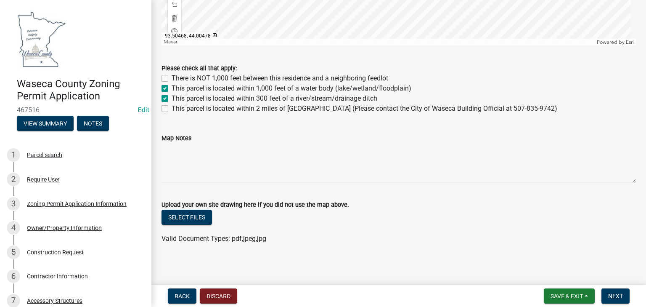
scroll to position [556, 0]
click at [616, 297] on span "Next" at bounding box center [615, 295] width 15 height 7
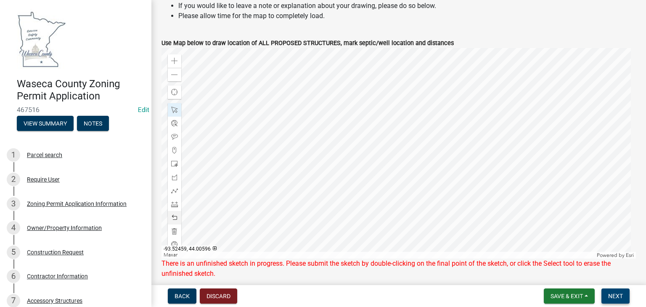
scroll to position [321, 0]
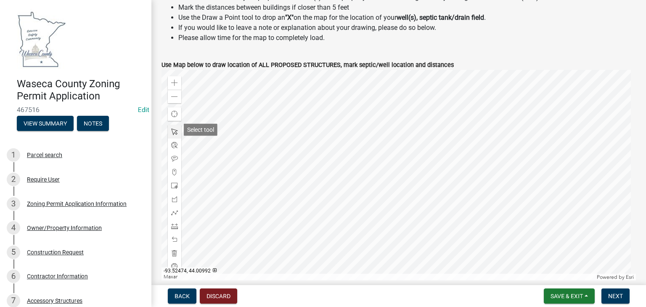
click at [175, 133] on div at bounding box center [174, 131] width 13 height 13
click at [173, 249] on span at bounding box center [174, 252] width 7 height 7
click at [623, 298] on button "Next" at bounding box center [615, 295] width 28 height 15
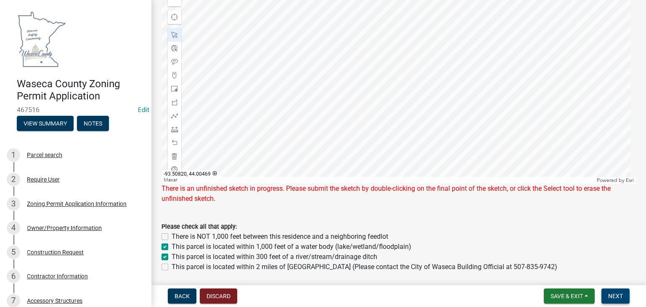
scroll to position [421, 0]
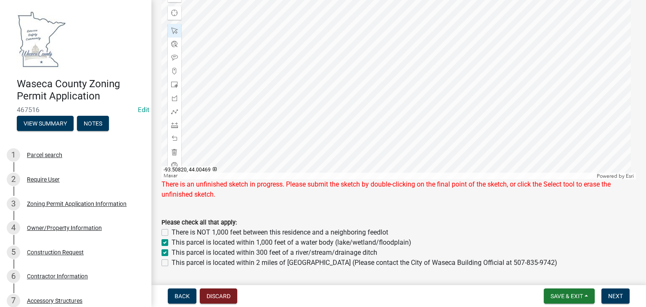
click at [311, 207] on form "Please check all that apply: There is NOT 1,000 feet between this residence and…" at bounding box center [399, 237] width 474 height 61
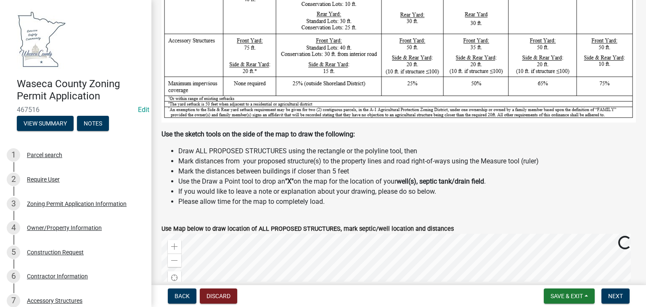
scroll to position [202, 0]
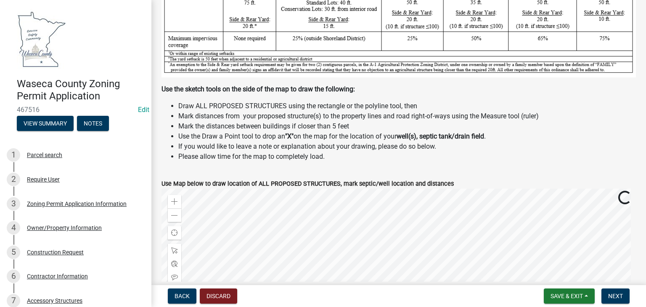
click at [630, 294] on form "Save & Exit Save Save & Exit Next" at bounding box center [587, 295] width 93 height 15
click at [622, 296] on span "Next" at bounding box center [615, 295] width 15 height 7
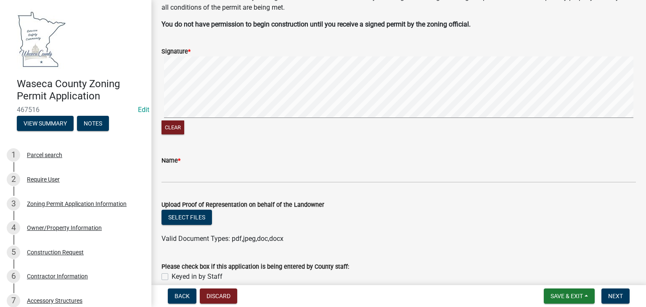
scroll to position [74, 0]
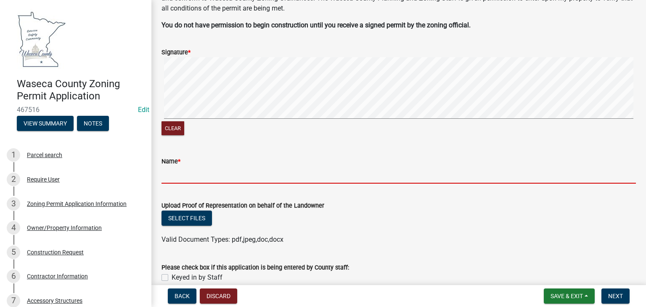
click at [236, 173] on input "Name *" at bounding box center [399, 174] width 474 height 17
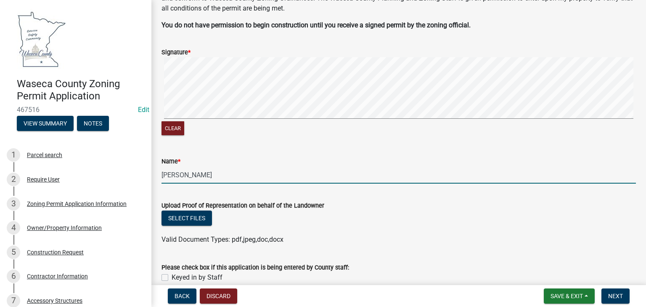
click at [168, 173] on input "[PERSON_NAME]" at bounding box center [399, 174] width 474 height 17
click at [164, 174] on input "[PERSON_NAME]" at bounding box center [399, 174] width 474 height 17
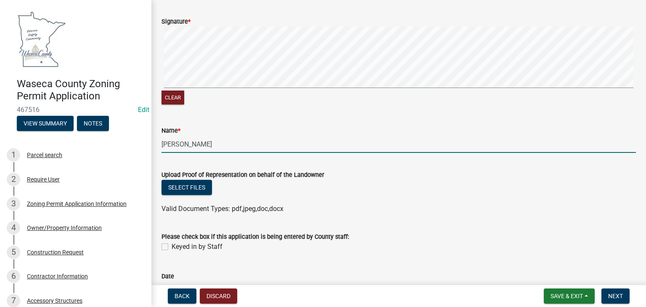
scroll to position [161, 0]
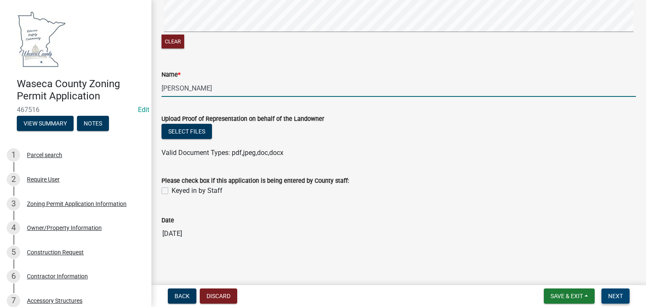
type input "[PERSON_NAME]"
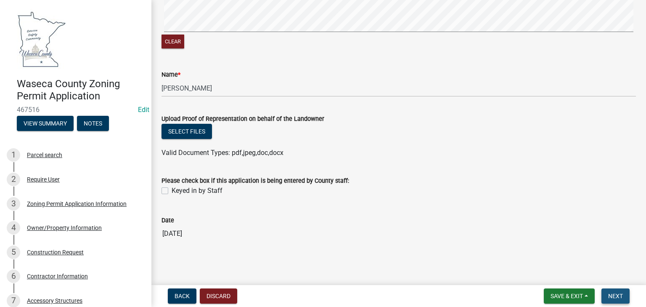
click at [613, 294] on span "Next" at bounding box center [615, 295] width 15 height 7
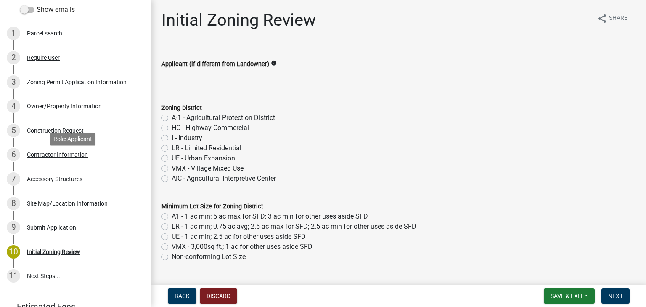
scroll to position [179, 0]
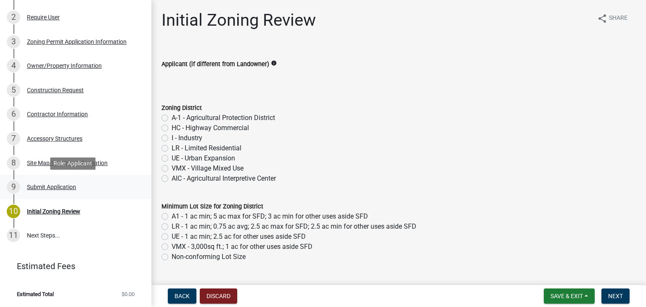
click at [37, 187] on div "Submit Application" at bounding box center [51, 187] width 49 height 6
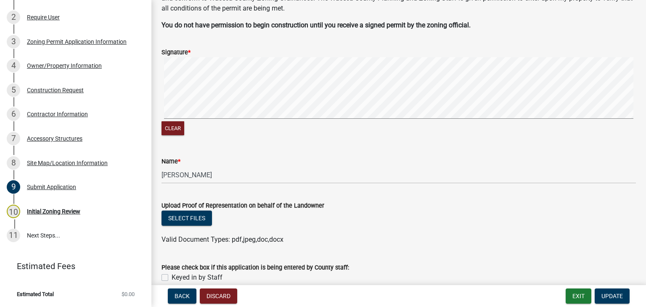
scroll to position [101, 0]
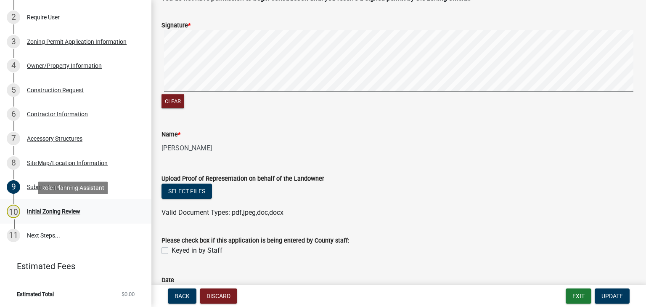
click at [42, 213] on div "Initial Zoning Review" at bounding box center [53, 211] width 53 height 6
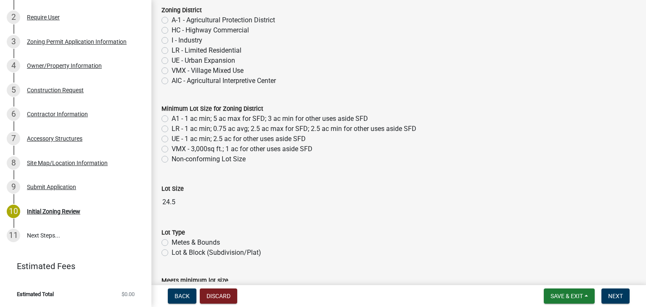
scroll to position [34, 0]
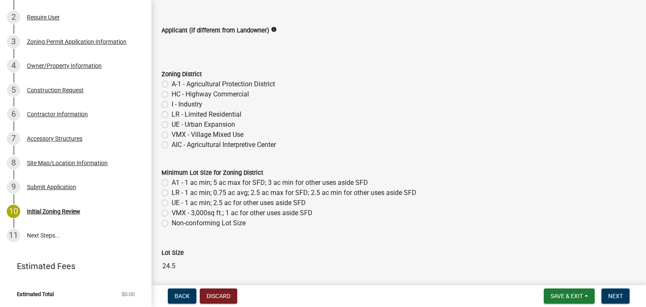
click at [213, 86] on label "A-1 - Agricultural Protection District" at bounding box center [223, 84] width 103 height 10
click at [177, 85] on input "A-1 - Agricultural Protection District" at bounding box center [174, 81] width 5 height 5
radio input "true"
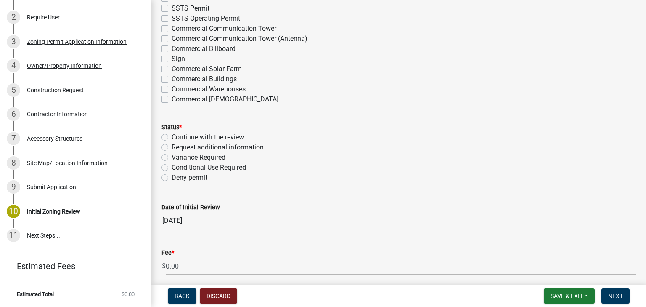
scroll to position [2404, 0]
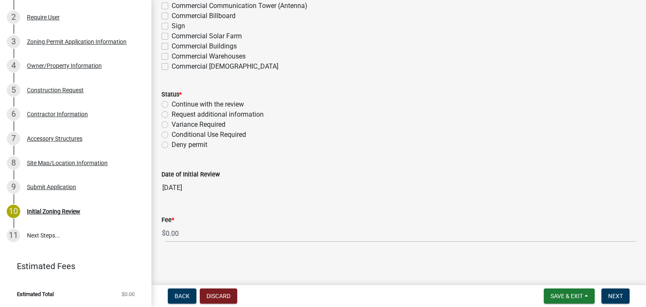
click at [172, 103] on label "Continue with the review" at bounding box center [208, 104] width 72 height 10
click at [172, 103] on input "Continue with the review" at bounding box center [174, 101] width 5 height 5
radio input "true"
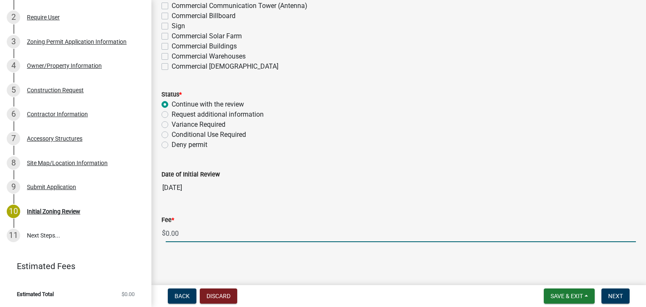
click at [166, 231] on input "0.00" at bounding box center [401, 233] width 470 height 17
type input "50.00"
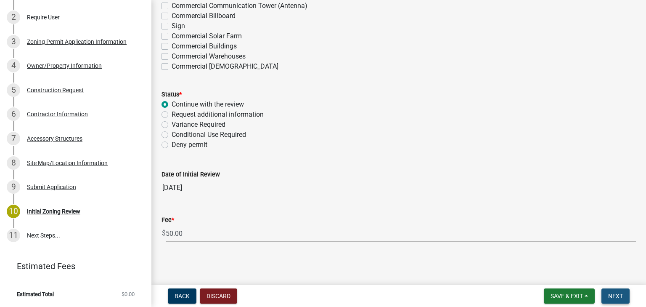
drag, startPoint x: 617, startPoint y: 297, endPoint x: 602, endPoint y: 296, distance: 15.2
click at [616, 297] on span "Next" at bounding box center [615, 295] width 15 height 7
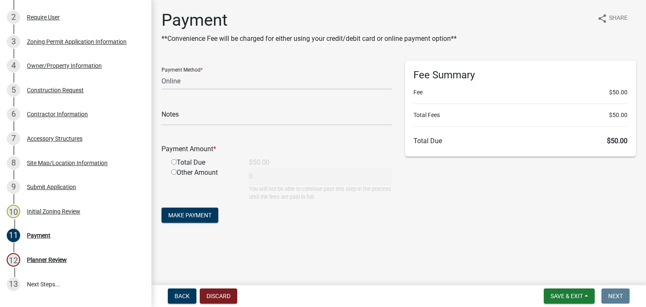
scroll to position [227, 0]
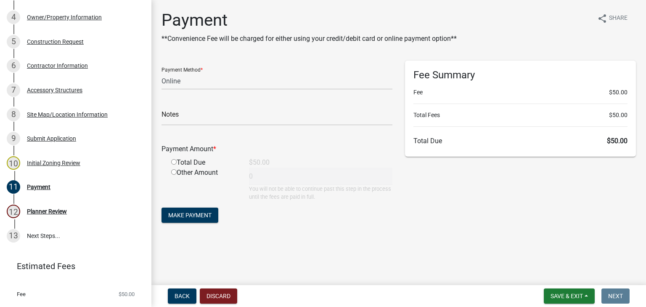
click at [173, 62] on div "Payment Method * Credit Card POS Check Cash Online" at bounding box center [277, 75] width 231 height 29
click at [171, 76] on select "Credit Card POS Check Cash Online" at bounding box center [277, 80] width 231 height 17
select select "1: 0"
click at [162, 72] on select "Credit Card POS Check Cash Online" at bounding box center [277, 80] width 231 height 17
click at [195, 112] on input "text" at bounding box center [277, 116] width 231 height 17
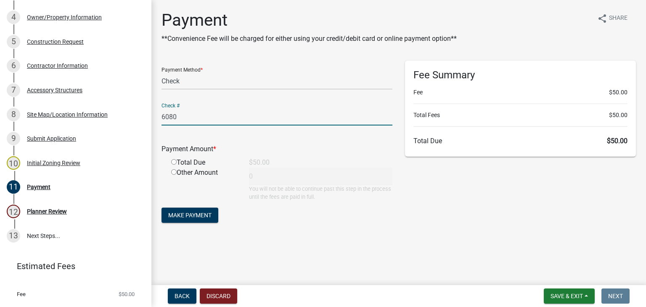
type input "6080"
click at [174, 161] on input "radio" at bounding box center [173, 161] width 5 height 5
radio input "true"
type input "50"
click at [193, 211] on button "Make Payment" at bounding box center [190, 214] width 57 height 15
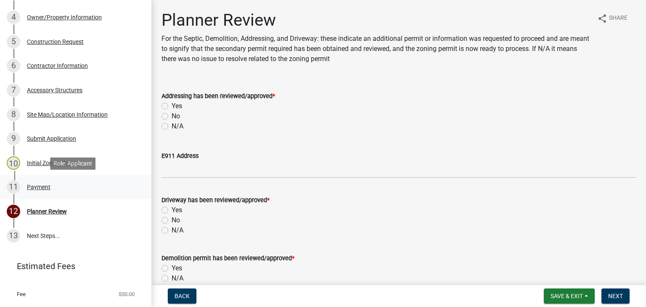
click at [29, 190] on div "11 Payment" at bounding box center [72, 186] width 131 height 13
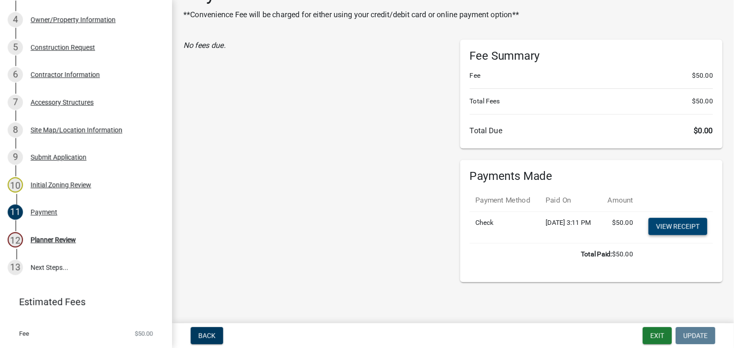
scroll to position [44, 0]
click at [589, 192] on link "View receipt" at bounding box center [597, 199] width 52 height 15
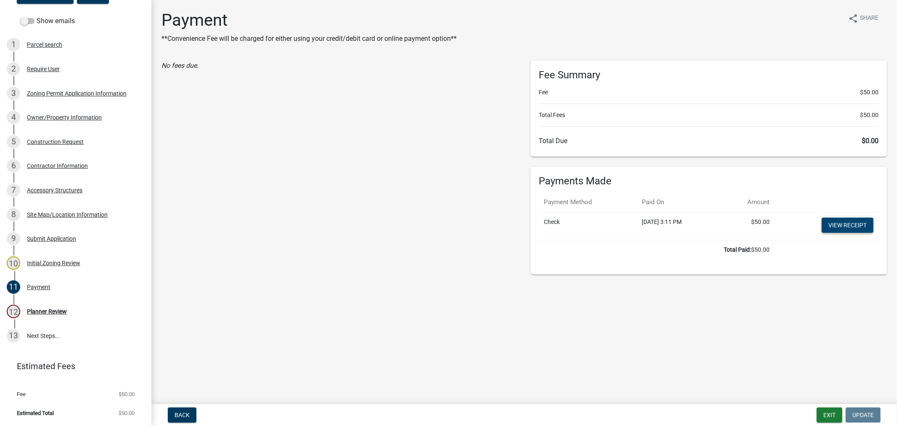
scroll to position [127, 0]
click at [53, 215] on div "Site Map/Location Information" at bounding box center [67, 215] width 81 height 6
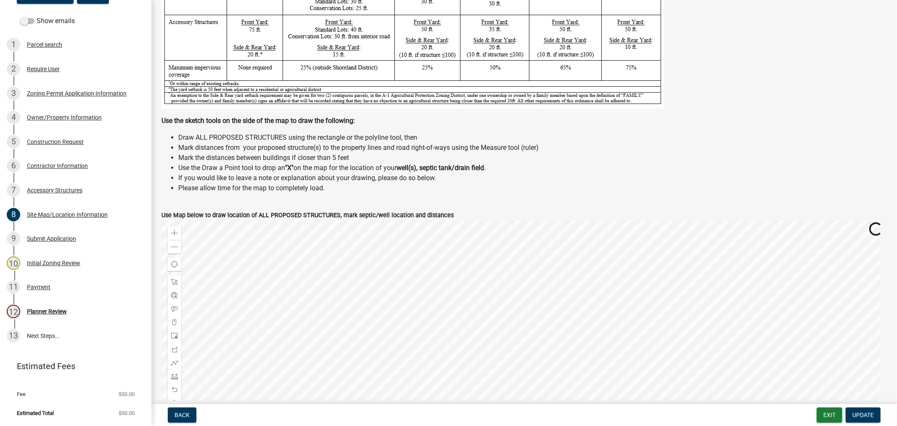
scroll to position [187, 0]
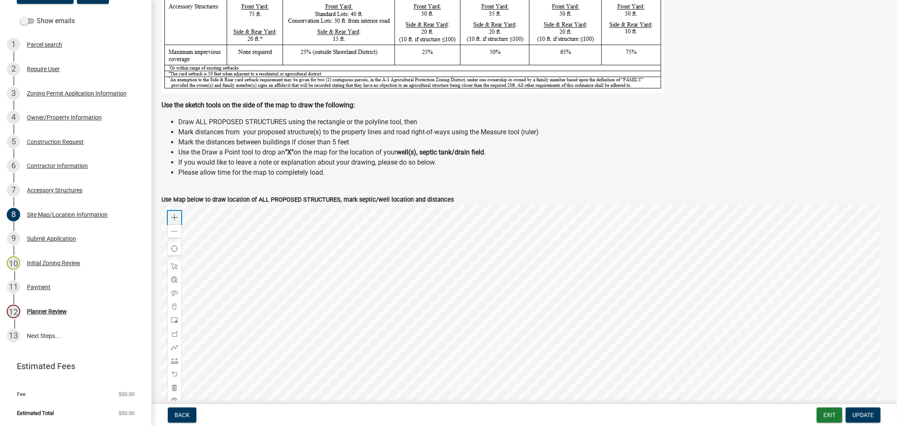
click at [174, 212] on div "Zoom in" at bounding box center [174, 217] width 13 height 13
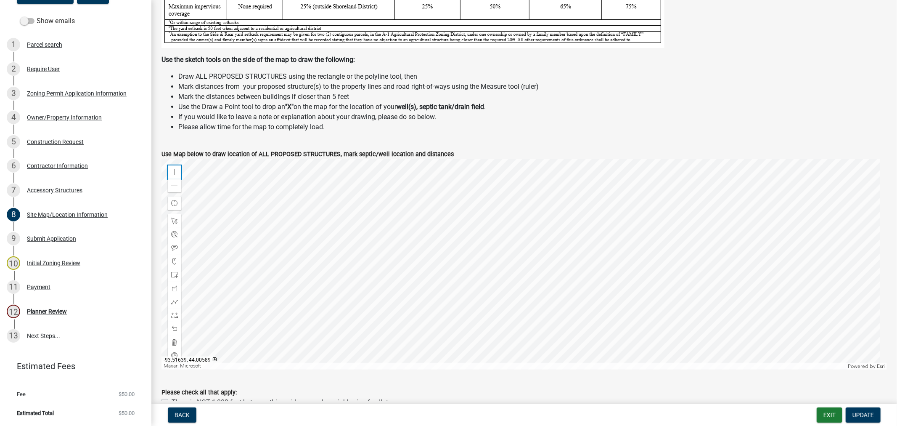
scroll to position [233, 0]
click at [418, 297] on div at bounding box center [525, 263] width 726 height 210
click at [431, 269] on div at bounding box center [525, 263] width 726 height 210
click at [173, 172] on span at bounding box center [174, 170] width 7 height 7
click at [303, 285] on div at bounding box center [525, 263] width 726 height 210
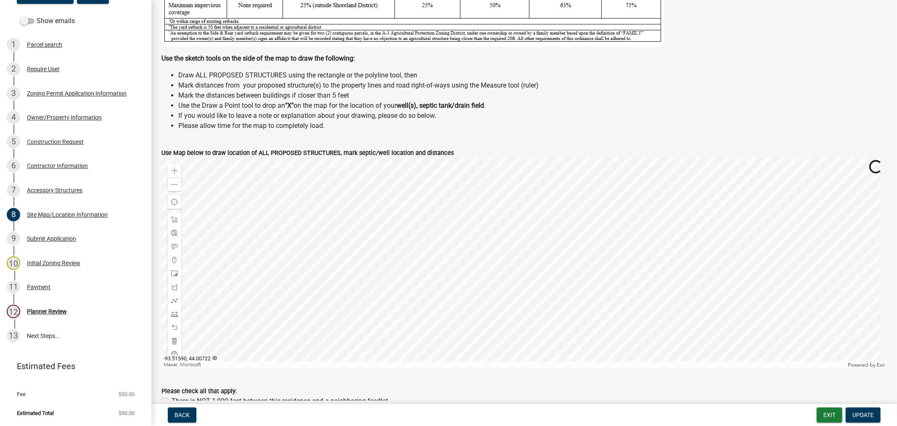
click at [310, 274] on div at bounding box center [525, 263] width 726 height 210
click at [175, 270] on span at bounding box center [174, 273] width 7 height 7
click at [365, 225] on div at bounding box center [525, 263] width 726 height 210
click at [173, 217] on span at bounding box center [174, 219] width 7 height 7
click at [372, 233] on div at bounding box center [525, 263] width 726 height 210
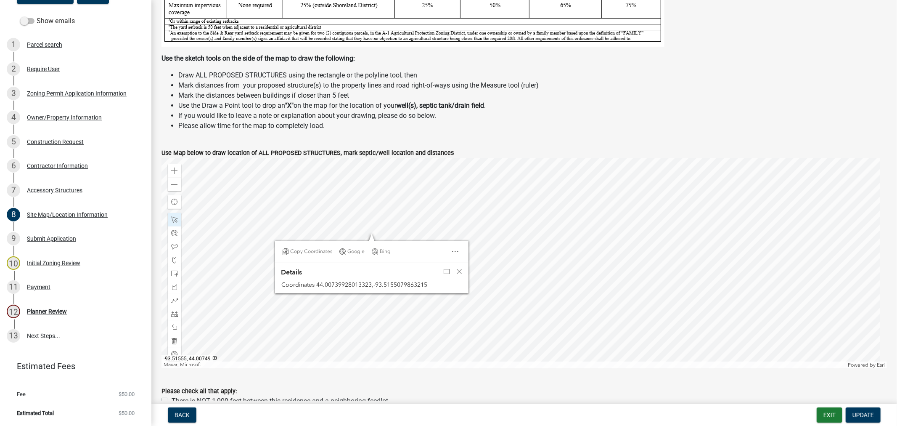
click at [366, 216] on div at bounding box center [525, 263] width 726 height 210
click at [427, 221] on div "Zoom in Zoom out Find my location Maxar, Microsoft Powered by Esri Copy Coordin…" at bounding box center [525, 263] width 726 height 210
click at [459, 271] on span "Close" at bounding box center [459, 271] width 7 height 7
click at [366, 212] on div at bounding box center [525, 263] width 726 height 210
click at [382, 229] on div at bounding box center [525, 263] width 726 height 210
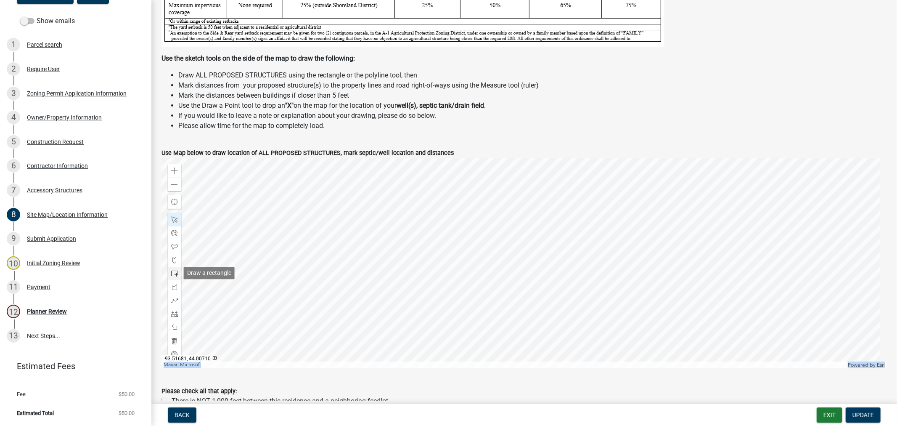
click at [173, 274] on span at bounding box center [174, 273] width 7 height 7
click at [646, 306] on span "Update" at bounding box center [863, 414] width 21 height 7
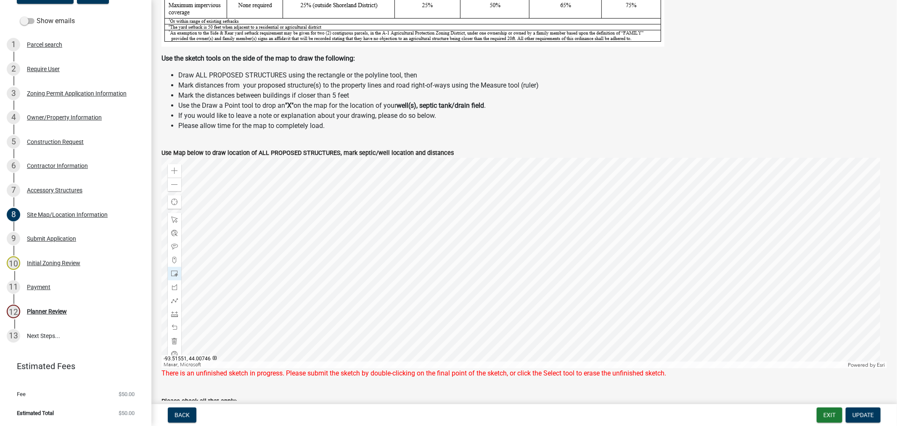
click at [371, 223] on div at bounding box center [525, 263] width 726 height 210
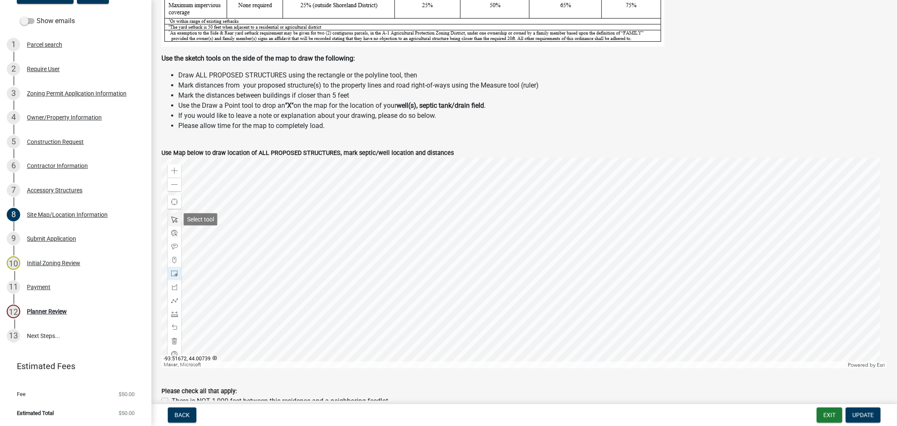
click at [170, 224] on div at bounding box center [174, 219] width 13 height 13
click at [363, 225] on div at bounding box center [525, 263] width 726 height 210
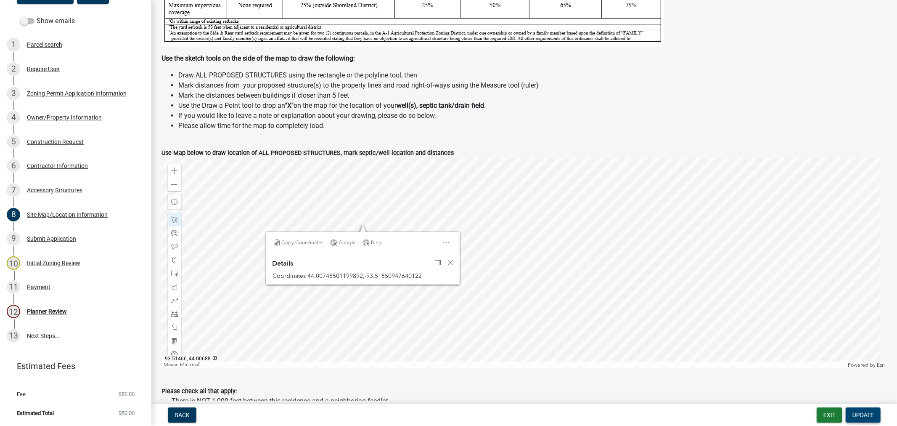
click at [646, 306] on button "Update" at bounding box center [863, 414] width 35 height 15
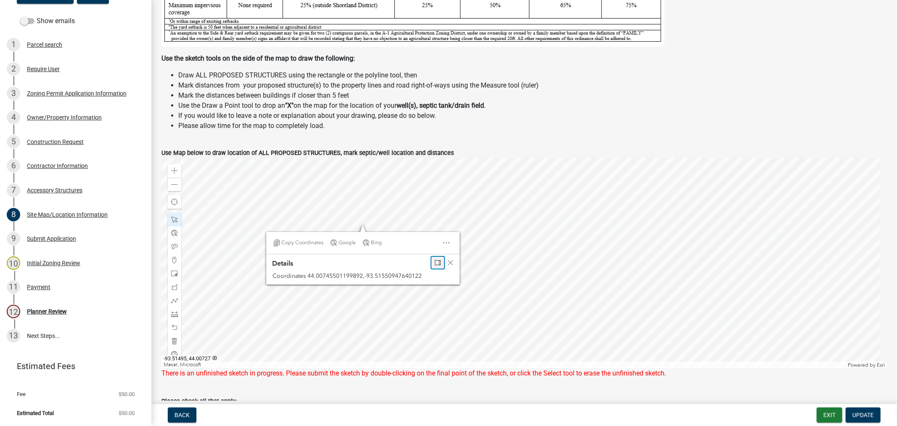
click at [438, 262] on span "Dock" at bounding box center [438, 262] width 7 height 7
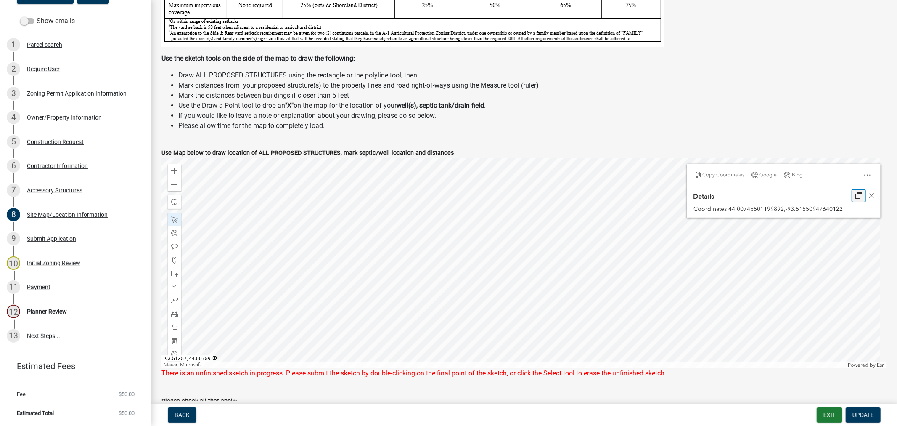
click at [646, 195] on span "Undock" at bounding box center [859, 195] width 7 height 7
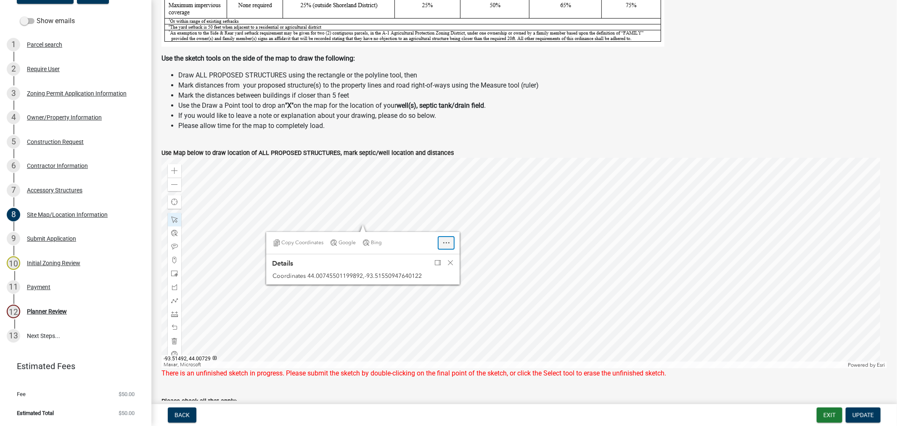
click at [445, 246] on div "Open" at bounding box center [446, 243] width 15 height 12
click at [445, 246] on div "Close" at bounding box center [446, 243] width 15 height 12
click at [450, 260] on span "Close" at bounding box center [450, 262] width 7 height 7
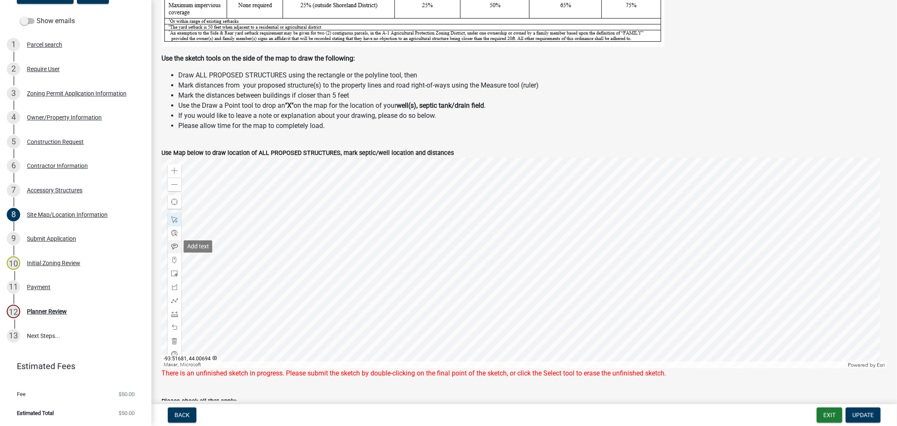
click at [175, 246] on span at bounding box center [174, 246] width 7 height 7
click at [389, 220] on div at bounding box center [525, 263] width 726 height 210
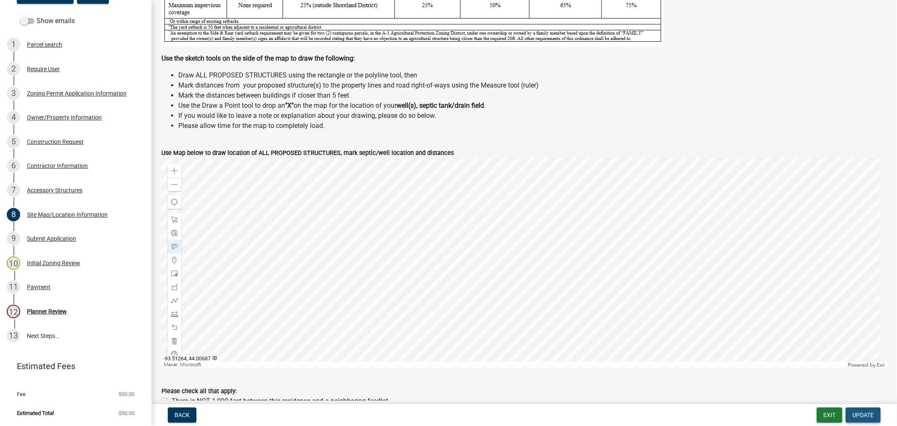
click at [646, 306] on span "Update" at bounding box center [863, 414] width 21 height 7
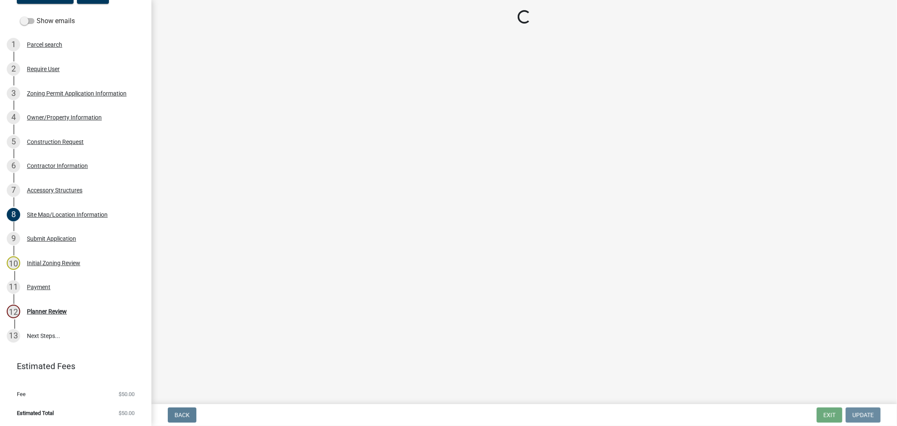
scroll to position [0, 0]
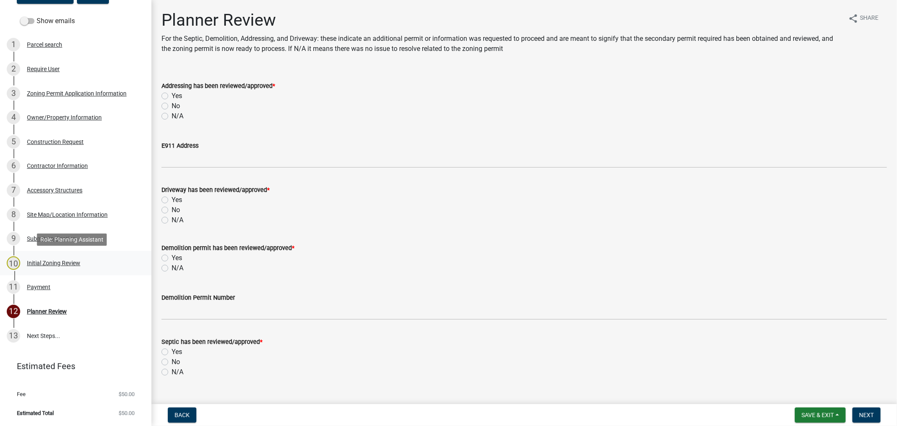
click at [27, 262] on div "Initial Zoning Review" at bounding box center [53, 263] width 53 height 6
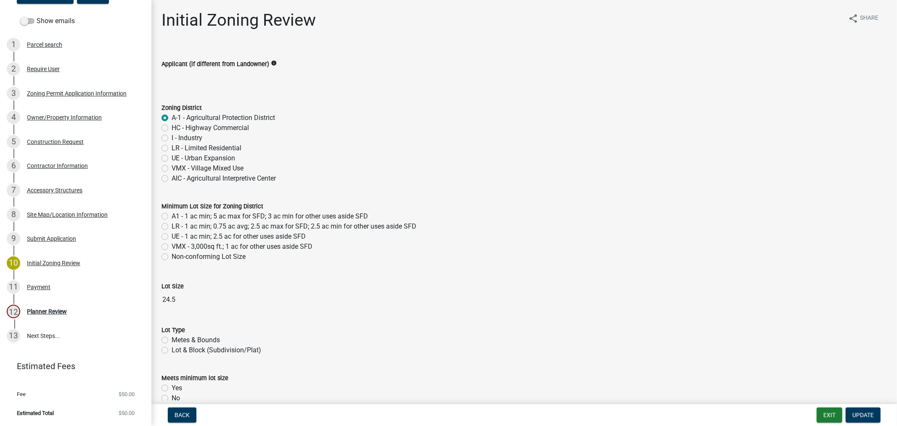
click at [172, 216] on label "A1 - 1 ac min; 5 ac max for SFD; 3 ac min for other uses aside SFD" at bounding box center [270, 216] width 196 height 10
click at [172, 216] on input "A1 - 1 ac min; 5 ac max for SFD; 3 ac min for other uses aside SFD" at bounding box center [174, 213] width 5 height 5
radio input "true"
click at [172, 306] on label "Metes & Bounds" at bounding box center [196, 340] width 48 height 10
click at [172, 306] on input "Metes & Bounds" at bounding box center [174, 337] width 5 height 5
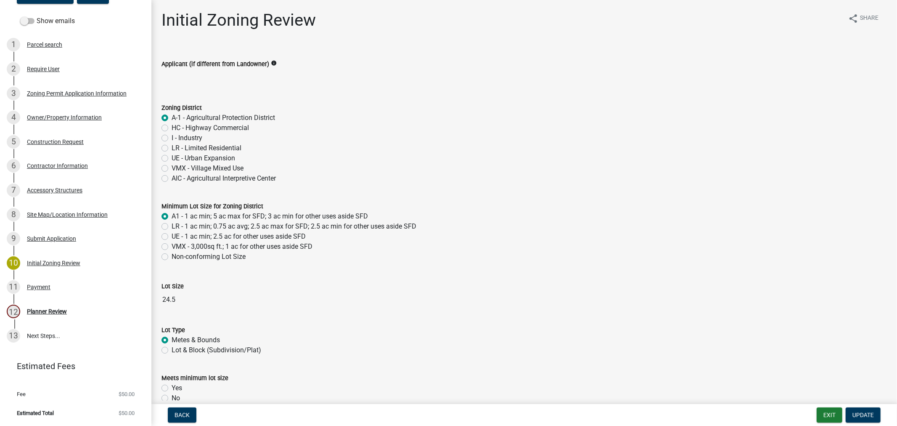
radio input "true"
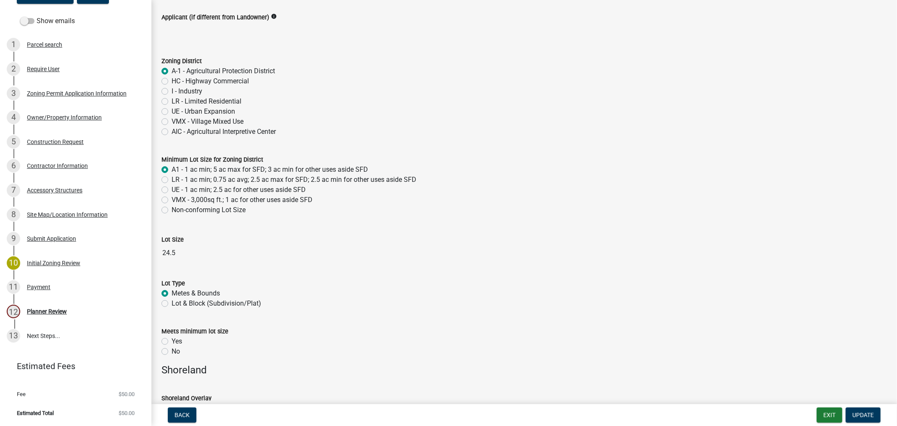
click at [172, 306] on label "Yes" at bounding box center [177, 341] width 11 height 10
click at [172, 306] on input "Yes" at bounding box center [174, 338] width 5 height 5
radio input "true"
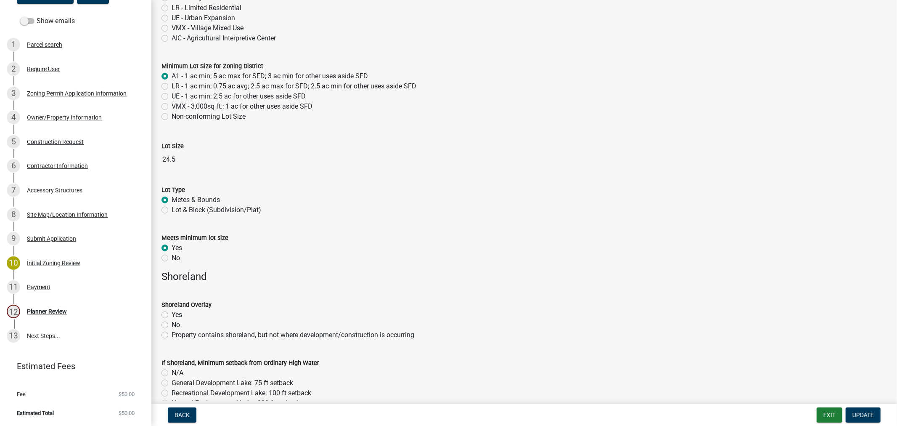
click at [172, 306] on label "Yes" at bounding box center [177, 315] width 11 height 10
click at [172, 306] on input "Yes" at bounding box center [174, 312] width 5 height 5
radio input "true"
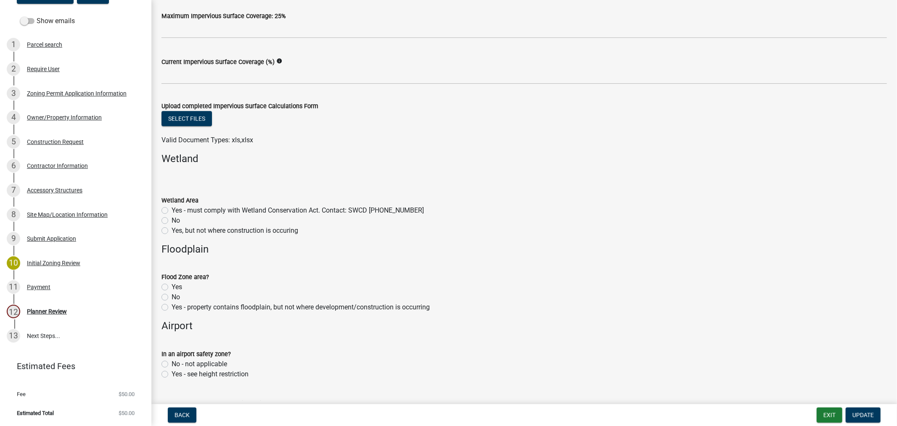
scroll to position [561, 0]
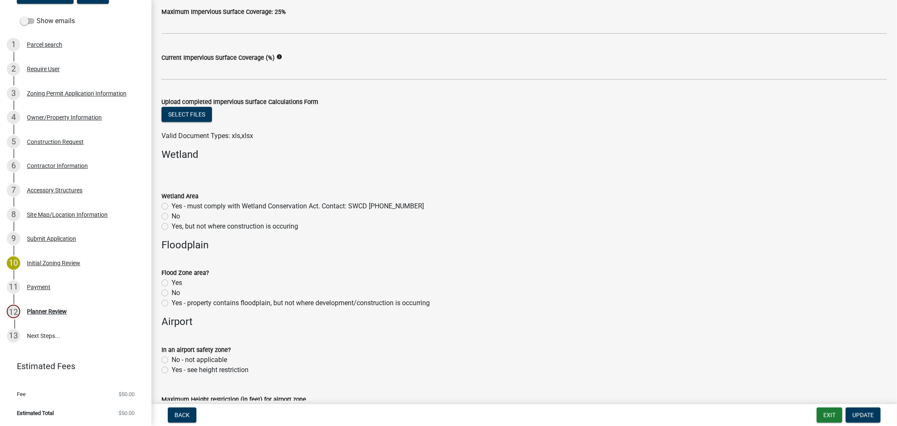
click at [172, 303] on label "Yes - property contains floodplain, but not where development/construction is o…" at bounding box center [301, 303] width 258 height 10
click at [172, 303] on input "Yes - property contains floodplain, but not where development/construction is o…" at bounding box center [174, 300] width 5 height 5
radio input "true"
click at [172, 306] on label "No - not applicable" at bounding box center [200, 360] width 56 height 10
click at [172, 306] on input "No - not applicable" at bounding box center [174, 357] width 5 height 5
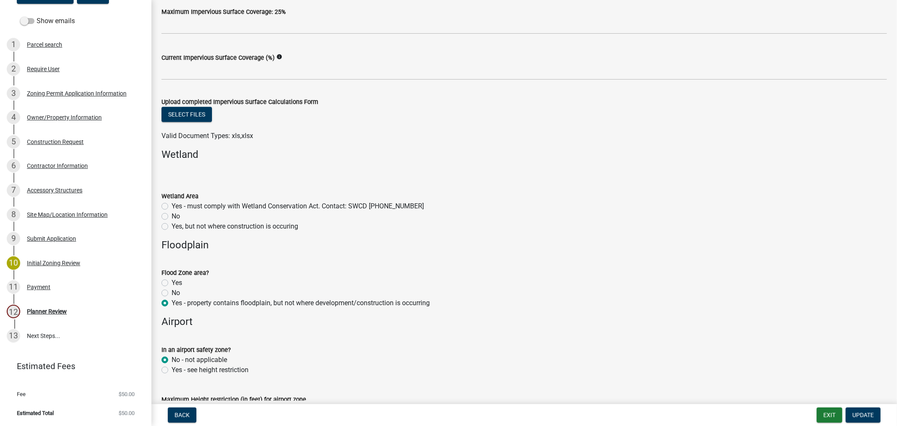
radio input "true"
click at [172, 225] on label "Yes, but not where construction is occuring" at bounding box center [235, 226] width 127 height 10
click at [172, 225] on input "Yes, but not where construction is occuring" at bounding box center [174, 223] width 5 height 5
radio input "true"
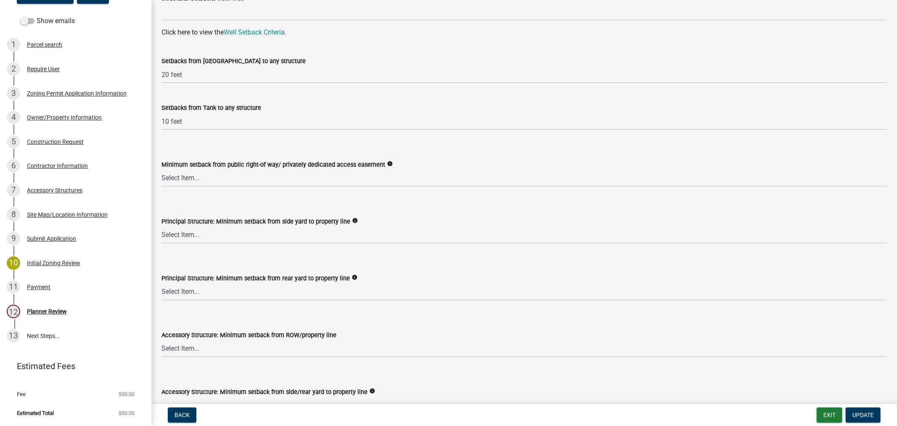
scroll to position [1168, 0]
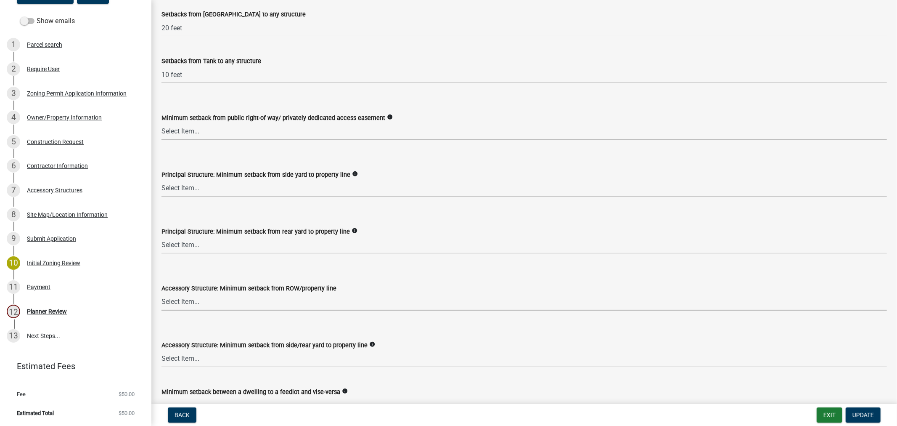
click at [184, 301] on select "Select Item... 75 feet = Ag Zone 40 feet or 30 feet = LR 20 feet = UE, I, HC Zo…" at bounding box center [525, 301] width 726 height 17
click at [162, 293] on select "Select Item... 75 feet = Ag Zone 40 feet or 30 feet = LR 20 feet = UE, I, HC Zo…" at bounding box center [525, 301] width 726 height 17
select select "9e7e0f1a-162d-468c-937f-cc7884b0d28a"
click at [183, 306] on select "Select Item... 15 feet = LR Zone 20 feet = Ag, UE, VMX, HC Zone 10 feet = I Zone" at bounding box center [525, 358] width 726 height 17
click at [162, 306] on select "Select Item... 15 feet = LR Zone 20 feet = Ag, UE, VMX, HC Zone 10 feet = I Zone" at bounding box center [525, 358] width 726 height 17
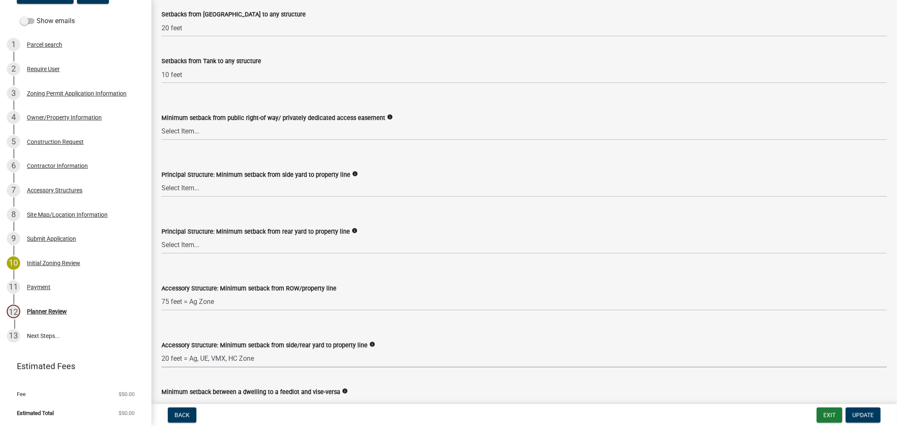
select select "6d839d38-f784-434a-a355-9dbcceaeb93c"
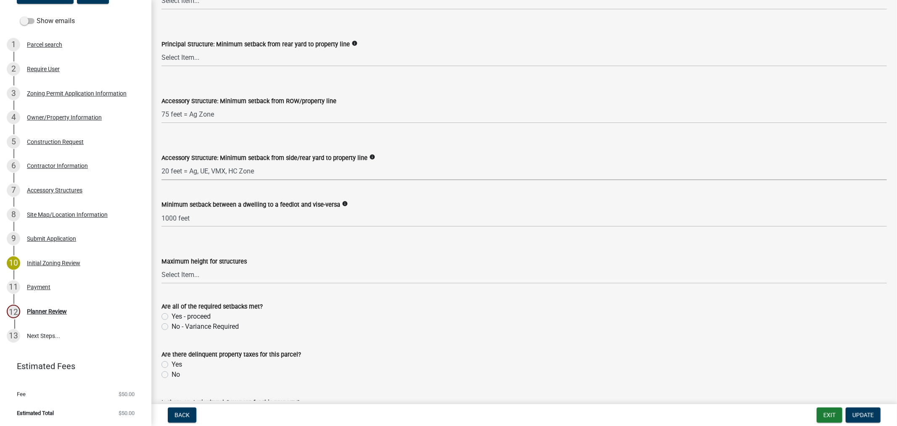
scroll to position [1402, 0]
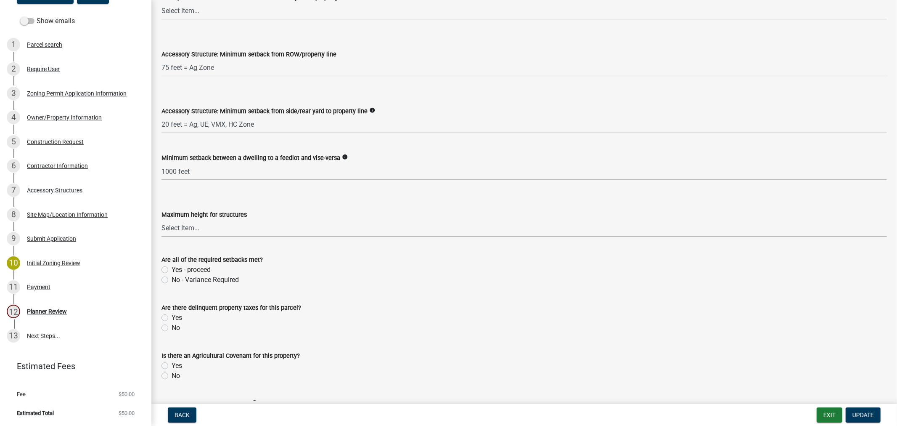
click at [172, 231] on select "Select Item... 35 feet 70 feet" at bounding box center [525, 228] width 726 height 17
click at [172, 270] on label "Yes - proceed" at bounding box center [191, 270] width 39 height 10
click at [172, 270] on input "Yes - proceed" at bounding box center [174, 267] width 5 height 5
radio input "true"
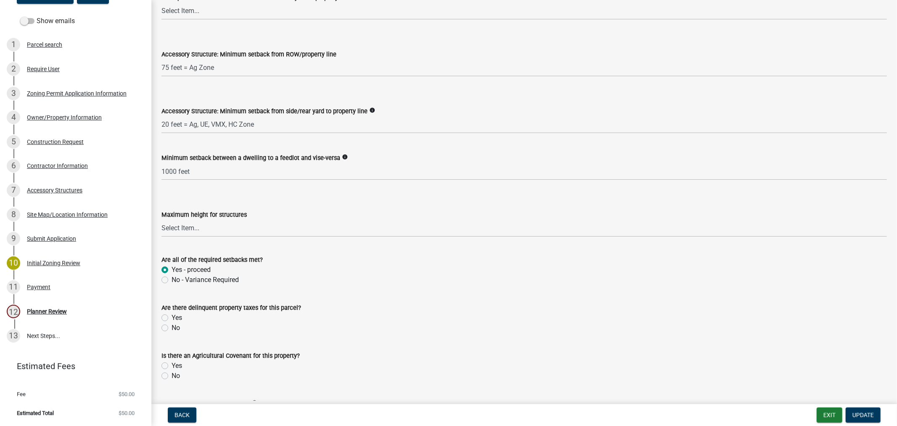
click at [172, 306] on label "No" at bounding box center [176, 328] width 8 height 10
click at [172, 306] on input "No" at bounding box center [174, 325] width 5 height 5
radio input "true"
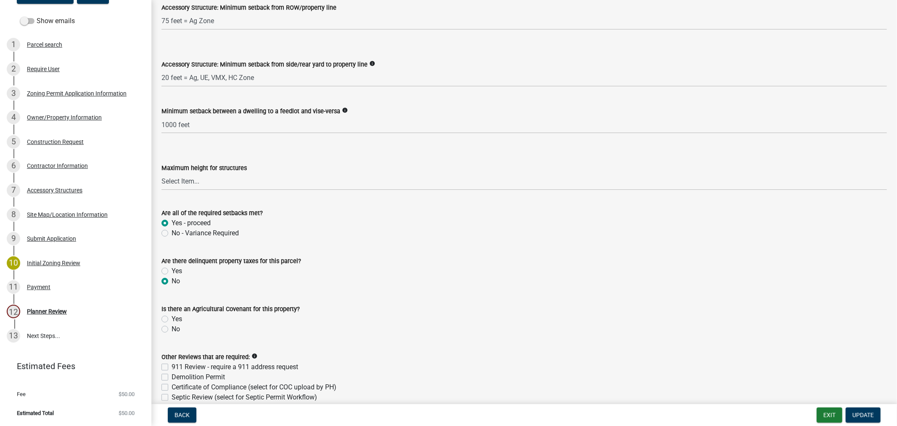
click at [172, 306] on label "No" at bounding box center [176, 329] width 8 height 10
click at [172, 306] on input "No" at bounding box center [174, 326] width 5 height 5
radio input "true"
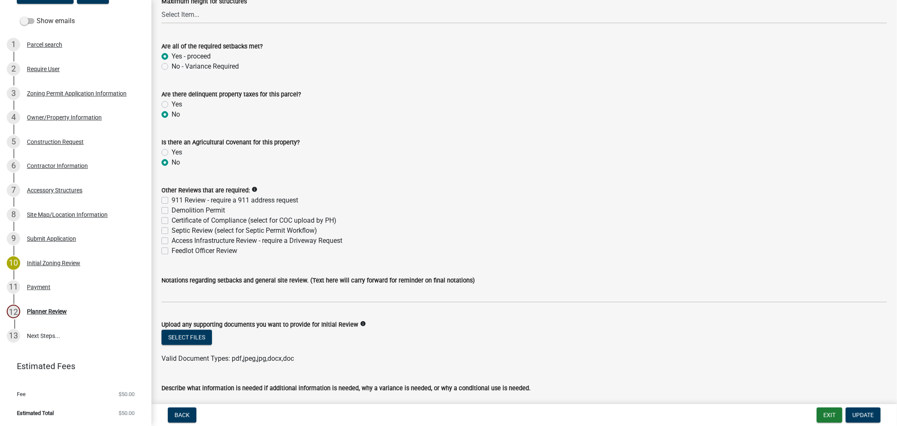
scroll to position [1635, 0]
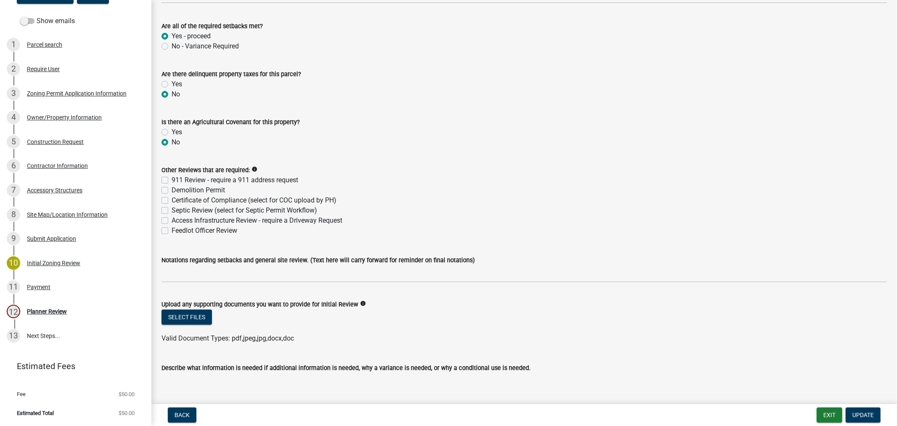
click at [172, 201] on label "Certificate of Compliance (select for COC upload by PH)" at bounding box center [254, 200] width 165 height 10
click at [172, 201] on input "Certificate of Compliance (select for COC upload by PH)" at bounding box center [174, 197] width 5 height 5
checkbox input "true"
checkbox input "false"
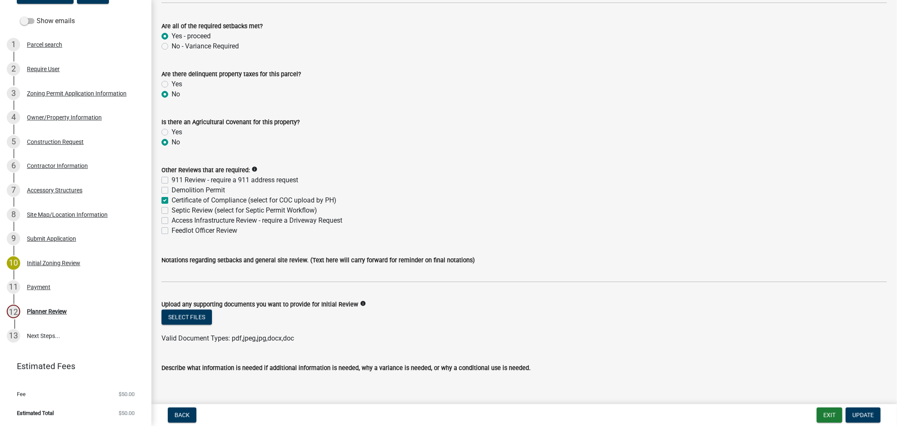
checkbox input "true"
checkbox input "false"
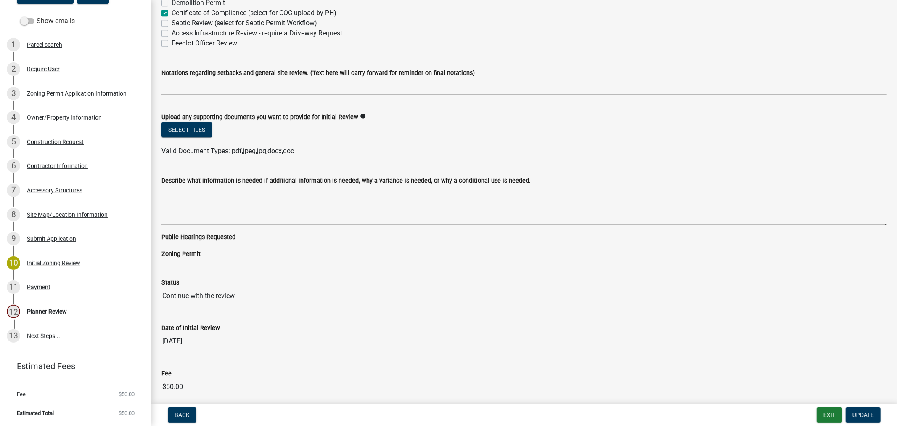
scroll to position [1857, 0]
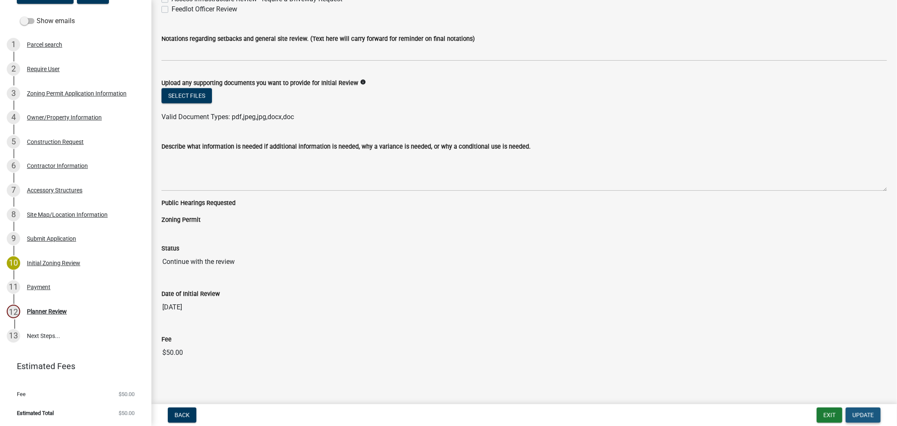
click at [646, 306] on button "Update" at bounding box center [863, 414] width 35 height 15
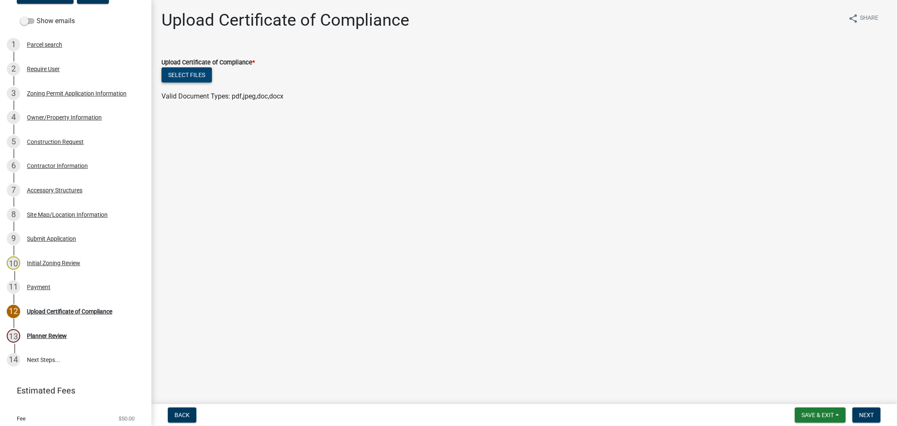
click at [183, 78] on button "Select files" at bounding box center [187, 74] width 50 height 15
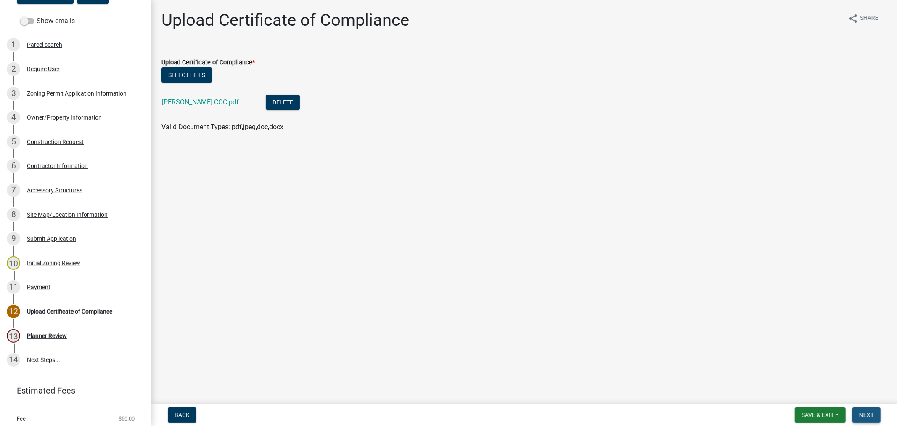
click at [646, 306] on button "Next" at bounding box center [867, 414] width 28 height 15
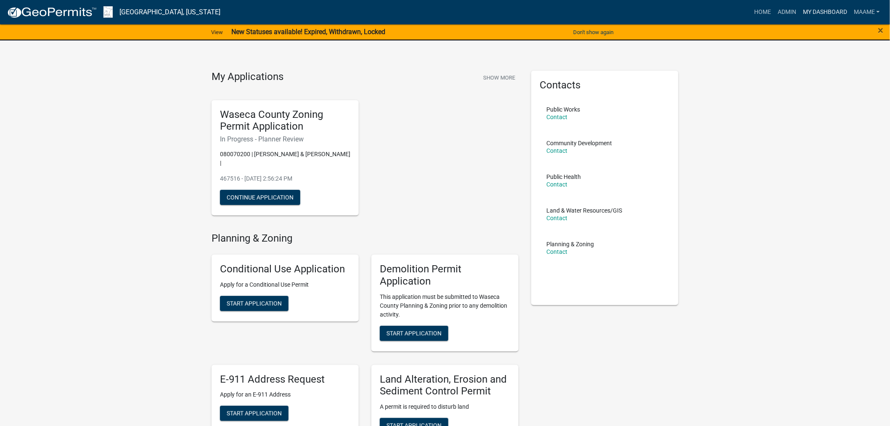
click at [646, 9] on link "My Dashboard" at bounding box center [825, 12] width 51 height 16
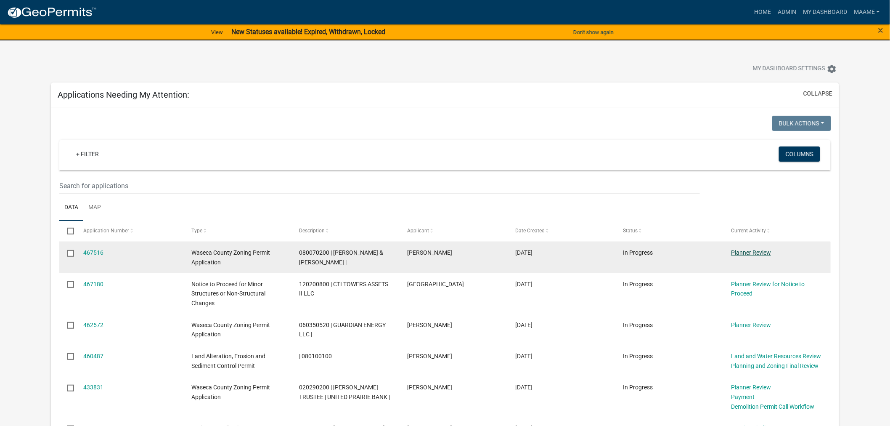
click at [646, 252] on link "Planner Review" at bounding box center [751, 252] width 40 height 7
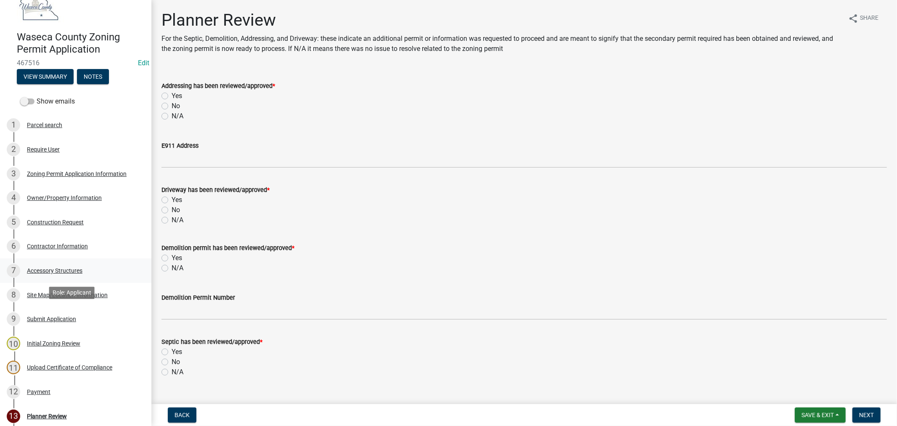
scroll to position [93, 0]
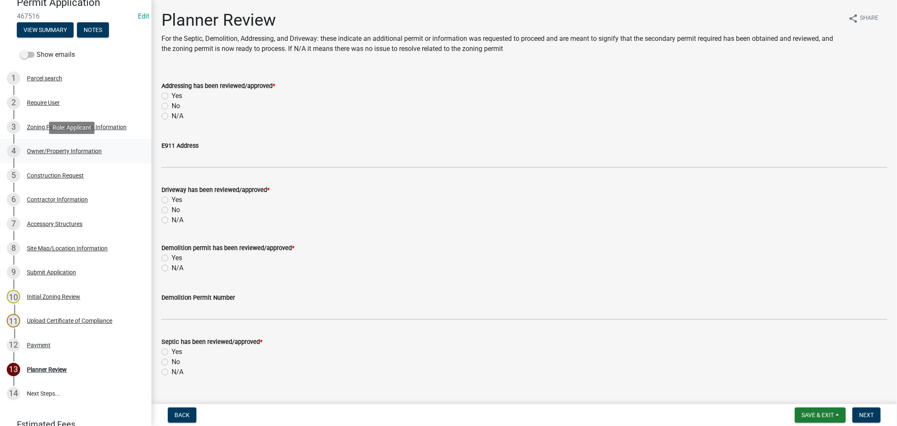
click at [55, 150] on div "Owner/Property Information" at bounding box center [64, 151] width 75 height 6
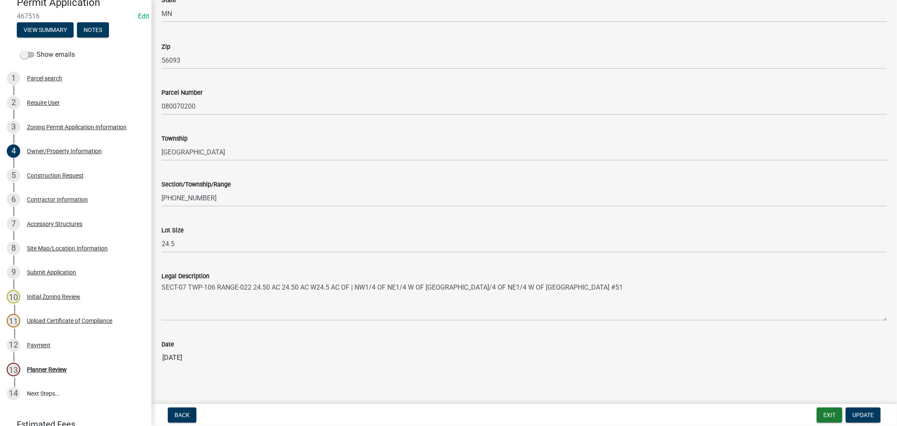
scroll to position [703, 0]
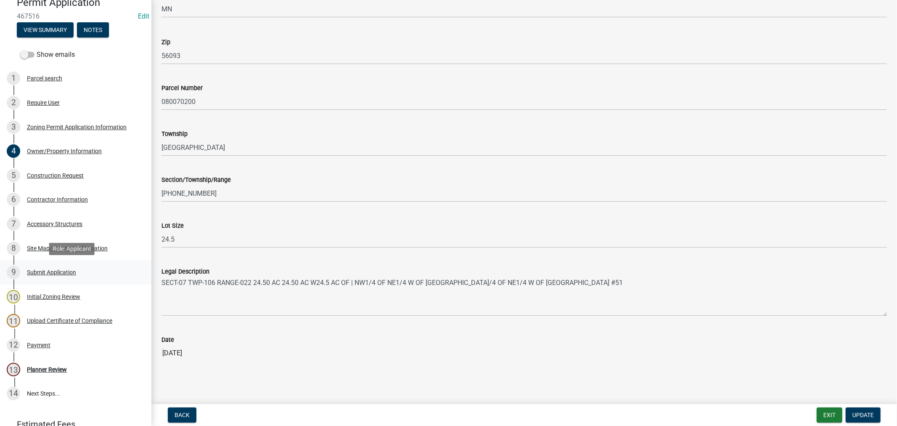
click at [43, 269] on div "Submit Application" at bounding box center [51, 272] width 49 height 6
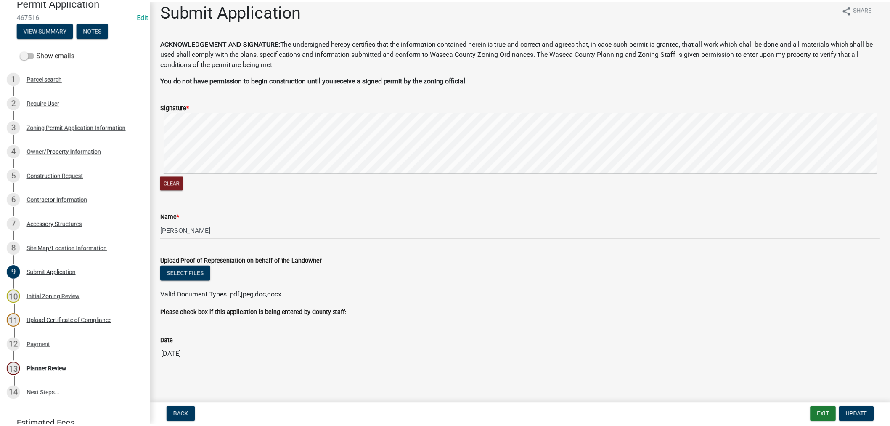
scroll to position [11, 0]
